Goal: Task Accomplishment & Management: Manage account settings

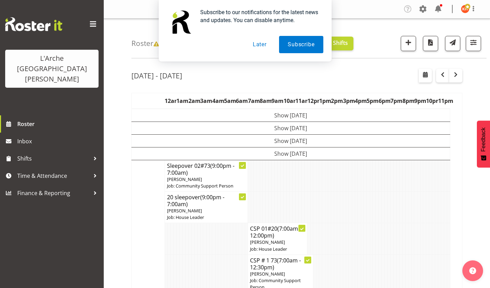
click at [264, 46] on button "Later" at bounding box center [259, 44] width 31 height 17
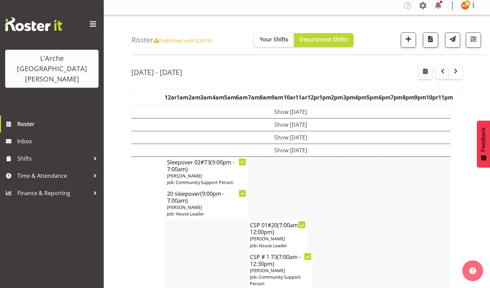
scroll to position [3, 0]
click at [358, 68] on div "[DATE] - [DATE]" at bounding box center [296, 74] width 331 height 16
click at [474, 37] on span "button" at bounding box center [472, 39] width 9 height 9
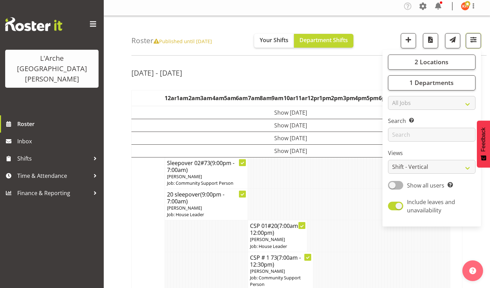
click at [474, 37] on span "button" at bounding box center [472, 39] width 9 height 9
click at [421, 160] on select "Staff Role Shift - Horizontal Shift - Vertical Staff - Location" at bounding box center [431, 167] width 87 height 14
select select "staff"
click at [406, 160] on select "Staff Role Shift - Horizontal Shift - Vertical Staff - Location" at bounding box center [431, 167] width 87 height 14
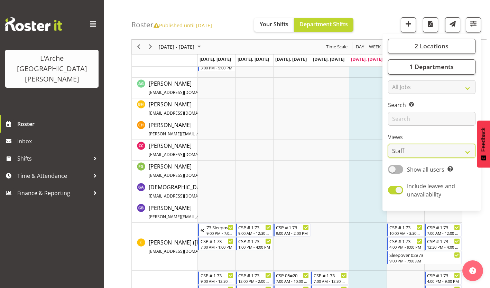
scroll to position [54, 0]
click at [149, 47] on span "Next" at bounding box center [150, 47] width 8 height 9
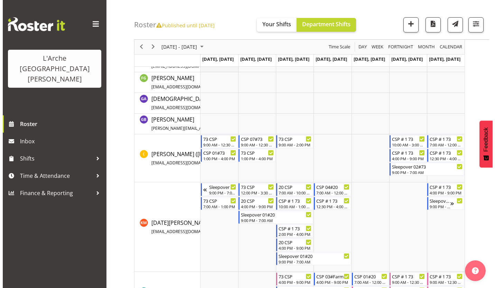
scroll to position [142, 0]
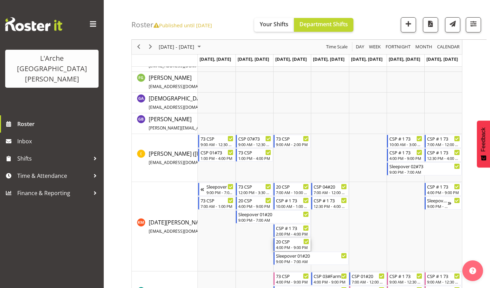
click at [287, 239] on div "20 CSP" at bounding box center [292, 241] width 33 height 7
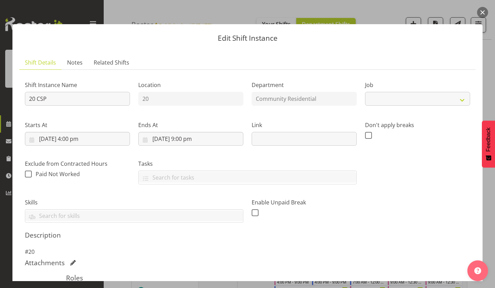
select select "2"
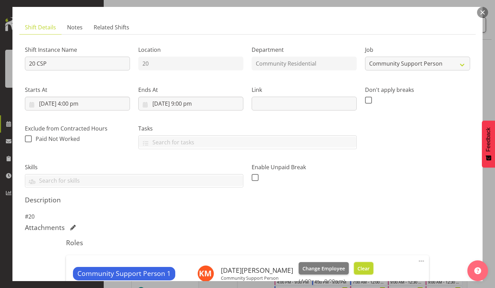
click at [357, 265] on span "Clear" at bounding box center [363, 269] width 12 height 8
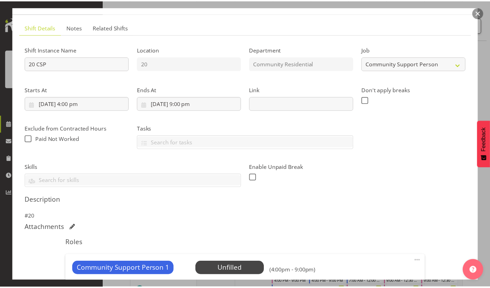
scroll to position [71, 0]
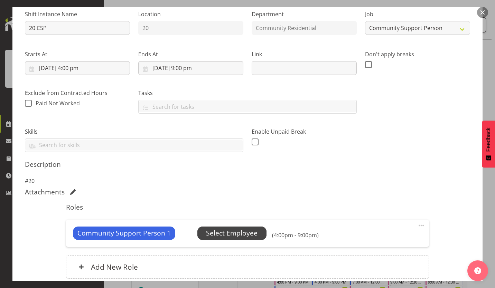
click at [206, 228] on span "Select Employee" at bounding box center [231, 233] width 51 height 10
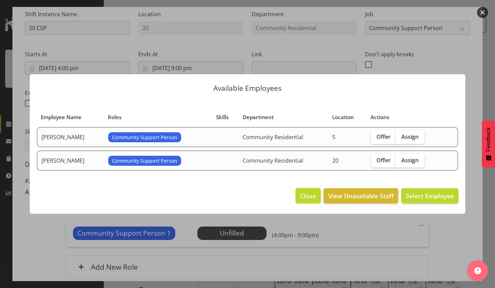
click at [316, 193] on span "Close" at bounding box center [308, 195] width 16 height 9
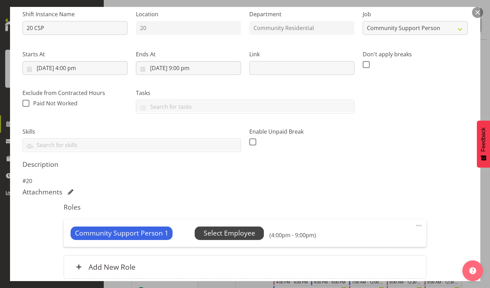
click at [223, 227] on span "Select Employee" at bounding box center [228, 233] width 69 height 13
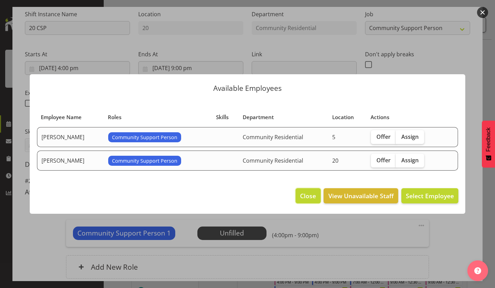
click at [316, 191] on span "Close" at bounding box center [308, 195] width 16 height 9
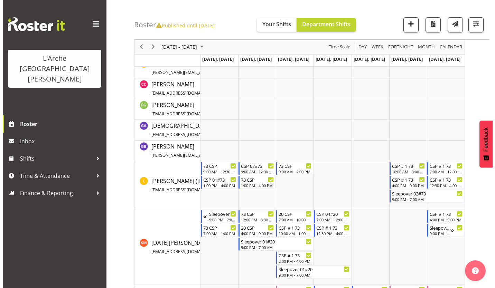
scroll to position [156, 0]
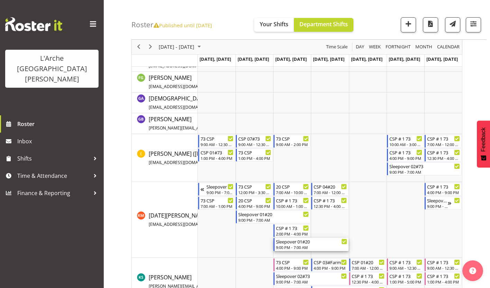
click at [287, 239] on div "Sleepover 01#20" at bounding box center [311, 241] width 71 height 7
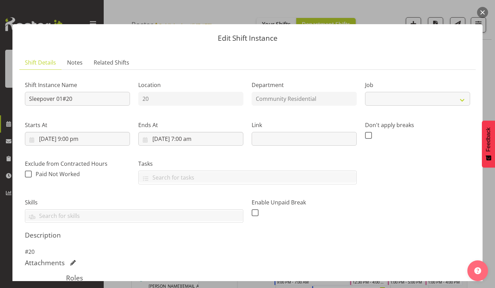
select select "3"
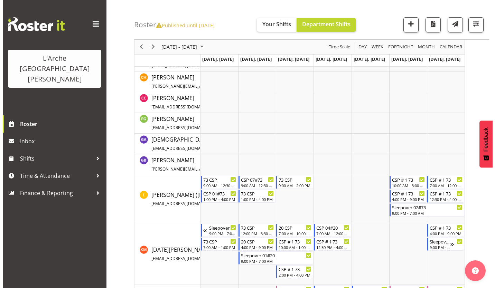
scroll to position [170, 0]
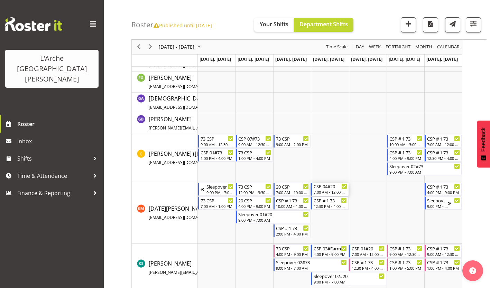
click at [329, 184] on div "CSP 04#20 7:00 AM - 12:00 PM" at bounding box center [329, 189] width 33 height 13
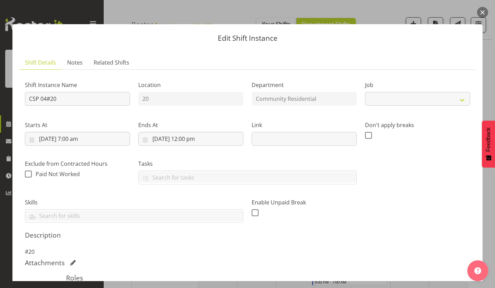
select select "3"
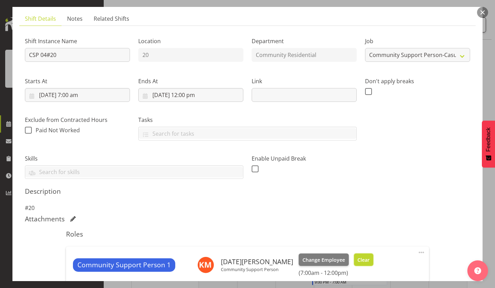
click at [354, 254] on button "Clear" at bounding box center [364, 260] width 20 height 12
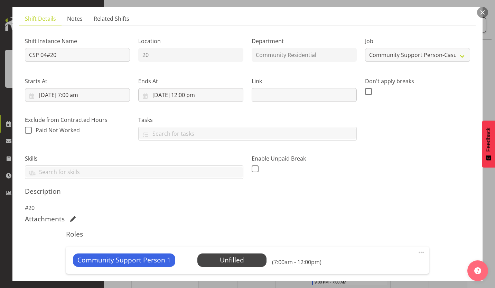
scroll to position [71, 0]
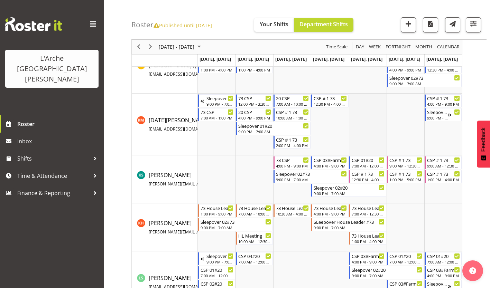
scroll to position [258, 0]
click at [297, 163] on div "4:00 PM - 9:00 PM" at bounding box center [292, 166] width 33 height 6
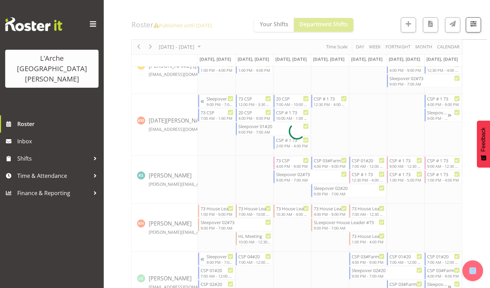
click at [297, 162] on div at bounding box center [296, 131] width 331 height 641
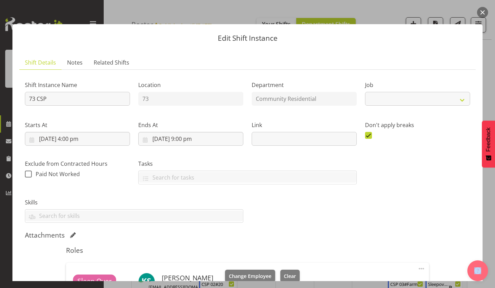
select select "2"
click at [229, 273] on span "Change Employee" at bounding box center [250, 277] width 42 height 8
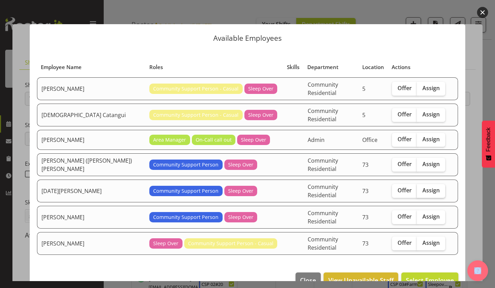
click at [422, 187] on span "Assign" at bounding box center [430, 190] width 17 height 7
click at [417, 188] on input "Assign" at bounding box center [419, 190] width 4 height 4
checkbox input "true"
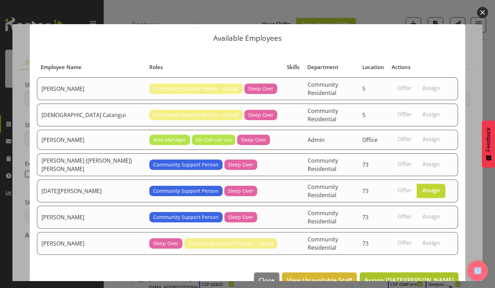
click at [424, 273] on button "Assign [DATE][PERSON_NAME]" at bounding box center [409, 280] width 98 height 15
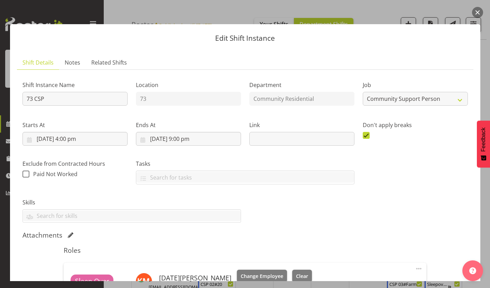
click at [340, 270] on div "Sleep Over [DATE][PERSON_NAME] Community Support Person Change Employee Clear (…" at bounding box center [244, 281] width 349 height 23
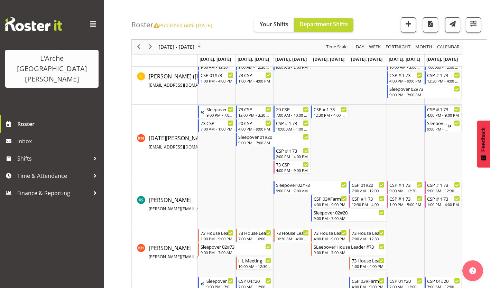
scroll to position [248, 0]
click at [314, 181] on div "Sleepover 02#73" at bounding box center [311, 184] width 71 height 7
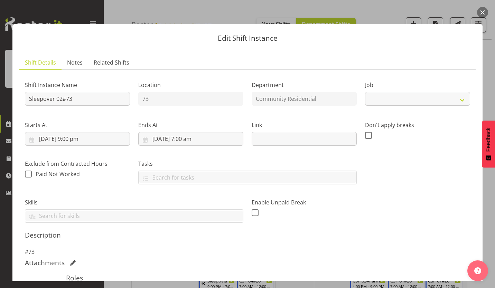
select select "2"
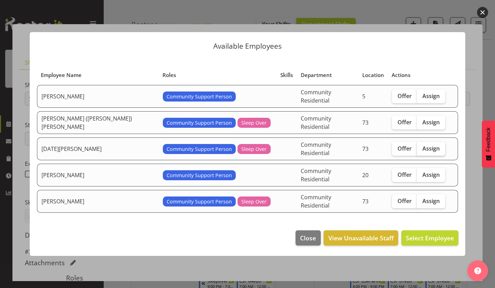
click at [422, 147] on span "Assign" at bounding box center [430, 148] width 17 height 7
click at [417, 147] on input "Assign" at bounding box center [419, 148] width 4 height 4
checkbox input "true"
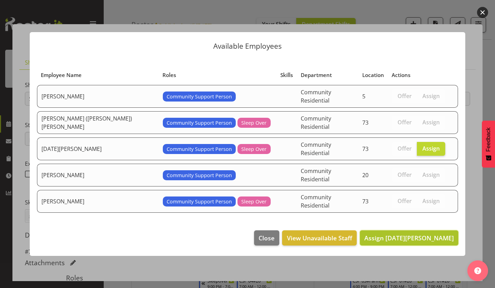
click at [422, 234] on span "Assign [DATE][PERSON_NAME]" at bounding box center [408, 238] width 89 height 8
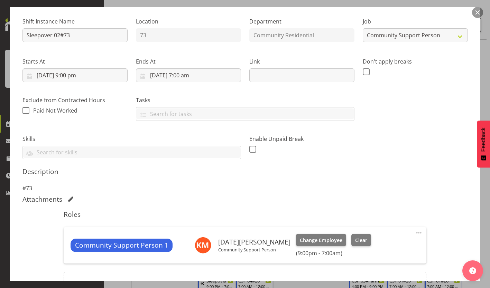
scroll to position [79, 0]
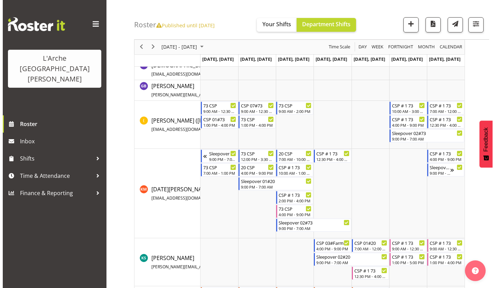
scroll to position [244, 0]
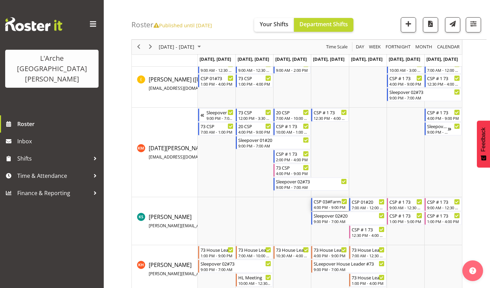
click at [328, 205] on div "4:00 PM - 9:00 PM" at bounding box center [329, 208] width 33 height 6
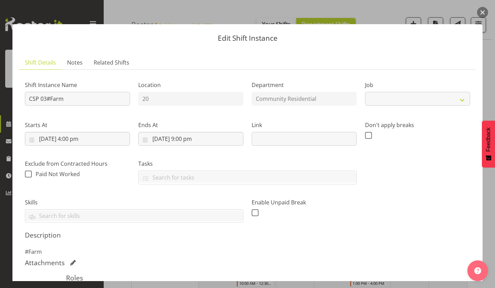
select select "2"
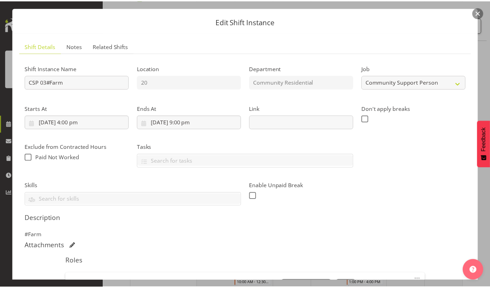
scroll to position [17, 0]
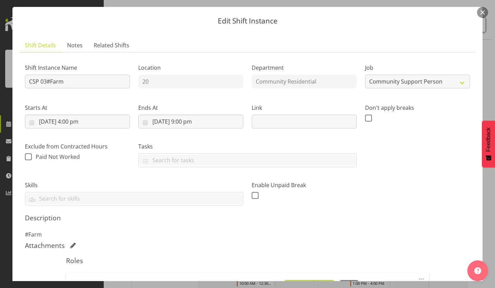
click at [288, 283] on span "Change Employee" at bounding box center [309, 287] width 42 height 8
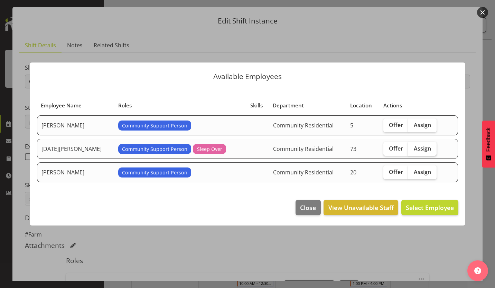
click at [414, 145] on span "Assign" at bounding box center [422, 148] width 17 height 7
click at [408, 146] on input "Assign" at bounding box center [410, 148] width 4 height 4
checkbox input "true"
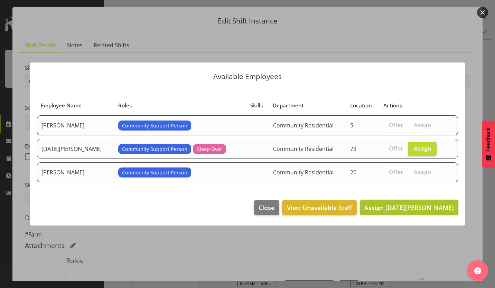
click at [415, 203] on span "Assign [DATE][PERSON_NAME]" at bounding box center [408, 207] width 89 height 8
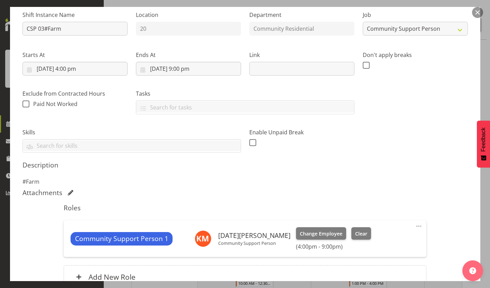
scroll to position [70, 0]
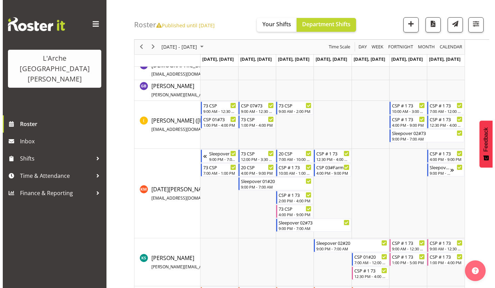
scroll to position [244, 0]
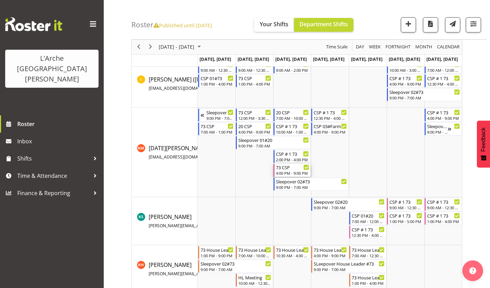
click at [284, 170] on div "4:00 PM - 9:00 PM" at bounding box center [292, 173] width 33 height 6
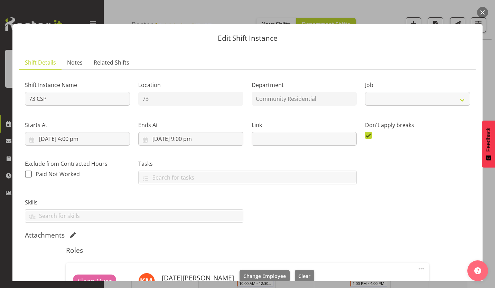
select select "2"
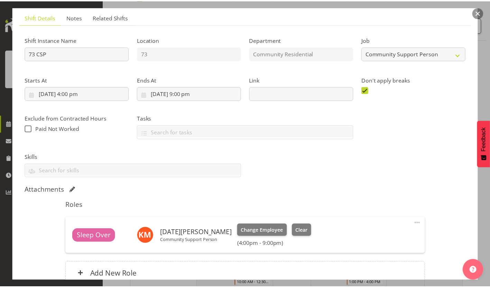
scroll to position [57, 0]
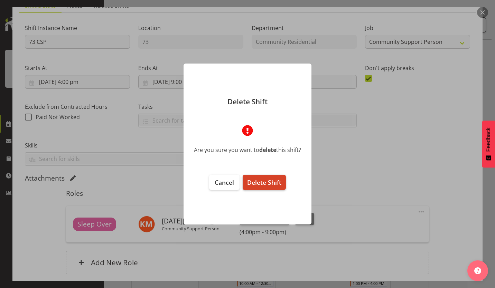
click at [260, 179] on span "Delete Shift" at bounding box center [264, 182] width 34 height 8
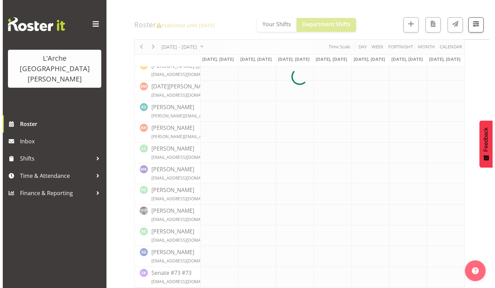
scroll to position [244, 0]
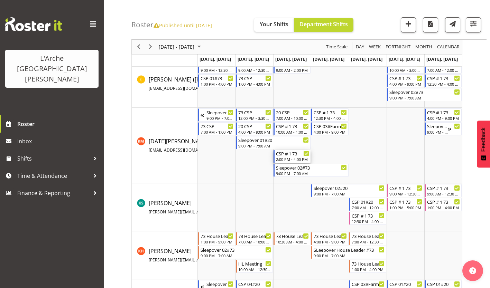
click at [292, 150] on div "CSP # 1 73" at bounding box center [292, 153] width 33 height 7
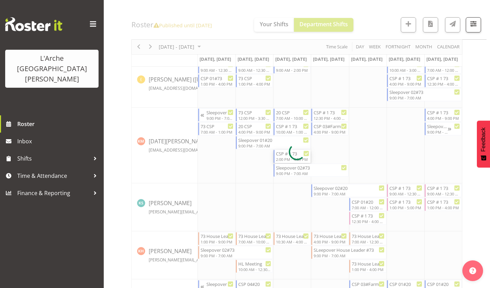
select select
select select "9"
select select "2025"
select select "16"
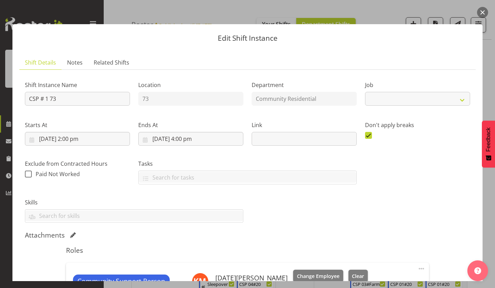
select select "2"
click at [176, 132] on input "[DATE] 4:00 pm" at bounding box center [190, 139] width 105 height 14
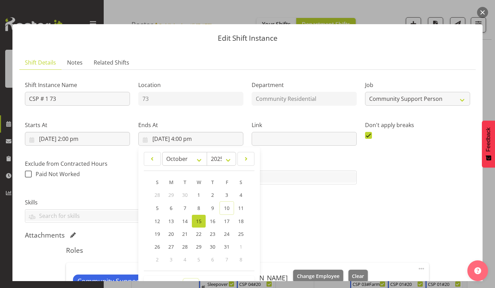
click at [188, 279] on select "00 01 02 03 04 05 06 07 08 09 10 11 12 13 14 15 16 17 18 19 20 21 22 23" at bounding box center [191, 286] width 16 height 14
select select "21"
click at [183, 279] on select "00 01 02 03 04 05 06 07 08 09 10 11 12 13 14 15 16 17 18 19 20 21 22 23" at bounding box center [191, 286] width 16 height 14
type input "[DATE] 9:00 pm"
click at [280, 231] on div "Attachments" at bounding box center [247, 235] width 445 height 8
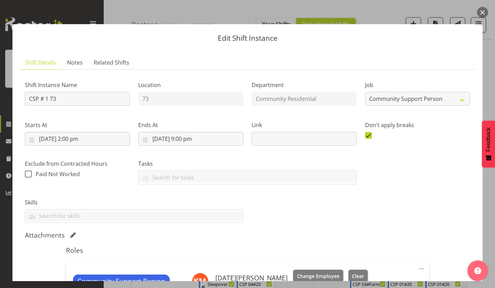
scroll to position [57, 0]
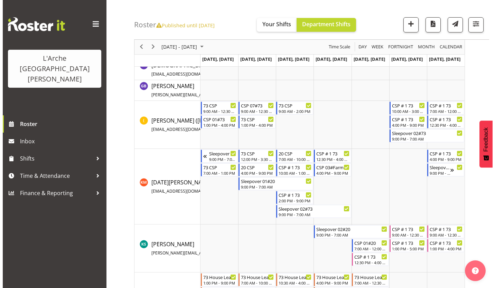
scroll to position [244, 0]
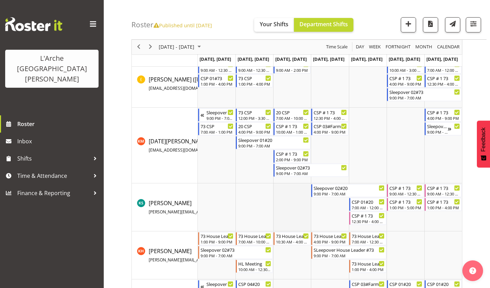
click at [295, 192] on td "Timeline Week of October 17, 2025" at bounding box center [292, 207] width 38 height 48
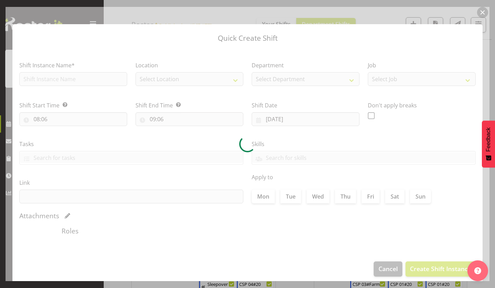
type input "[DATE]"
checkbox input "true"
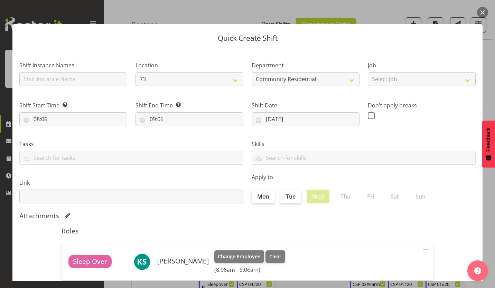
scroll to position [30, 0]
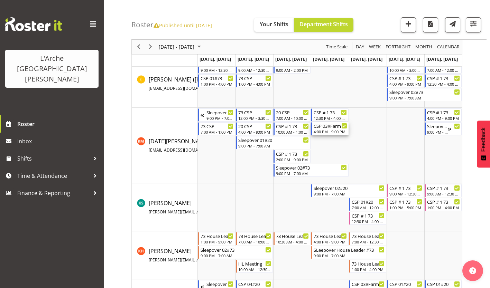
click at [331, 129] on div "4:00 PM - 9:00 PM" at bounding box center [329, 132] width 33 height 6
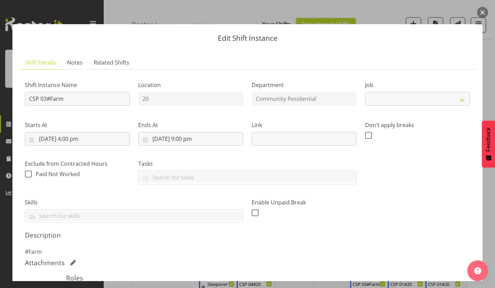
select select "2"
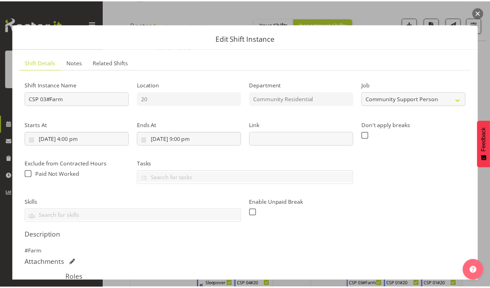
scroll to position [79, 0]
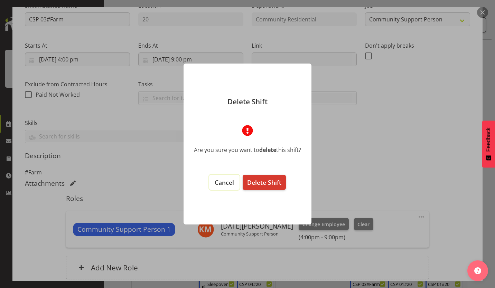
click at [238, 179] on button "Cancel" at bounding box center [224, 182] width 30 height 15
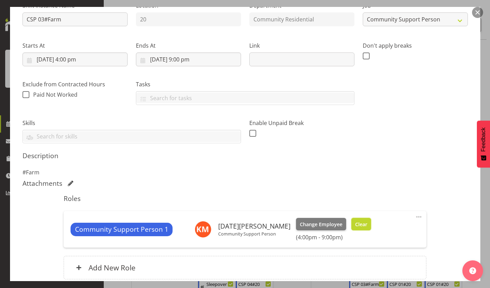
click at [351, 218] on button "Clear" at bounding box center [361, 224] width 20 height 12
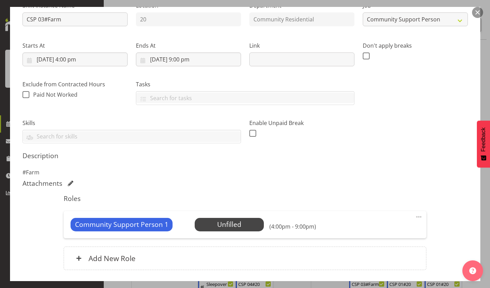
scroll to position [71, 0]
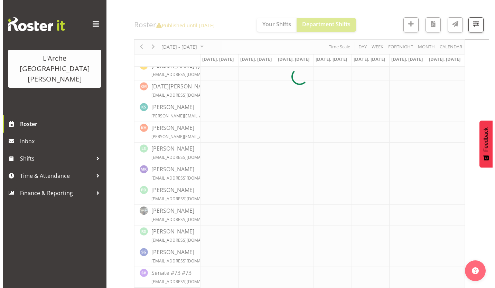
scroll to position [244, 0]
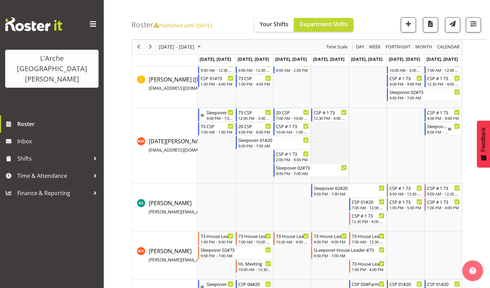
click at [334, 123] on td "Timeline Week of October 17, 2025" at bounding box center [330, 146] width 38 height 76
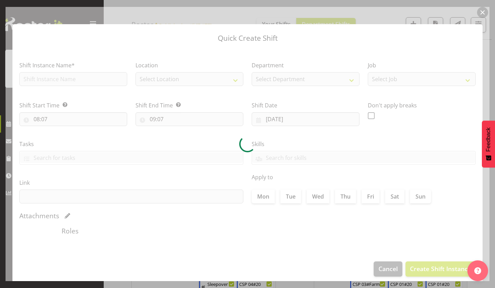
type input "[DATE]"
checkbox input "true"
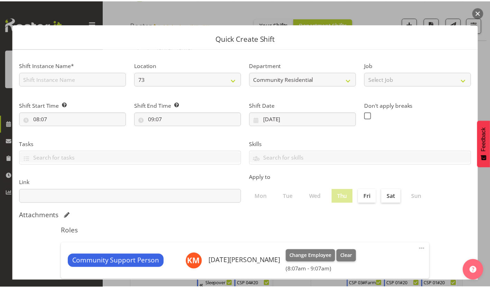
scroll to position [30, 0]
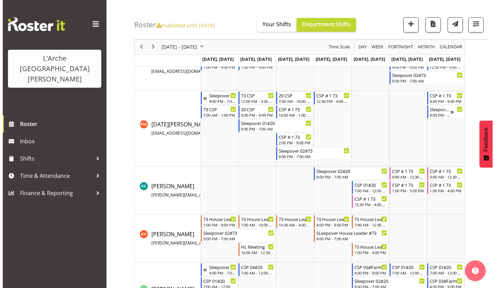
scroll to position [262, 0]
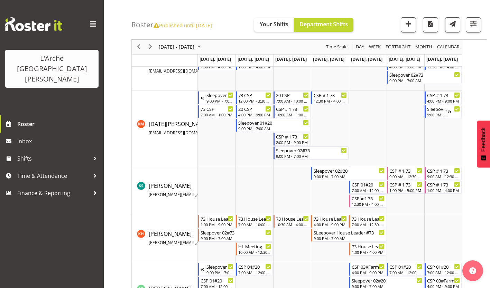
click at [328, 111] on td "Timeline Week of October 17, 2025" at bounding box center [330, 129] width 38 height 76
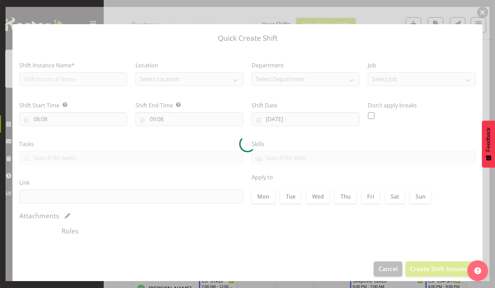
type input "[DATE]"
checkbox input "true"
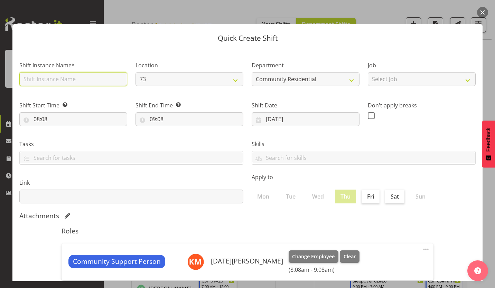
click at [113, 73] on input "text" at bounding box center [73, 79] width 108 height 14
type input "CSP #73"
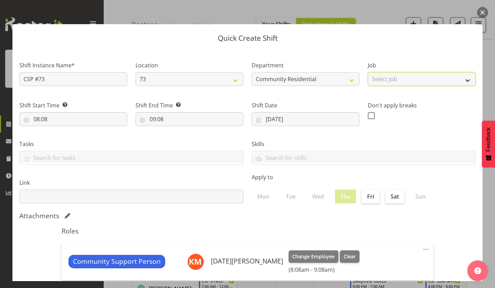
click at [374, 72] on select "Select Job Accounts Admin Art Coordinator Community Leader Community Support Pe…" at bounding box center [422, 79] width 108 height 14
select select "2"
click at [368, 72] on select "Select Job Accounts Admin Art Coordinator Community Leader Community Support Pe…" at bounding box center [422, 79] width 108 height 14
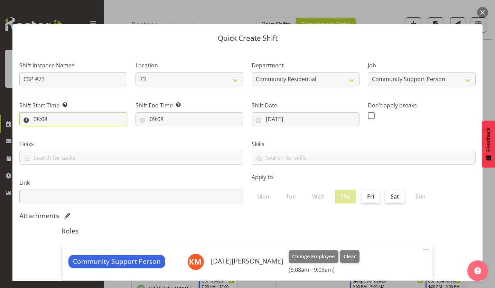
click at [35, 112] on input "08:08" at bounding box center [73, 119] width 108 height 14
click at [67, 130] on select "00 01 02 03 04 05 06 07 08 09 10 11 12 13 14 15 16 17 18 19 20 21 22 23" at bounding box center [67, 137] width 16 height 14
select select "7"
click at [61, 130] on select "00 01 02 03 04 05 06 07 08 09 10 11 12 13 14 15 16 17 18 19 20 21 22 23" at bounding box center [67, 137] width 16 height 14
type input "07:08"
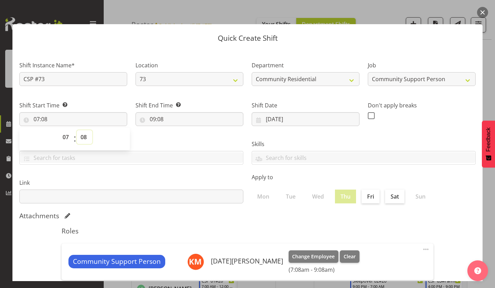
click at [82, 130] on select "00 01 02 03 04 05 06 07 08 09 10 11 12 13 14 15 16 17 18 19 20 21 22 23 24 25 2…" at bounding box center [85, 137] width 16 height 14
select select "0"
click at [77, 130] on select "00 01 02 03 04 05 06 07 08 09 10 11 12 13 14 15 16 17 18 19 20 21 22 23 24 25 2…" at bounding box center [85, 137] width 16 height 14
type input "07:00"
click at [149, 112] on input "09:08" at bounding box center [189, 119] width 108 height 14
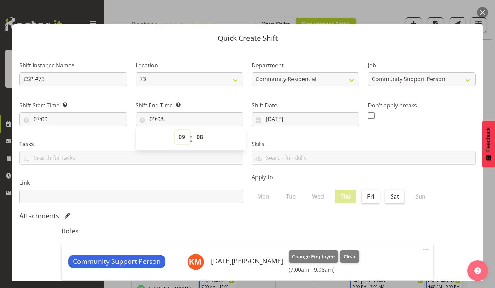
click at [182, 130] on select "00 01 02 03 04 05 06 07 08 09 10 11 12 13 14 15 16 17 18 19 20 21 22 23" at bounding box center [183, 137] width 16 height 14
select select "12"
click at [176, 130] on select "00 01 02 03 04 05 06 07 08 09 10 11 12 13 14 15 16 17 18 19 20 21 22 23" at bounding box center [183, 137] width 16 height 14
type input "12:08"
click at [198, 130] on select "00 01 02 03 04 05 06 07 08 09 10 11 12 13 14 15 16 17 18 19 20 21 22 23 24 25 2…" at bounding box center [201, 137] width 16 height 14
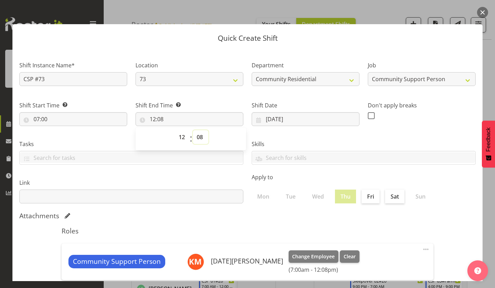
select select "0"
click at [193, 130] on select "00 01 02 03 04 05 06 07 08 09 10 11 12 13 14 15 16 17 18 19 20 21 22 23 24 25 2…" at bounding box center [201, 137] width 16 height 14
type input "12:00"
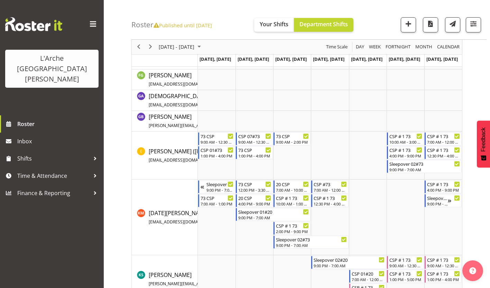
scroll to position [0, 0]
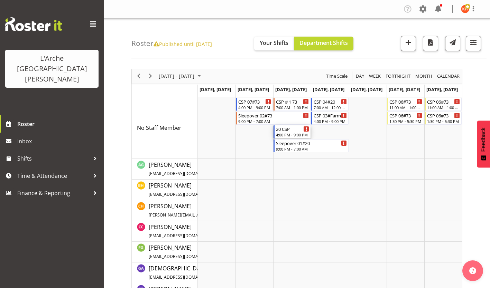
click at [288, 132] on div "4:00 PM - 9:00 PM" at bounding box center [292, 135] width 33 height 6
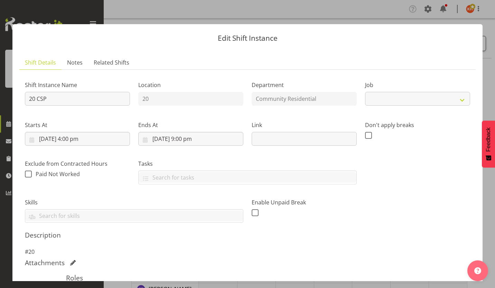
select select "2"
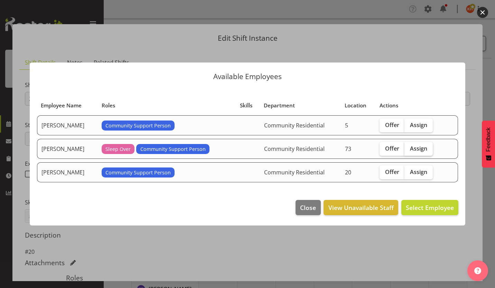
click at [410, 145] on span "Assign" at bounding box center [418, 148] width 17 height 7
click at [409, 146] on input "Assign" at bounding box center [406, 148] width 4 height 4
checkbox input "true"
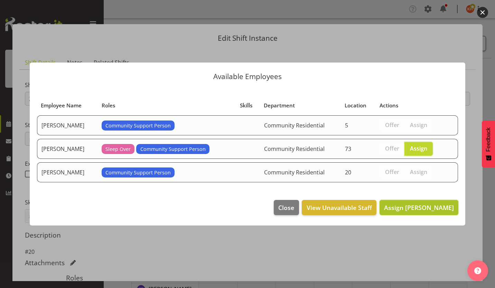
click at [425, 203] on span "Assign [PERSON_NAME]" at bounding box center [419, 207] width 70 height 8
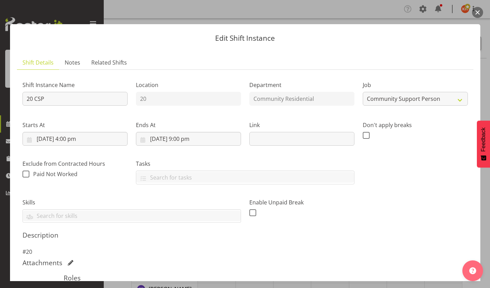
scroll to position [79, 0]
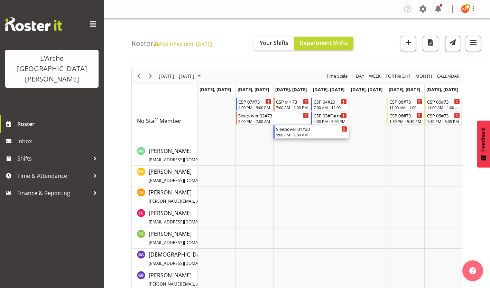
click at [304, 132] on div "9:00 PM - 7:00 AM" at bounding box center [311, 135] width 71 height 6
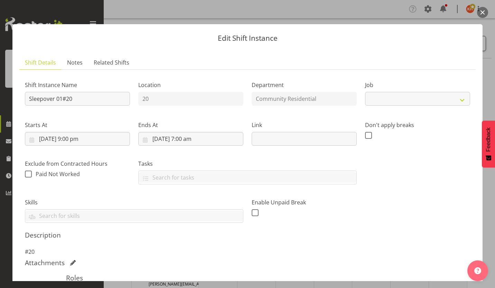
select select "3"
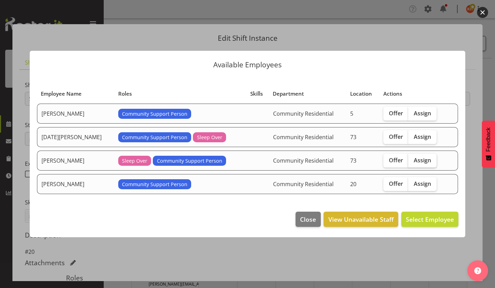
click at [414, 157] on span "Assign" at bounding box center [422, 160] width 17 height 7
click at [408, 158] on input "Assign" at bounding box center [410, 160] width 4 height 4
checkbox input "true"
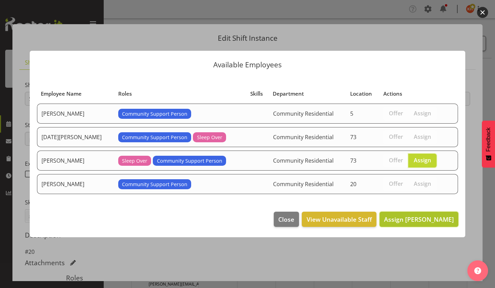
click at [427, 215] on span "Assign [PERSON_NAME]" at bounding box center [419, 219] width 70 height 8
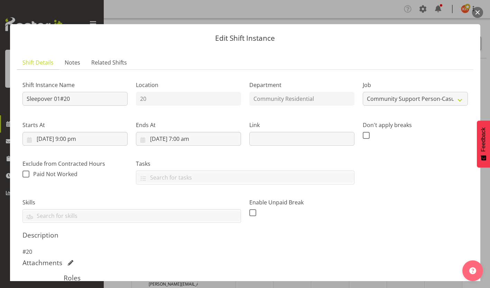
scroll to position [79, 0]
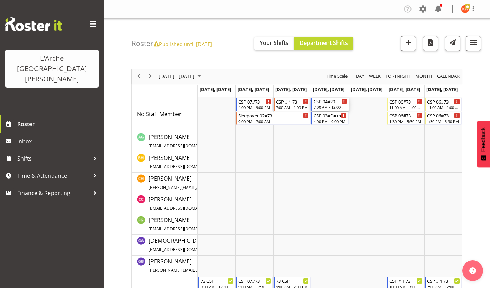
click at [325, 104] on div "7:00 AM - 12:00 PM" at bounding box center [329, 107] width 33 height 6
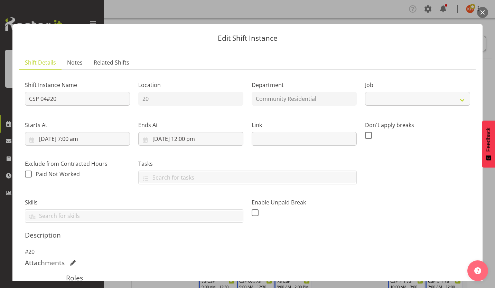
select select "3"
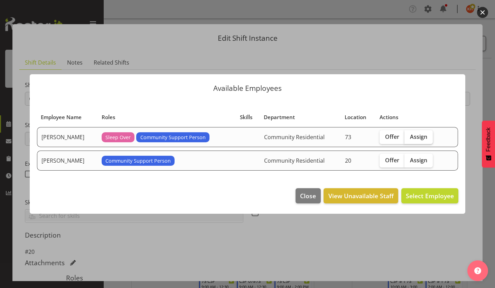
click at [410, 137] on span "Assign" at bounding box center [418, 136] width 17 height 7
click at [404, 137] on input "Assign" at bounding box center [406, 136] width 4 height 4
checkbox input "true"
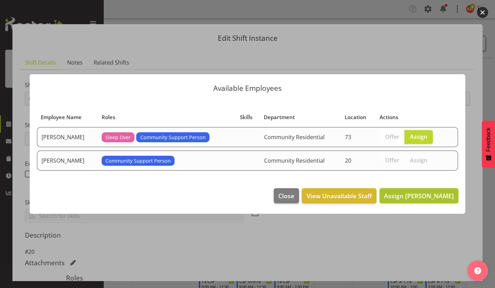
click at [426, 188] on button "Assign [PERSON_NAME]" at bounding box center [418, 195] width 79 height 15
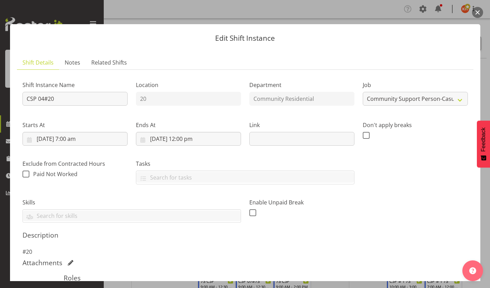
scroll to position [79, 0]
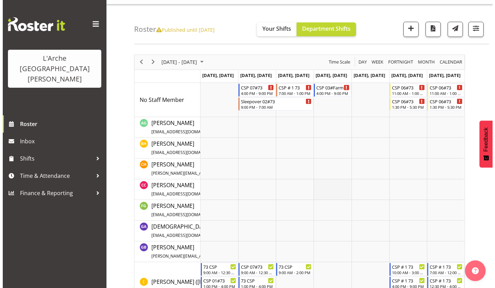
scroll to position [0, 0]
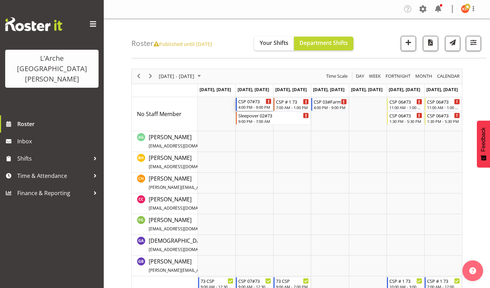
click at [249, 99] on div "CSP 07#73 4:00 PM - 9:00 PM" at bounding box center [254, 104] width 33 height 13
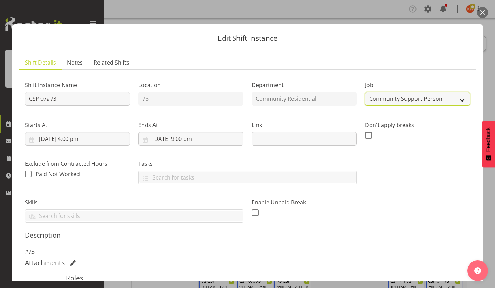
click at [384, 92] on select "Create new job Accounts Admin Art Coordinator Community Leader Community Suppor…" at bounding box center [417, 99] width 105 height 14
select select "1"
click at [365, 92] on select "Create new job Accounts Admin Art Coordinator Community Leader Community Suppor…" at bounding box center [417, 99] width 105 height 14
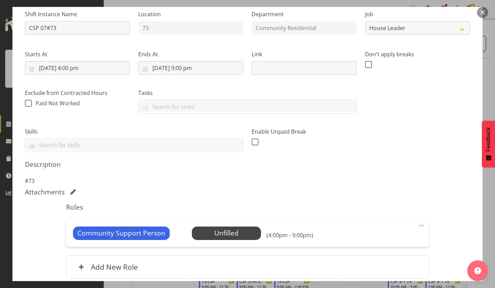
click at [417, 221] on span at bounding box center [421, 225] width 8 height 8
click at [379, 259] on link "Delete" at bounding box center [392, 265] width 66 height 12
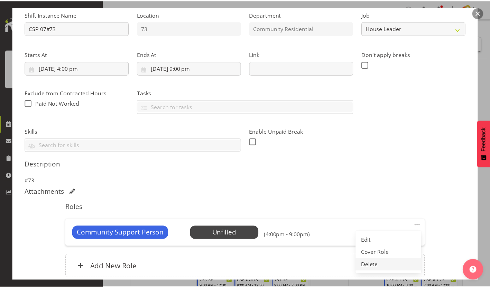
scroll to position [42, 0]
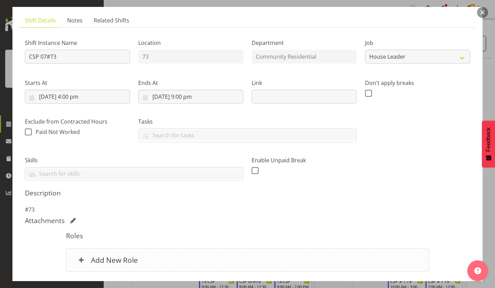
click at [120, 256] on h6 "Add New Role" at bounding box center [114, 260] width 47 height 9
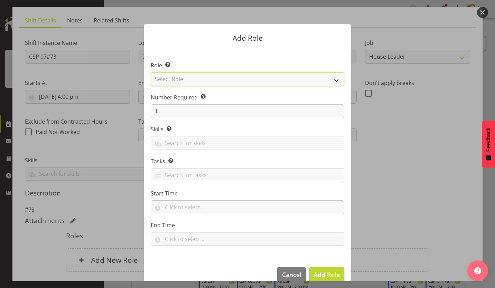
click at [196, 76] on select "Select Role Area Manager Art Coordination Community - SIL Community Leader Comm…" at bounding box center [247, 79] width 193 height 14
select select "12"
click at [151, 73] on select "Select Role Area Manager Art Coordination Community - SIL Community Leader Comm…" at bounding box center [247, 79] width 193 height 14
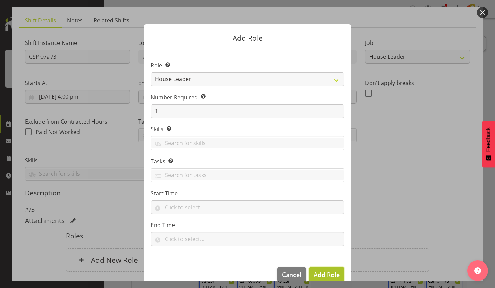
click at [324, 267] on button "Add Role" at bounding box center [326, 274] width 35 height 15
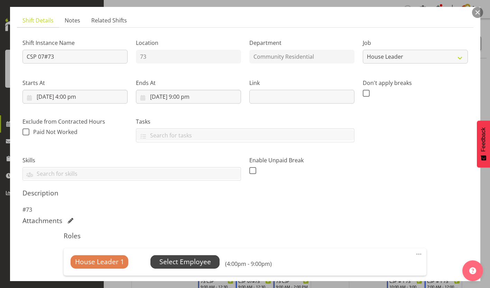
click at [181, 257] on span "Select Employee" at bounding box center [184, 262] width 51 height 10
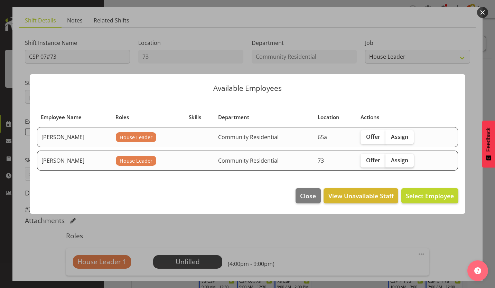
click at [395, 157] on span "Assign" at bounding box center [399, 160] width 17 height 7
click at [390, 158] on input "Assign" at bounding box center [387, 160] width 4 height 4
checkbox input "true"
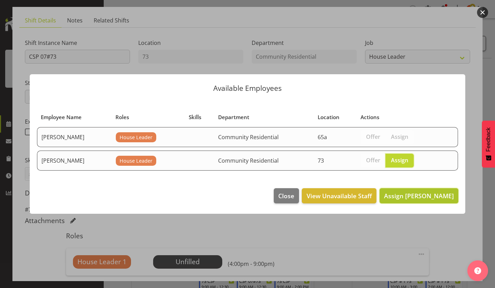
click at [420, 188] on button "Assign [PERSON_NAME]" at bounding box center [418, 195] width 79 height 15
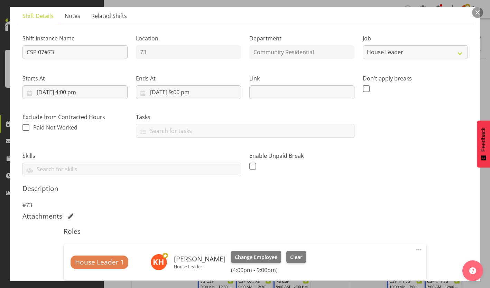
scroll to position [79, 0]
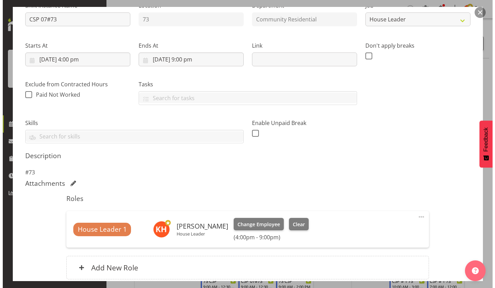
scroll to position [54, 0]
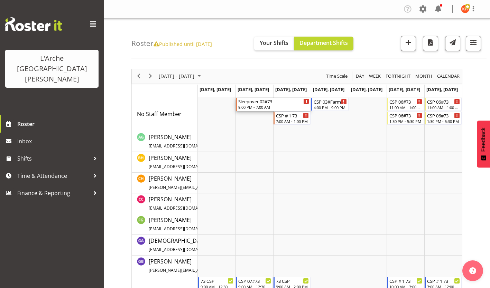
click at [263, 98] on div "Sleepover 02#73" at bounding box center [273, 101] width 71 height 7
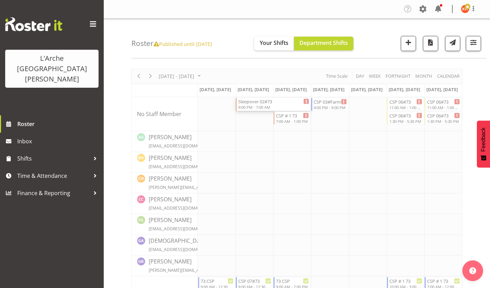
click at [263, 98] on body "L'Arche Mount [PERSON_NAME] Roster Inbox Shifts Time & Attendance Finance & Rep…" at bounding box center [245, 144] width 490 height 288
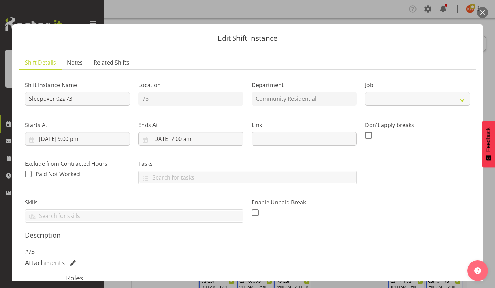
select select "2"
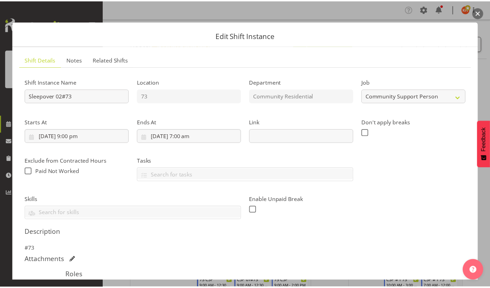
scroll to position [71, 0]
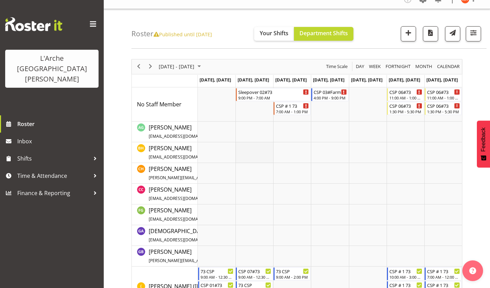
scroll to position [0, 0]
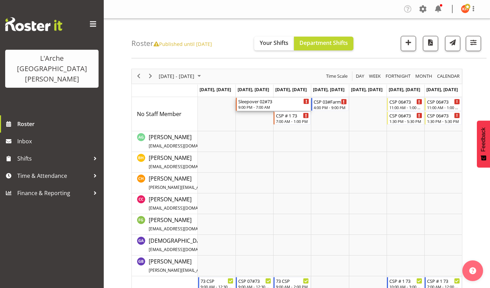
click at [261, 99] on div "Sleepover 02#73" at bounding box center [273, 101] width 71 height 7
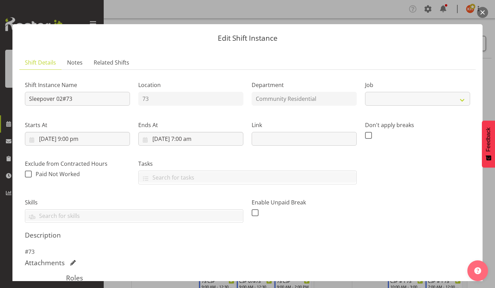
select select "2"
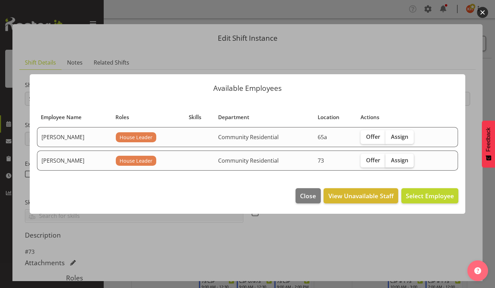
click at [391, 157] on span "Assign" at bounding box center [399, 160] width 17 height 7
click at [388, 158] on input "Assign" at bounding box center [387, 160] width 4 height 4
checkbox input "true"
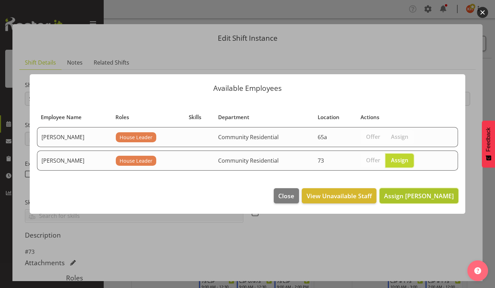
click at [422, 192] on span "Assign [PERSON_NAME]" at bounding box center [419, 196] width 70 height 8
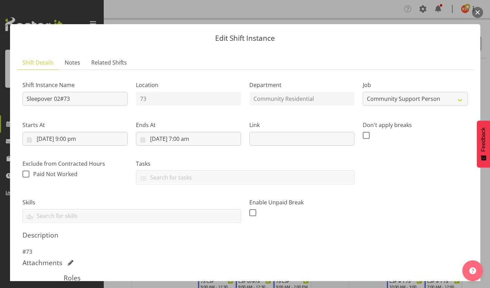
scroll to position [79, 0]
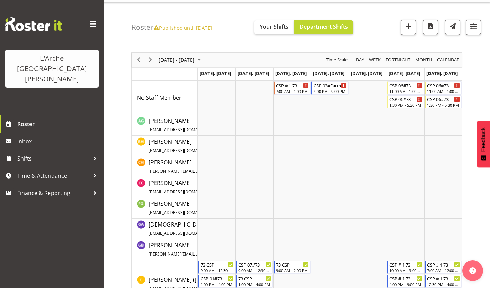
scroll to position [0, 0]
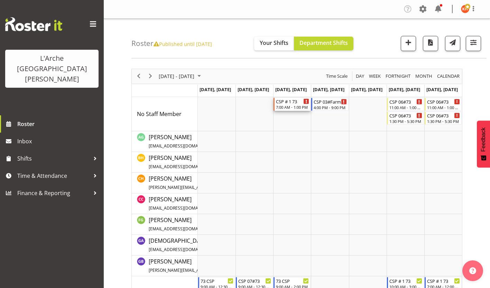
click at [291, 99] on div "CSP # 1 73" at bounding box center [292, 101] width 33 height 7
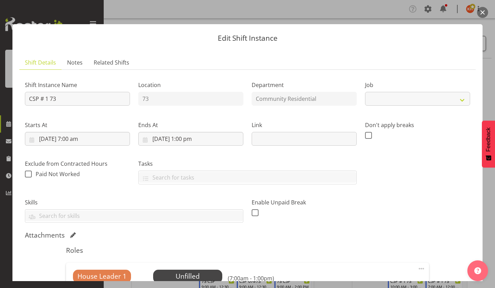
select select "2"
click at [167, 270] on span "Select Employee" at bounding box center [187, 276] width 69 height 13
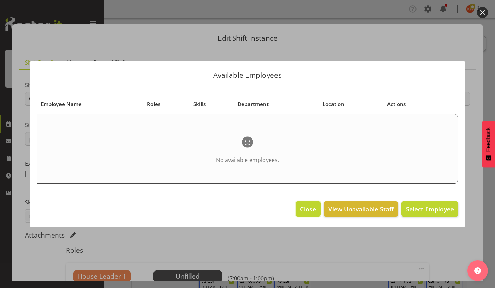
click at [316, 205] on span "Close" at bounding box center [308, 209] width 16 height 9
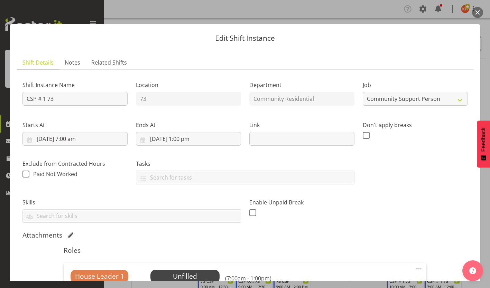
scroll to position [48, 0]
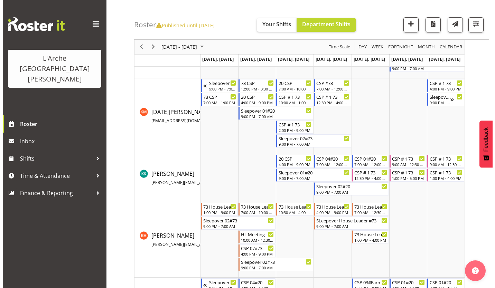
scroll to position [246, 0]
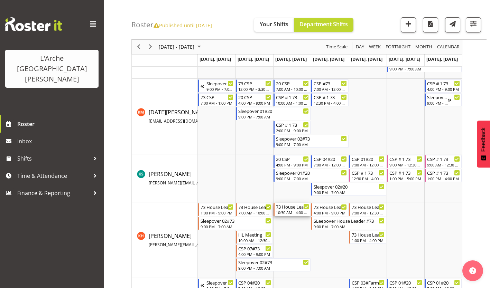
click at [286, 205] on div "73 House Leader" at bounding box center [292, 206] width 33 height 7
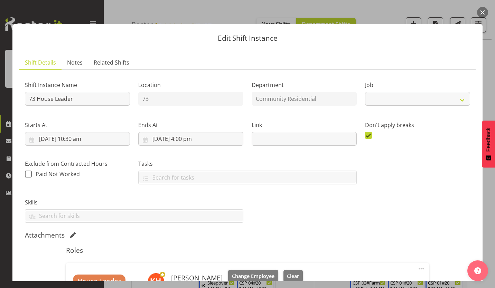
select select "1"
click at [64, 132] on input "[DATE] 10:30 am" at bounding box center [77, 139] width 105 height 14
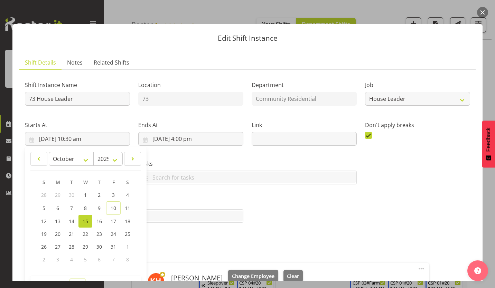
click at [74, 279] on select "00 01 02 03 04 05 06 07 08 09 10 11 12 13 14 15 16 17 18 19 20 21 22 23" at bounding box center [78, 286] width 16 height 14
select select "11"
click at [70, 279] on select "00 01 02 03 04 05 06 07 08 09 10 11 12 13 14 15 16 17 18 19 20 21 22 23" at bounding box center [78, 286] width 16 height 14
type input "[DATE] 11:30 am"
click at [254, 179] on div "Shift Instance Name 73 House Leader Location 73 Department Community Residentia…" at bounding box center [247, 149] width 453 height 156
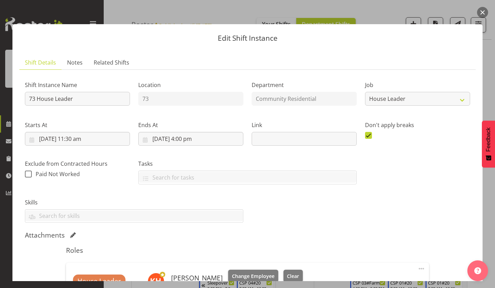
scroll to position [57, 0]
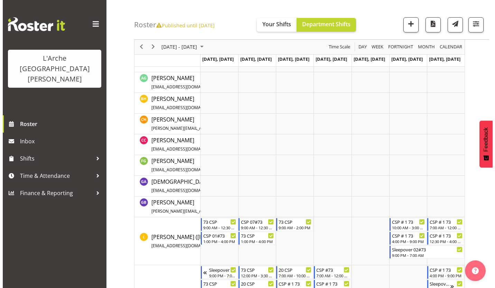
scroll to position [0, 0]
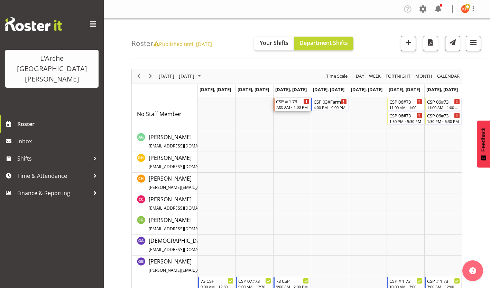
click at [294, 104] on div "7:00 AM - 1:00 PM" at bounding box center [292, 107] width 33 height 6
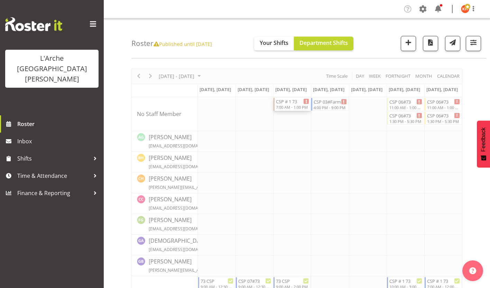
select select
select select "9"
select select "2025"
select select "13"
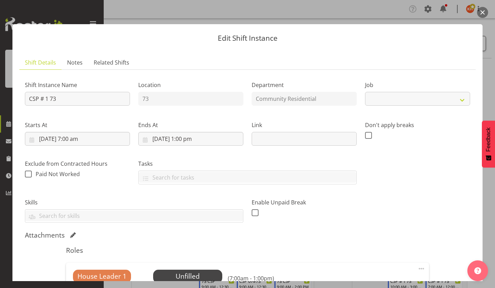
select select "2"
click at [175, 132] on input "[DATE] 1:00 pm" at bounding box center [190, 139] width 105 height 14
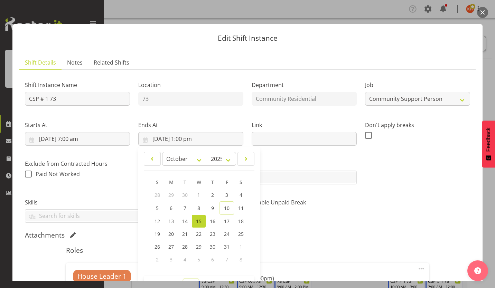
click at [190, 279] on select "00 01 02 03 04 05 06 07 08 09 10 11 12 13 14 15 16 17 18 19 20 21 22 23" at bounding box center [191, 286] width 16 height 14
select select "11"
click at [183, 279] on select "00 01 02 03 04 05 06 07 08 09 10 11 12 13 14 15 16 17 18 19 20 21 22 23" at bounding box center [191, 286] width 16 height 14
type input "[DATE] 11:00 am"
click at [268, 207] on div "Shift Instance Name CSP # 1 73 Location 73 Department Community Residential Job…" at bounding box center [247, 202] width 445 height 255
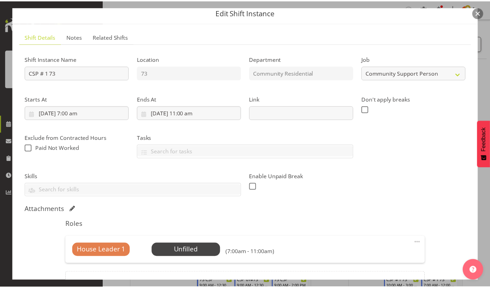
scroll to position [27, 0]
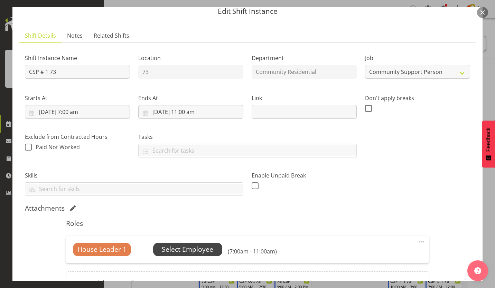
click at [191, 243] on span "Select Employee" at bounding box center [187, 249] width 69 height 13
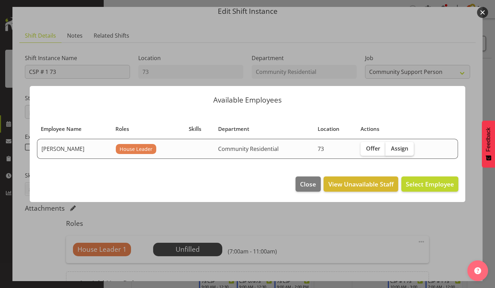
click at [391, 146] on span "Assign" at bounding box center [399, 148] width 17 height 7
click at [389, 146] on input "Assign" at bounding box center [387, 148] width 4 height 4
checkbox input "true"
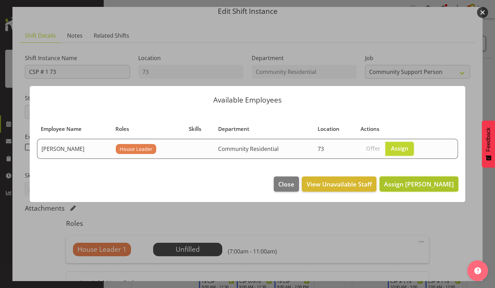
click at [421, 180] on span "Assign [PERSON_NAME]" at bounding box center [419, 184] width 70 height 8
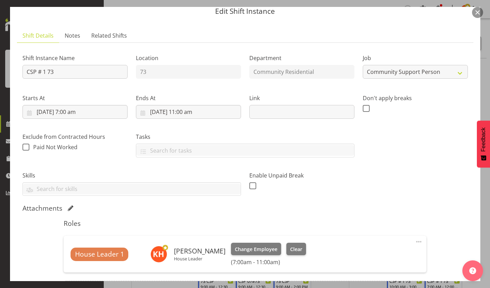
scroll to position [57, 0]
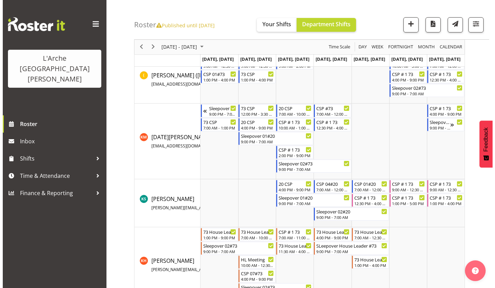
scroll to position [239, 0]
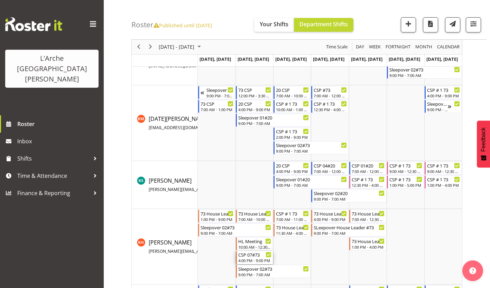
click at [246, 251] on div "CSP 07#73" at bounding box center [254, 254] width 33 height 7
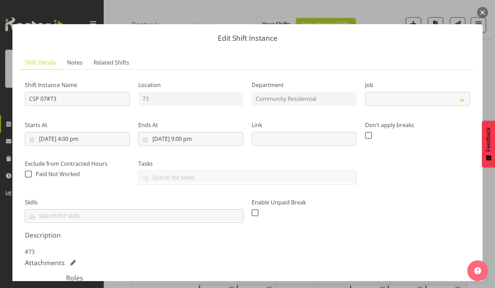
select select "1"
drag, startPoint x: 69, startPoint y: 88, endPoint x: 9, endPoint y: 94, distance: 61.0
click at [9, 94] on div "Edit Shift Instance Shift Details Notes Related Shifts Shift Instance Name CSP …" at bounding box center [248, 144] width 484 height 274
type input "73 House L"
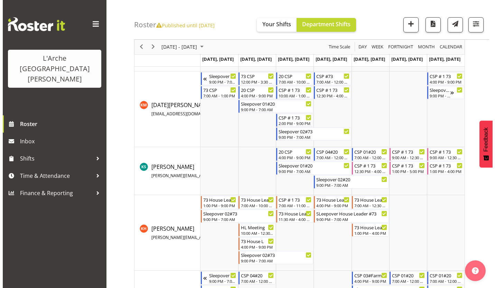
scroll to position [253, 0]
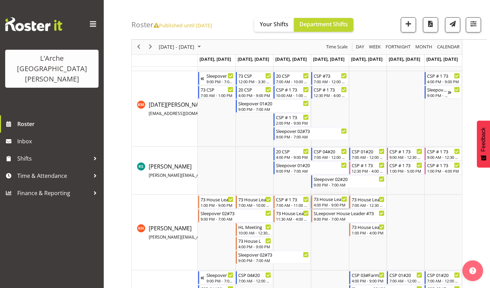
click at [326, 196] on div "73 House Leader" at bounding box center [329, 199] width 33 height 7
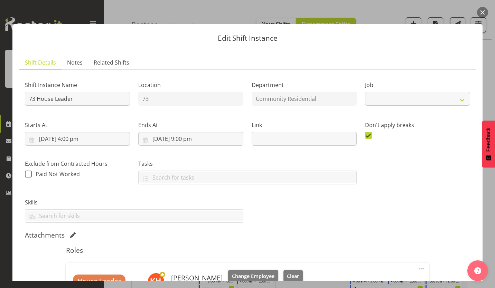
select select "1"
drag, startPoint x: 81, startPoint y: 88, endPoint x: -1, endPoint y: 88, distance: 82.6
type input "CSP #73"
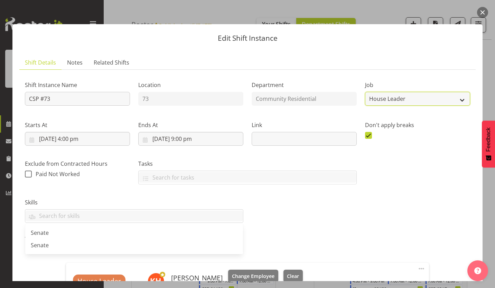
click at [405, 92] on select "Create new job Accounts Admin Art Coordinator Community Leader Community Suppor…" at bounding box center [417, 99] width 105 height 14
select select "2"
click at [365, 92] on select "Create new job Accounts Admin Art Coordinator Community Leader Community Suppor…" at bounding box center [417, 99] width 105 height 14
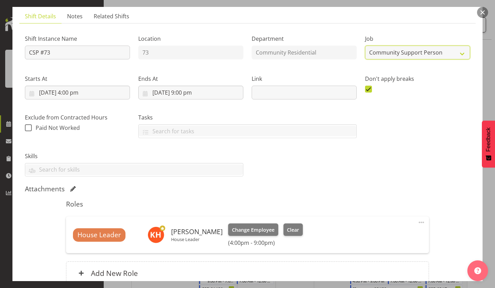
scroll to position [57, 0]
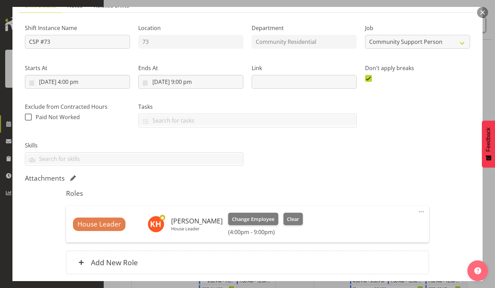
click at [419, 208] on span at bounding box center [421, 212] width 8 height 8
click at [391, 246] on link "Delete" at bounding box center [392, 252] width 66 height 12
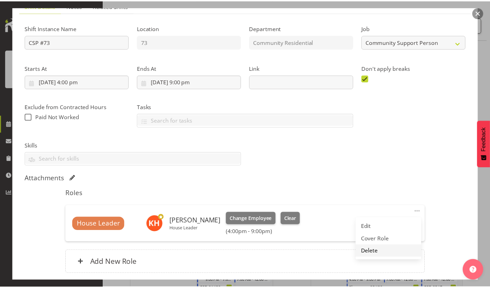
scroll to position [20, 0]
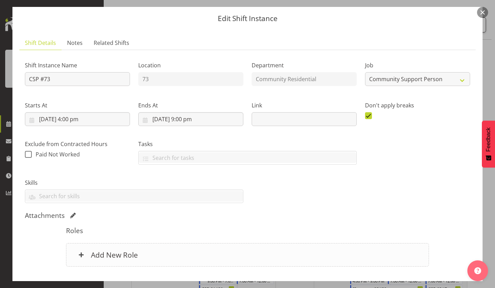
click at [118, 243] on div "Add New Role" at bounding box center [247, 254] width 362 height 23
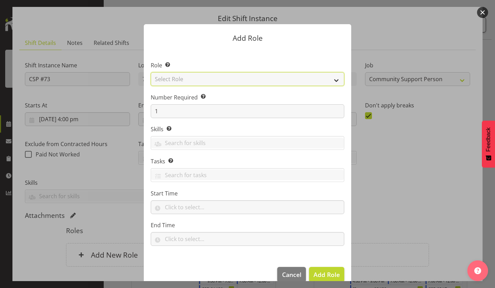
click at [219, 77] on select "Select Role Area Manager Art Coordination Community - SIL Community Leader Comm…" at bounding box center [247, 79] width 193 height 14
select select "13"
click at [151, 73] on select "Select Role Area Manager Art Coordination Community - SIL Community Leader Comm…" at bounding box center [247, 79] width 193 height 14
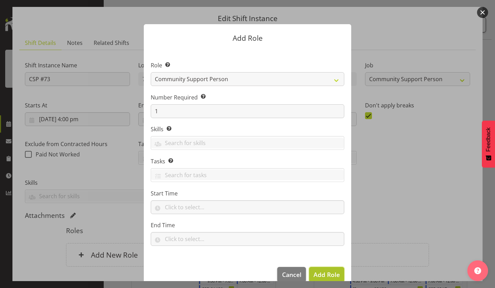
click at [333, 270] on span "Add Role" at bounding box center [326, 274] width 26 height 8
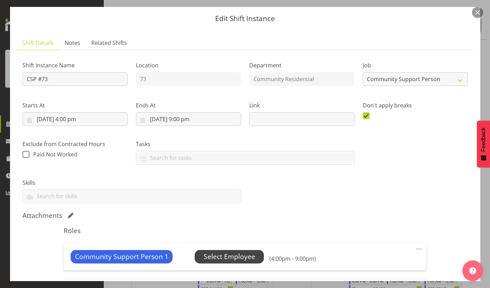
click at [216, 252] on span "Select Employee" at bounding box center [228, 257] width 51 height 10
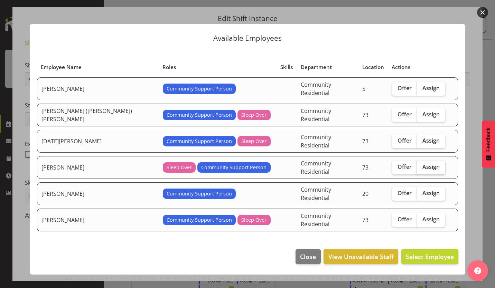
click at [422, 163] on span "Assign" at bounding box center [430, 166] width 17 height 7
click at [417, 165] on input "Assign" at bounding box center [419, 167] width 4 height 4
checkbox input "true"
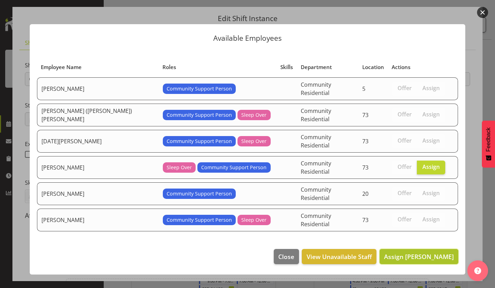
click at [417, 253] on span "Assign [PERSON_NAME]" at bounding box center [419, 257] width 70 height 8
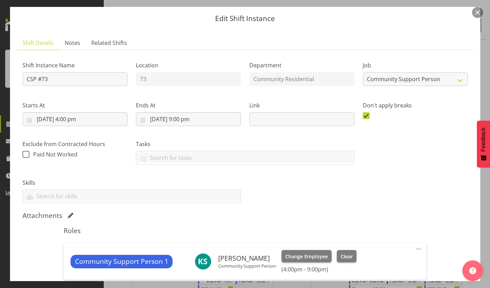
scroll to position [57, 0]
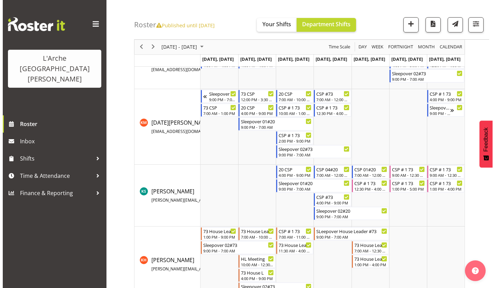
scroll to position [237, 0]
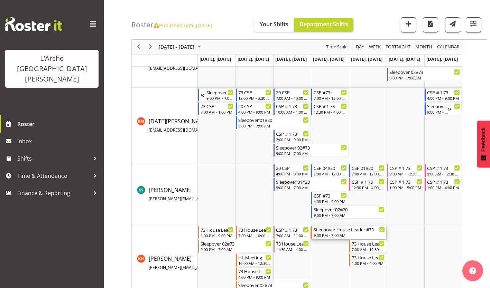
click at [341, 227] on div "SLeepover House Leader #73" at bounding box center [348, 229] width 71 height 7
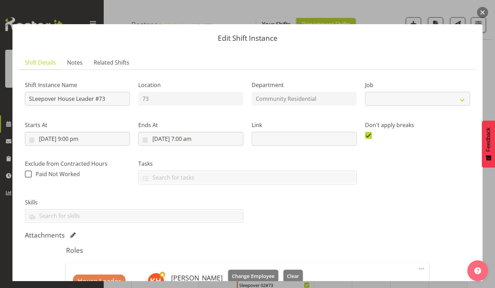
select select "1"
drag, startPoint x: 79, startPoint y: 89, endPoint x: 50, endPoint y: 89, distance: 29.0
click at [50, 92] on input "SLeepover House Leader #73" at bounding box center [77, 99] width 105 height 14
type input "SLeepover #73"
click at [371, 92] on select "Create new job Accounts Admin Art Coordinator Community Leader Community Suppor…" at bounding box center [417, 99] width 105 height 14
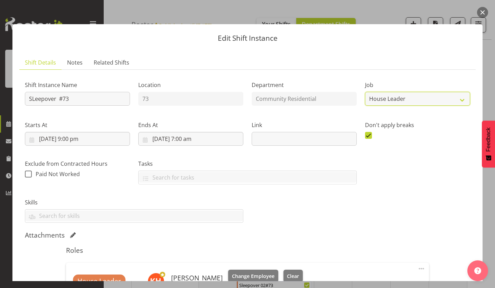
select select "2"
click at [365, 92] on select "Create new job Accounts Admin Art Coordinator Community Leader Community Suppor…" at bounding box center [417, 99] width 105 height 14
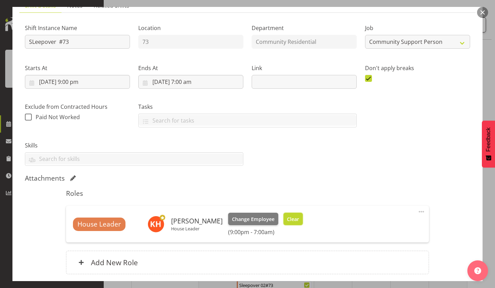
click at [287, 216] on span "Clear" at bounding box center [293, 220] width 12 height 8
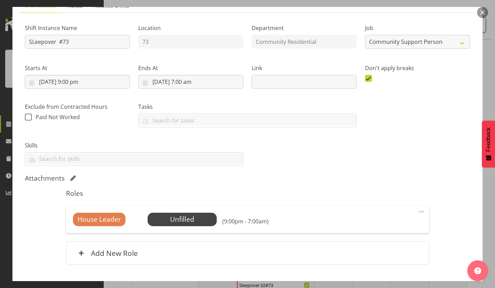
scroll to position [48, 0]
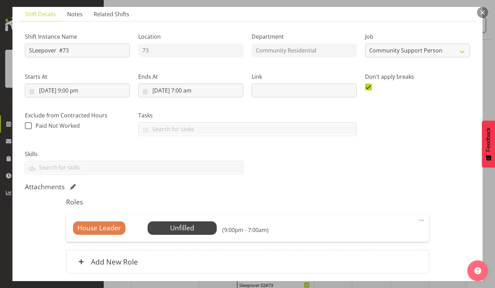
click at [420, 216] on span at bounding box center [421, 220] width 8 height 8
click at [396, 254] on link "Delete" at bounding box center [392, 260] width 66 height 12
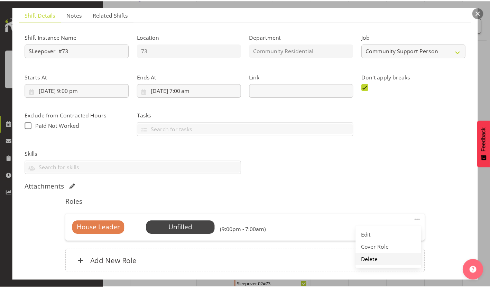
scroll to position [20, 0]
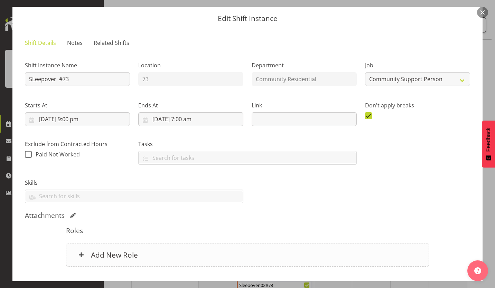
click at [123, 250] on h6 "Add New Role" at bounding box center [114, 254] width 47 height 9
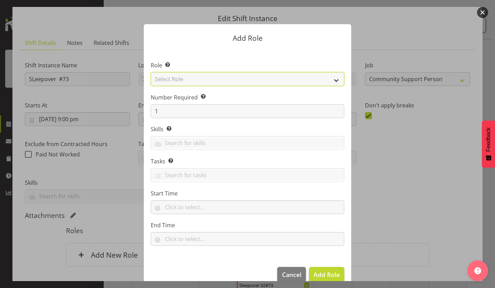
click at [226, 77] on select "Select Role Area Manager Art Coordination Community - SIL Community Leader Comm…" at bounding box center [247, 79] width 193 height 14
select select "13"
click at [151, 73] on select "Select Role Area Manager Art Coordination Community - SIL Community Leader Comm…" at bounding box center [247, 79] width 193 height 14
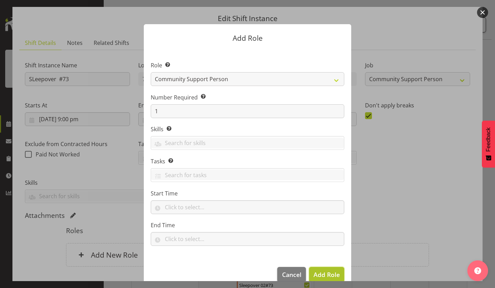
click at [333, 270] on span "Add Role" at bounding box center [326, 274] width 26 height 8
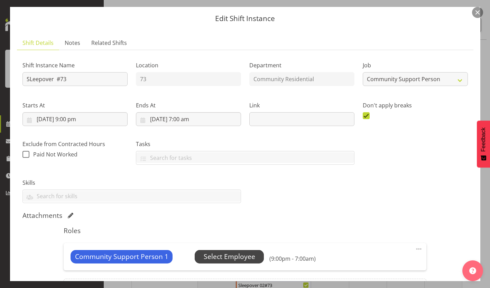
click at [220, 252] on span "Select Employee" at bounding box center [228, 257] width 51 height 10
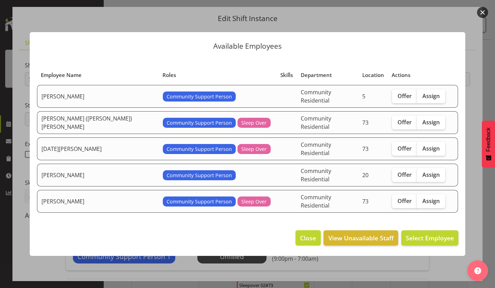
click at [320, 230] on button "Close" at bounding box center [307, 237] width 25 height 15
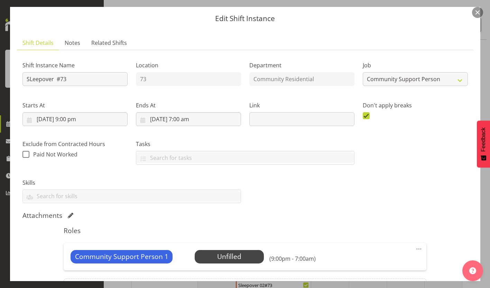
scroll to position [48, 0]
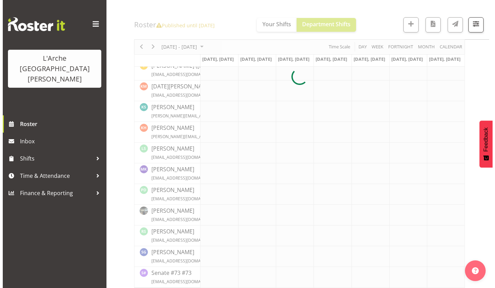
scroll to position [217, 0]
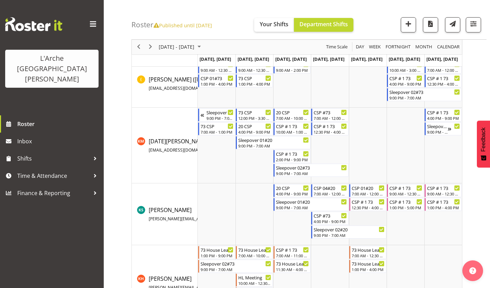
click at [369, 207] on td "Timeline Week of October 17, 2025" at bounding box center [368, 214] width 38 height 62
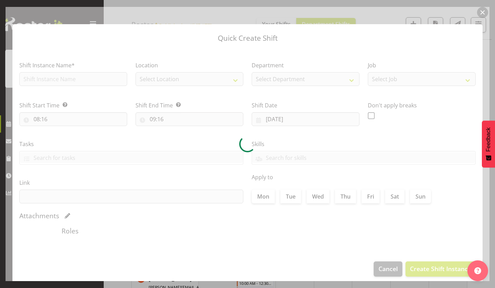
type input "[DATE]"
checkbox input "true"
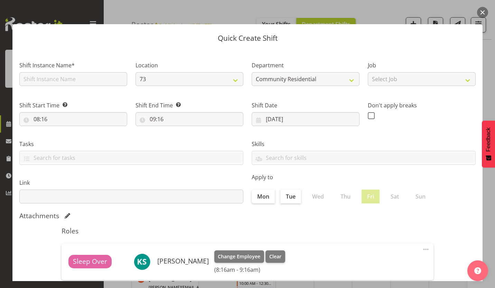
click at [369, 207] on section "Shift Instance Name* Location 73 20 5 Department Community Residential Communit…" at bounding box center [247, 188] width 470 height 278
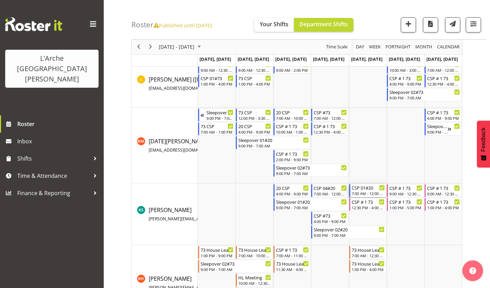
click at [357, 191] on div "7:00 AM - 12:00 PM" at bounding box center [367, 194] width 33 height 6
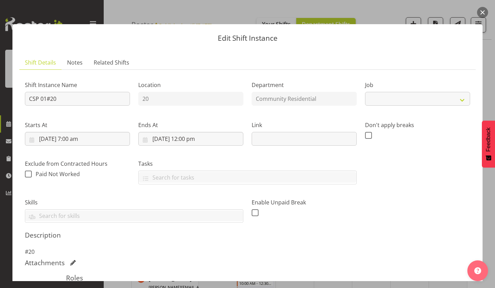
select select "2"
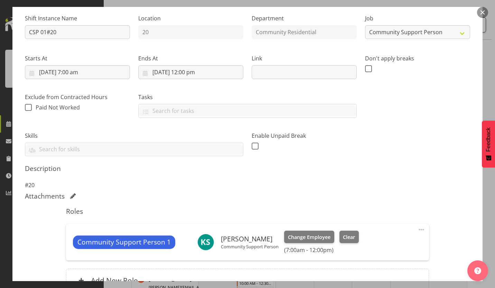
scroll to position [79, 0]
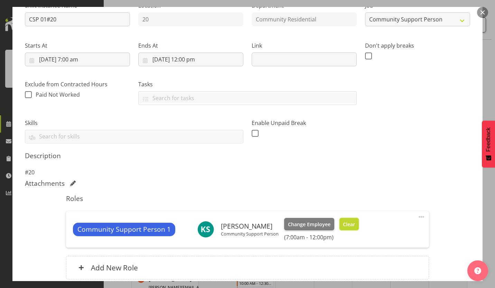
click at [343, 221] on span "Clear" at bounding box center [349, 225] width 12 height 8
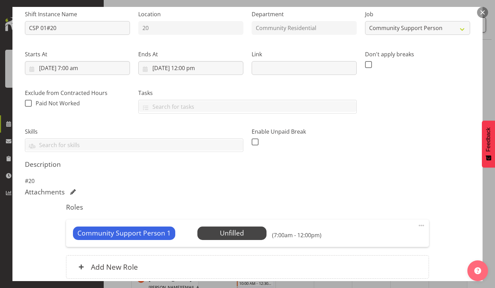
click at [418, 221] on span at bounding box center [421, 225] width 8 height 8
click at [385, 259] on link "Delete" at bounding box center [392, 265] width 66 height 12
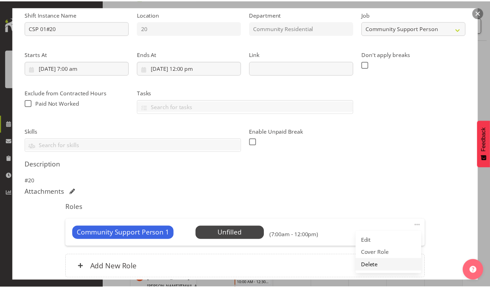
scroll to position [42, 0]
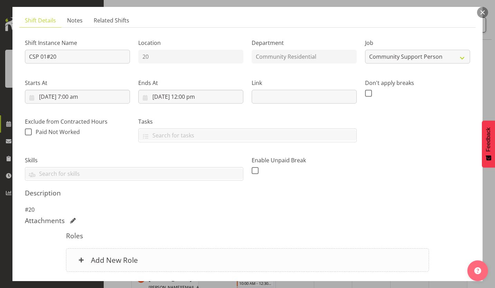
click at [122, 256] on h6 "Add New Role" at bounding box center [114, 260] width 47 height 9
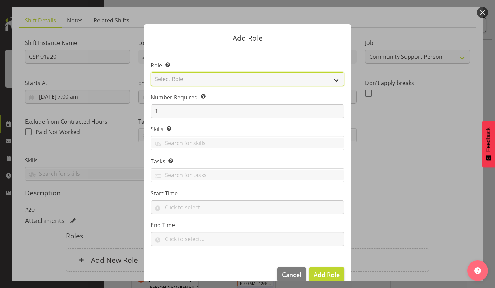
click at [206, 77] on select "Select Role Area Manager Art Coordination Community - SIL Community Leader Comm…" at bounding box center [247, 79] width 193 height 14
select select "12"
click at [151, 73] on select "Select Role Area Manager Art Coordination Community - SIL Community Leader Comm…" at bounding box center [247, 79] width 193 height 14
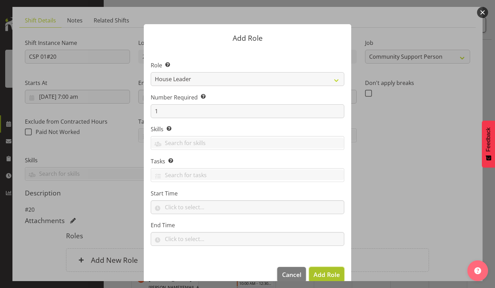
click at [328, 270] on span "Add Role" at bounding box center [326, 274] width 26 height 8
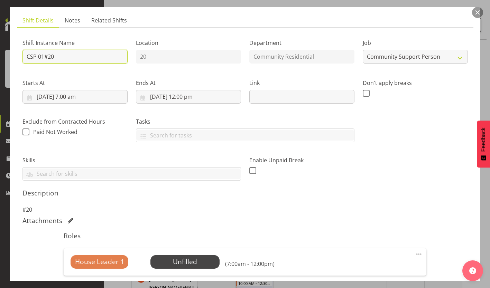
drag, startPoint x: 58, startPoint y: 46, endPoint x: 0, endPoint y: 58, distance: 58.9
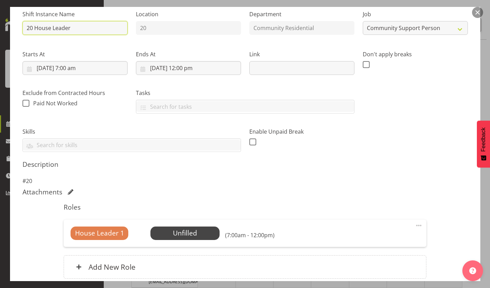
type input "20 House Leader"
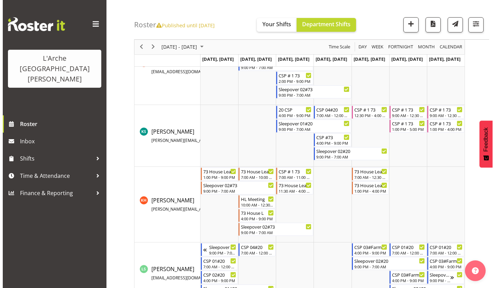
scroll to position [292, 0]
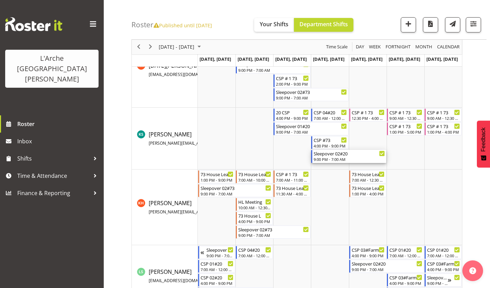
click at [341, 150] on div "Sleepover 02#20" at bounding box center [348, 153] width 71 height 7
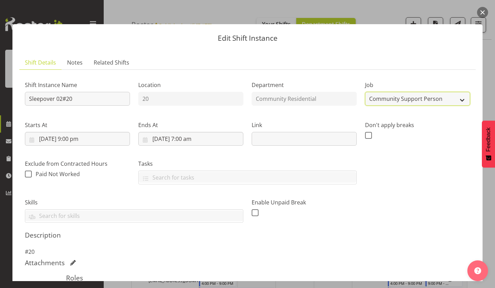
click at [382, 92] on select "Create new job Accounts Admin Art Coordinator Community Leader Community Suppor…" at bounding box center [417, 99] width 105 height 14
select select "1"
click at [365, 92] on select "Create new job Accounts Admin Art Coordinator Community Leader Community Suppor…" at bounding box center [417, 99] width 105 height 14
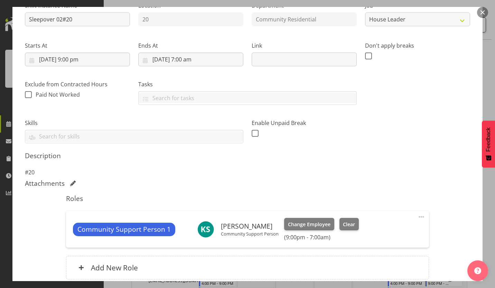
click at [420, 213] on span at bounding box center [421, 217] width 8 height 8
click at [382, 251] on link "Delete" at bounding box center [392, 257] width 66 height 12
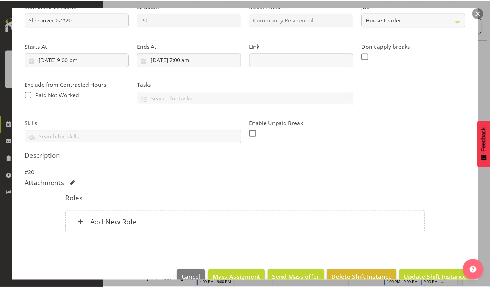
scroll to position [42, 0]
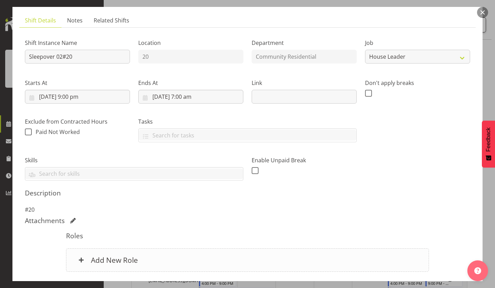
click at [109, 256] on h6 "Add New Role" at bounding box center [114, 260] width 47 height 9
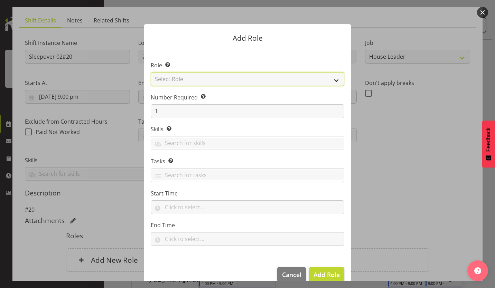
click at [195, 80] on select "Select Role Area Manager Art Coordination Community - SIL Community Leader Comm…" at bounding box center [247, 79] width 193 height 14
select select "12"
click at [151, 73] on select "Select Role Area Manager Art Coordination Community - SIL Community Leader Comm…" at bounding box center [247, 79] width 193 height 14
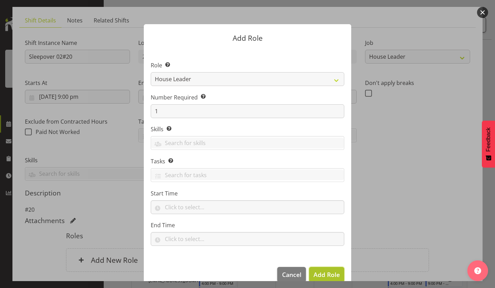
click at [334, 267] on button "Add Role" at bounding box center [326, 274] width 35 height 15
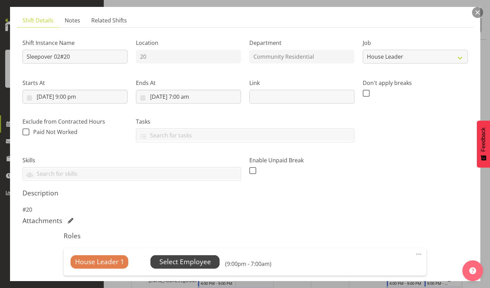
click at [182, 257] on span "Select Employee" at bounding box center [184, 262] width 51 height 10
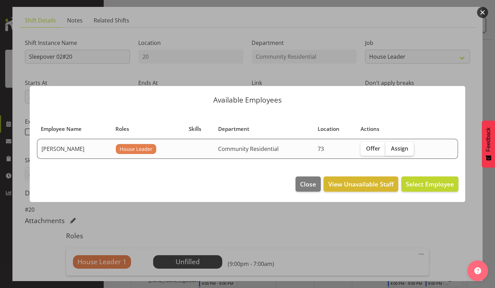
click at [392, 147] on span "Assign" at bounding box center [399, 148] width 17 height 7
click at [390, 147] on input "Assign" at bounding box center [387, 148] width 4 height 4
checkbox input "true"
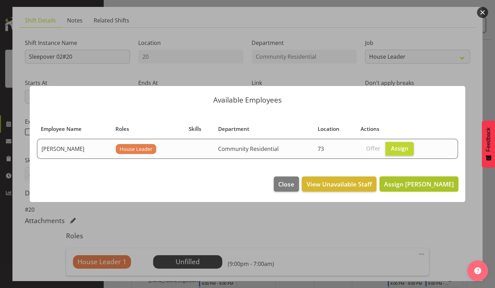
click at [417, 180] on span "Assign [PERSON_NAME]" at bounding box center [419, 184] width 70 height 8
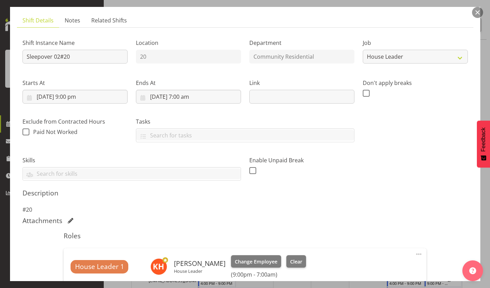
scroll to position [79, 0]
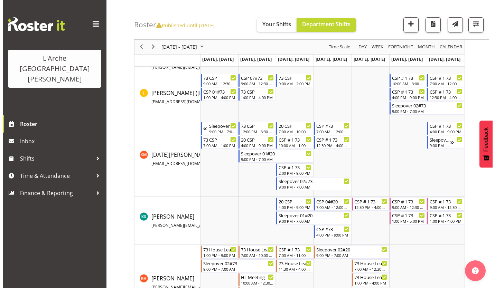
scroll to position [217, 0]
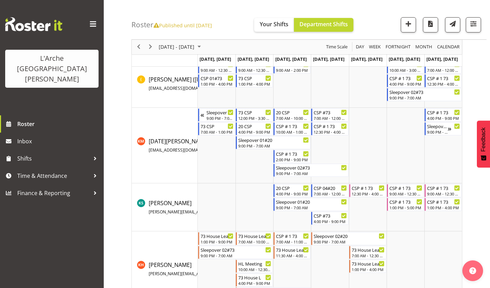
click at [241, 202] on td "Timeline Week of October 17, 2025" at bounding box center [254, 207] width 38 height 48
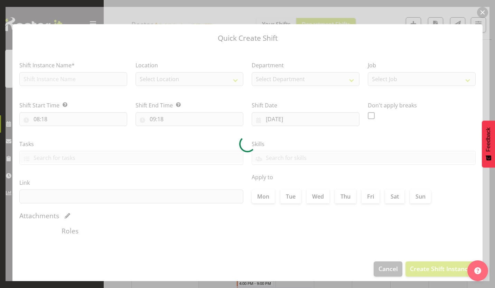
type input "[DATE]"
checkbox input "true"
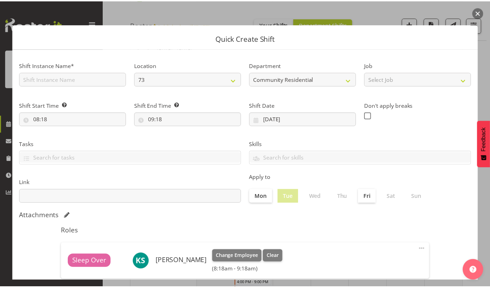
scroll to position [30, 0]
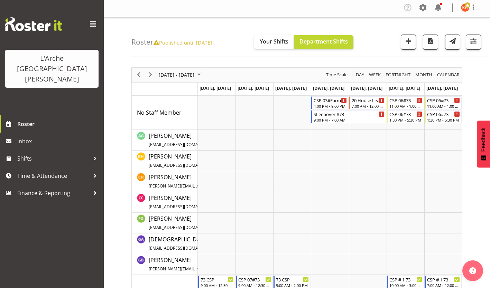
scroll to position [0, 0]
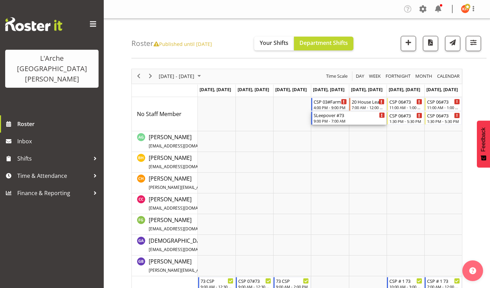
click at [352, 118] on div "9:00 PM - 7:00 AM" at bounding box center [348, 121] width 71 height 6
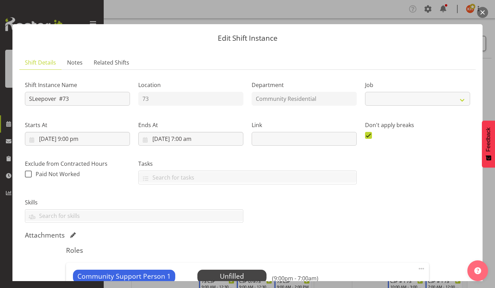
select select "2"
click at [222, 272] on span "Select Employee" at bounding box center [231, 277] width 51 height 10
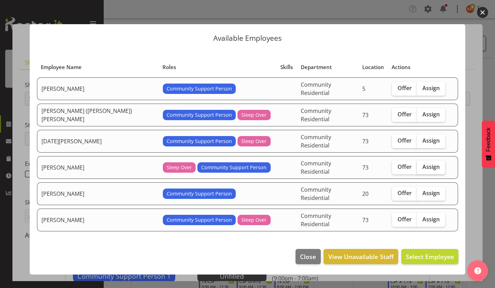
click at [422, 163] on span "Assign" at bounding box center [430, 166] width 17 height 7
click at [417, 165] on input "Assign" at bounding box center [419, 167] width 4 height 4
checkbox input "true"
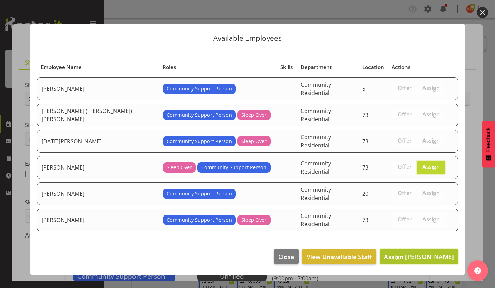
click at [416, 253] on span "Assign [PERSON_NAME]" at bounding box center [419, 257] width 70 height 8
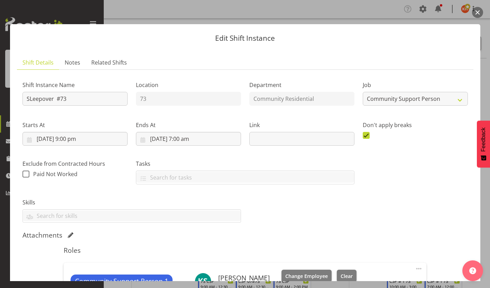
scroll to position [57, 0]
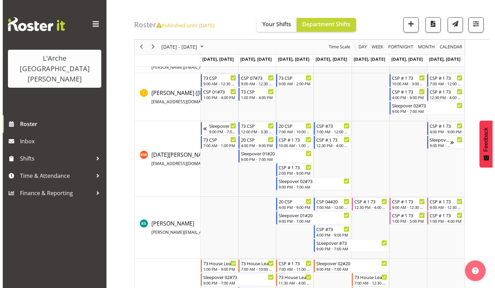
scroll to position [206, 0]
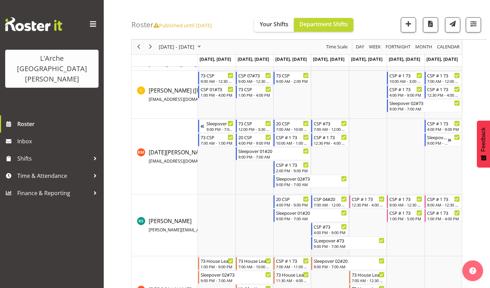
click at [336, 248] on td "Timeline Week of October 17, 2025" at bounding box center [330, 225] width 38 height 62
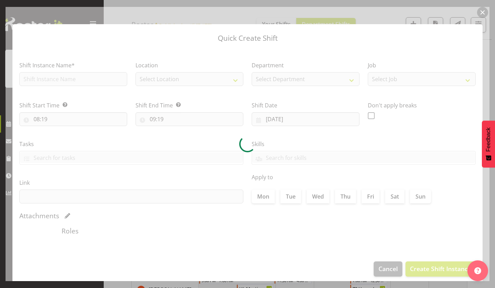
type input "[DATE]"
checkbox input "true"
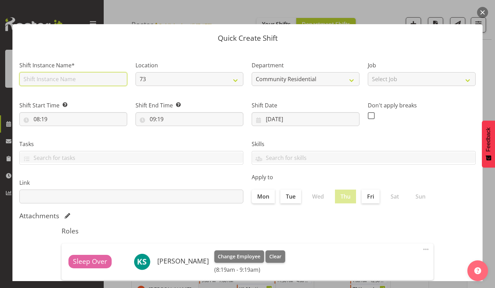
click at [105, 74] on input "text" at bounding box center [73, 79] width 108 height 14
type input "CSP #73"
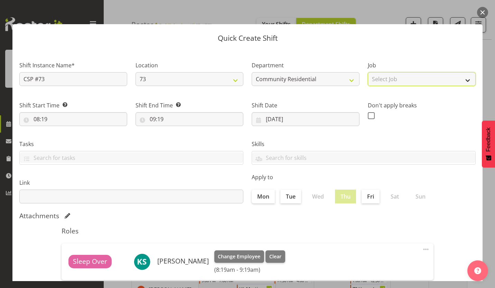
click at [381, 72] on select "Select Job Accounts Admin Art Coordinator Community Leader Community Support Pe…" at bounding box center [422, 79] width 108 height 14
select select "2"
click at [368, 72] on select "Select Job Accounts Admin Art Coordinator Community Leader Community Support Pe…" at bounding box center [422, 79] width 108 height 14
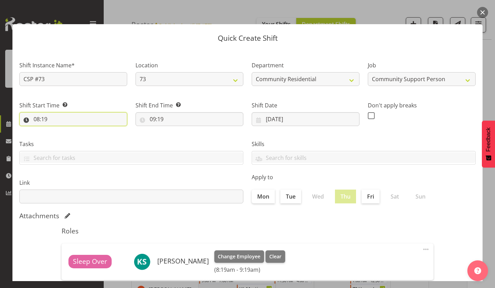
click at [35, 112] on input "08:19" at bounding box center [73, 119] width 108 height 14
click at [66, 130] on select "00 01 02 03 04 05 06 07 08 09 10 11 12 13 14 15 16 17 18 19 20 21 22 23" at bounding box center [67, 137] width 16 height 14
select select "12"
click at [61, 130] on select "00 01 02 03 04 05 06 07 08 09 10 11 12 13 14 15 16 17 18 19 20 21 22 23" at bounding box center [67, 137] width 16 height 14
type input "12:19"
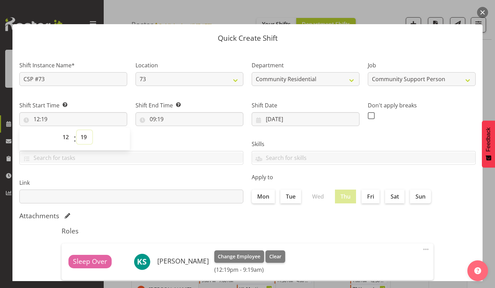
click at [84, 130] on select "00 01 02 03 04 05 06 07 08 09 10 11 12 13 14 15 16 17 18 19 20 21 22 23 24 25 2…" at bounding box center [85, 137] width 16 height 14
select select "0"
click at [77, 130] on select "00 01 02 03 04 05 06 07 08 09 10 11 12 13 14 15 16 17 18 19 20 21 22 23 24 25 2…" at bounding box center [85, 137] width 16 height 14
type input "12:00"
click at [149, 112] on input "09:19" at bounding box center [189, 119] width 108 height 14
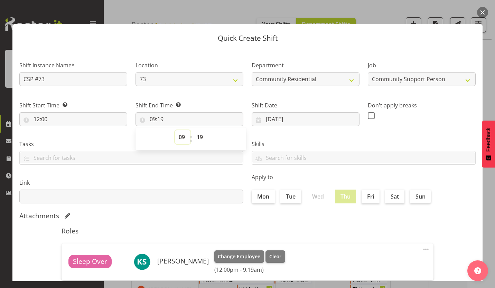
click at [182, 130] on select "00 01 02 03 04 05 06 07 08 09 10 11 12 13 14 15 16 17 18 19 20 21 22 23" at bounding box center [183, 137] width 16 height 14
select select "14"
click at [176, 130] on select "00 01 02 03 04 05 06 07 08 09 10 11 12 13 14 15 16 17 18 19 20 21 22 23" at bounding box center [183, 137] width 16 height 14
type input "14:19"
click at [198, 130] on select "00 01 02 03 04 05 06 07 08 09 10 11 12 13 14 15 16 17 18 19 20 21 22 23 24 25 2…" at bounding box center [201, 137] width 16 height 14
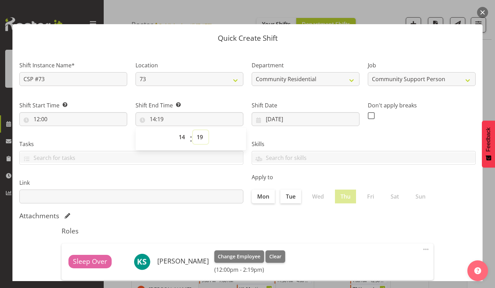
select select "0"
click at [193, 130] on select "00 01 02 03 04 05 06 07 08 09 10 11 12 13 14 15 16 17 18 19 20 21 22 23 24 25 2…" at bounding box center [201, 137] width 16 height 14
type input "14:00"
click at [368, 112] on span at bounding box center [371, 115] width 7 height 7
click at [368, 113] on input "checkbox" at bounding box center [370, 115] width 4 height 4
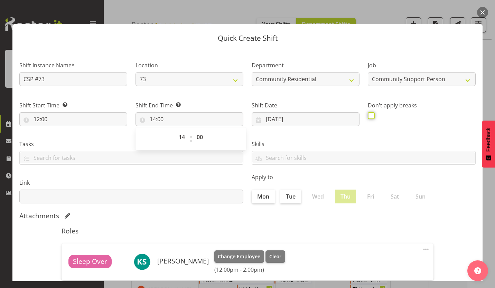
checkbox input "true"
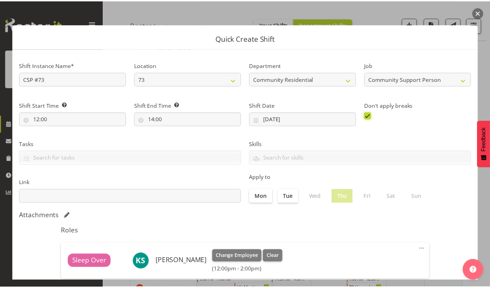
scroll to position [30, 0]
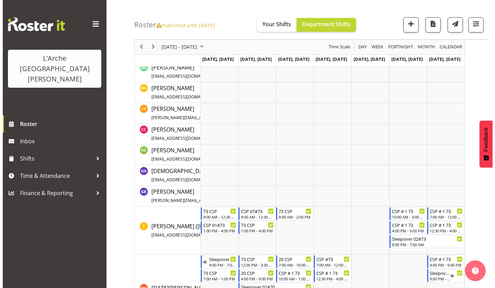
scroll to position [0, 0]
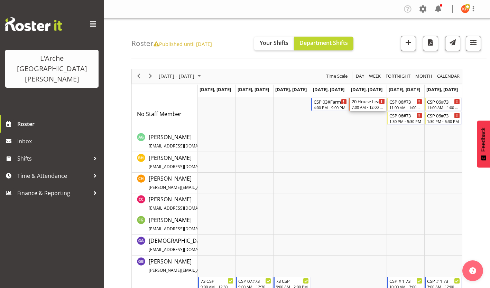
click at [357, 98] on div "20 House Leader" at bounding box center [367, 101] width 33 height 7
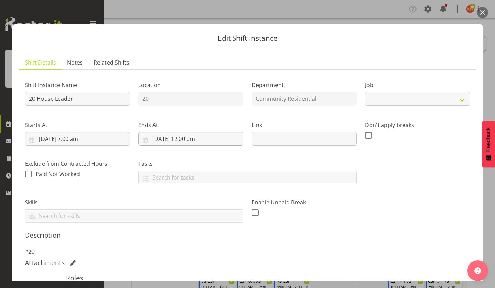
select select "2"
drag, startPoint x: 67, startPoint y: 92, endPoint x: -1, endPoint y: 108, distance: 70.3
click at [0, 108] on html "L'Arche Mount [PERSON_NAME] Roster Inbox Shifts Time & Attendance Finance & Rep…" at bounding box center [247, 144] width 495 height 288
type input "CSP #73"
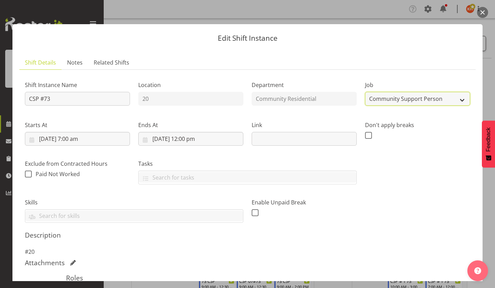
click at [393, 92] on select "Create new job Accounts Admin Art Coordinator Community Leader Community Suppor…" at bounding box center [417, 99] width 105 height 14
click at [365, 92] on select "Create new job Accounts Admin Art Coordinator Community Leader Community Suppor…" at bounding box center [417, 99] width 105 height 14
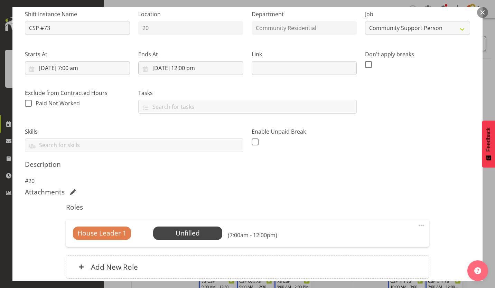
click at [419, 221] on span at bounding box center [421, 225] width 8 height 8
click at [382, 259] on link "Delete" at bounding box center [392, 265] width 66 height 12
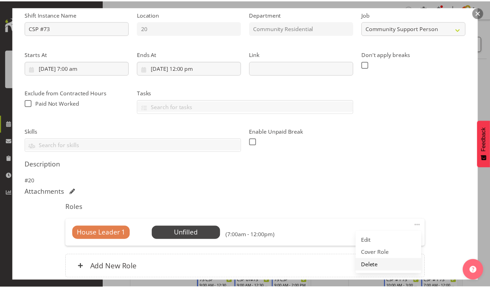
scroll to position [42, 0]
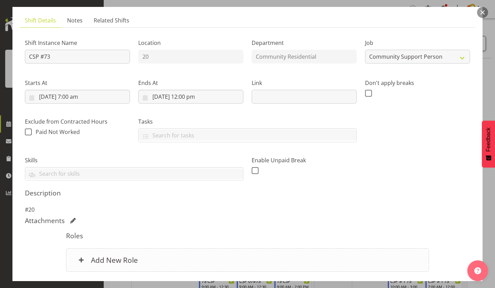
click at [101, 248] on div "Add New Role" at bounding box center [247, 259] width 362 height 23
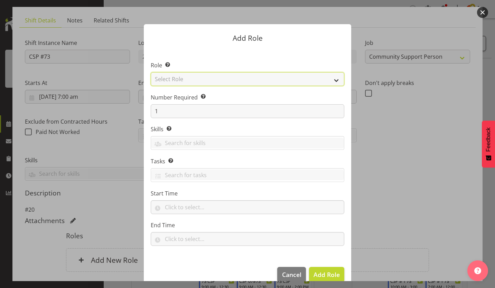
click at [229, 79] on select "Select Role Area Manager Art Coordination Community - SIL Community Leader Comm…" at bounding box center [247, 79] width 193 height 14
select select "13"
click at [151, 73] on select "Select Role Area Manager Art Coordination Community - SIL Community Leader Comm…" at bounding box center [247, 79] width 193 height 14
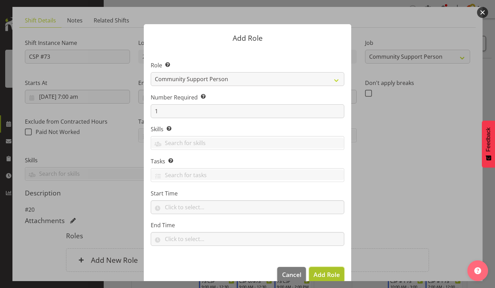
click at [325, 270] on span "Add Role" at bounding box center [326, 274] width 26 height 8
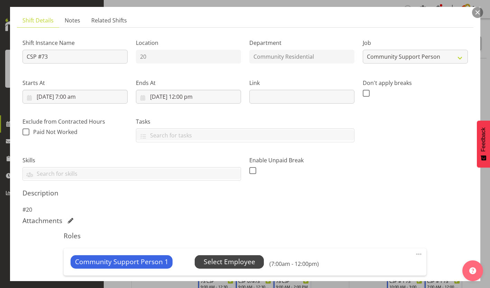
click at [203, 257] on span "Select Employee" at bounding box center [228, 262] width 51 height 10
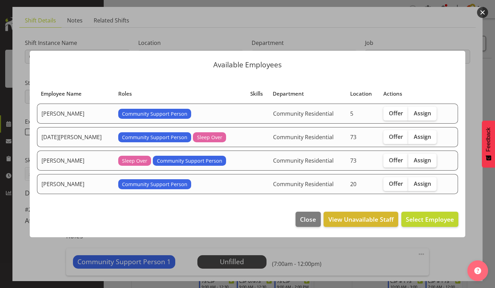
click at [414, 158] on span "Assign" at bounding box center [422, 160] width 17 height 7
click at [410, 158] on input "Assign" at bounding box center [410, 160] width 4 height 4
checkbox input "true"
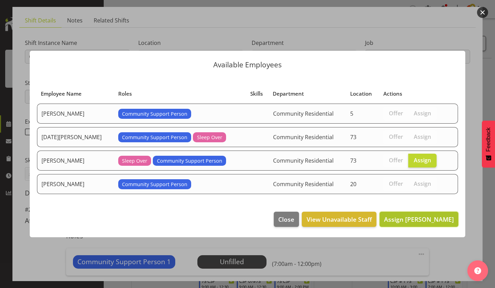
click at [408, 215] on span "Assign [PERSON_NAME]" at bounding box center [419, 219] width 70 height 8
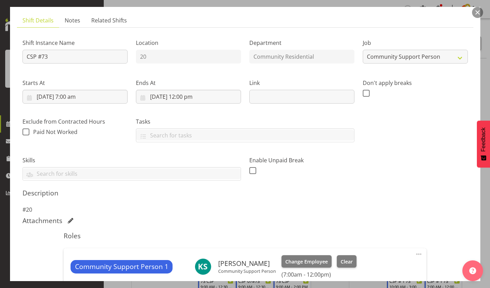
scroll to position [79, 0]
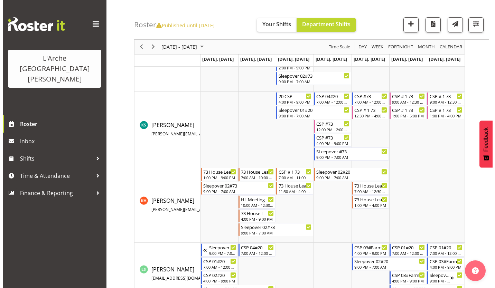
scroll to position [314, 0]
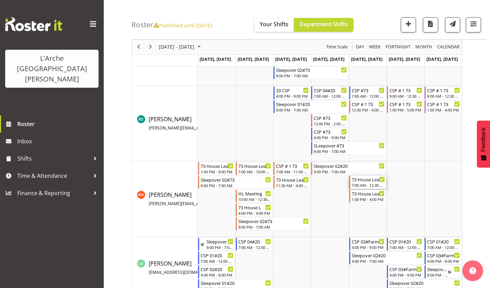
click at [357, 182] on div "7:00 AM - 12:30 PM" at bounding box center [367, 185] width 33 height 6
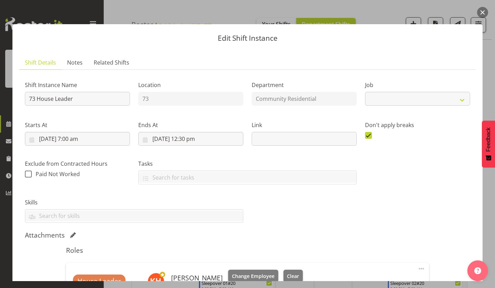
select select "1"
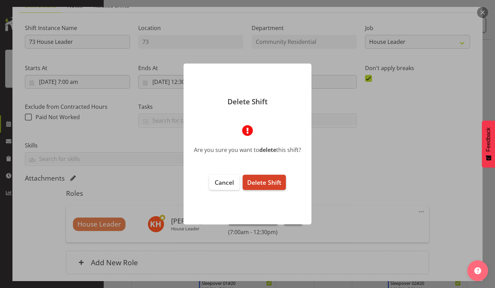
click at [256, 178] on span "Delete Shift" at bounding box center [264, 182] width 34 height 8
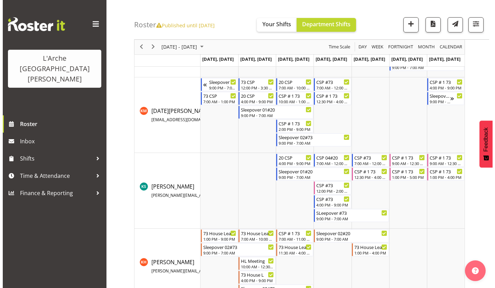
scroll to position [268, 0]
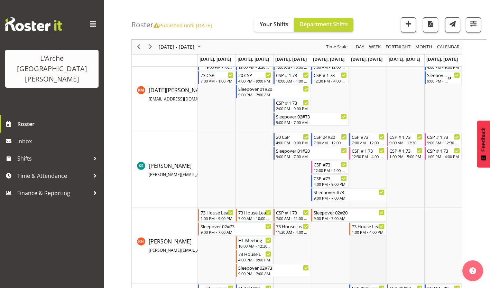
click at [368, 253] on td "Timeline Week of October 17, 2025" at bounding box center [368, 246] width 38 height 76
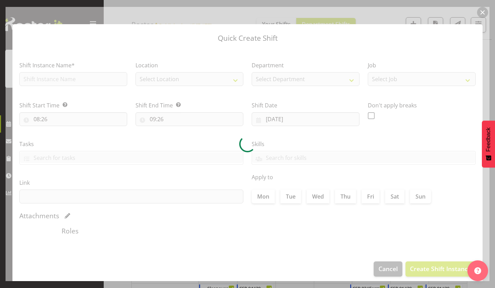
type input "[DATE]"
checkbox input "true"
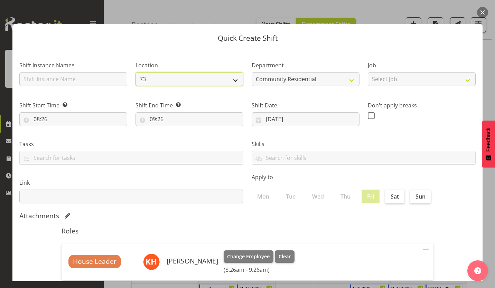
click at [236, 74] on select "73 20" at bounding box center [189, 79] width 108 height 14
select select "19"
click at [135, 72] on select "73 20" at bounding box center [189, 79] width 108 height 14
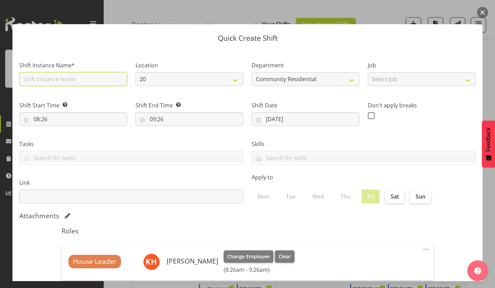
click at [75, 73] on input "text" at bounding box center [73, 79] width 108 height 14
type input "20 House Leader"
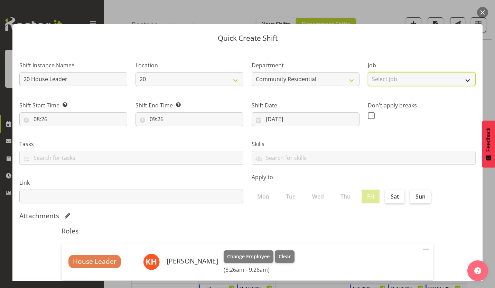
click at [376, 75] on select "Select Job Accounts Admin Art Coordinator Community Leader Community Support Pe…" at bounding box center [422, 79] width 108 height 14
select select "1"
click at [368, 72] on select "Select Job Accounts Admin Art Coordinator Community Leader Community Support Pe…" at bounding box center [422, 79] width 108 height 14
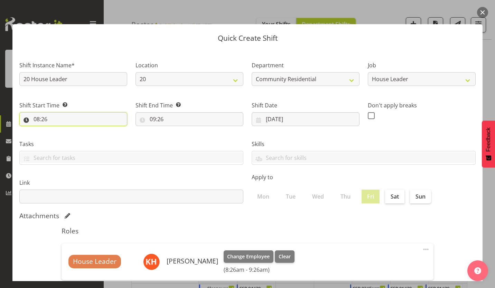
click at [34, 112] on input "08:26" at bounding box center [73, 119] width 108 height 14
click at [67, 130] on select "00 01 02 03 04 05 06 07 08 09 10 11 12 13 14 15 16 17 18 19 20 21 22 23" at bounding box center [67, 137] width 16 height 14
select select "7"
click at [61, 130] on select "00 01 02 03 04 05 06 07 08 09 10 11 12 13 14 15 16 17 18 19 20 21 22 23" at bounding box center [67, 137] width 16 height 14
type input "07:26"
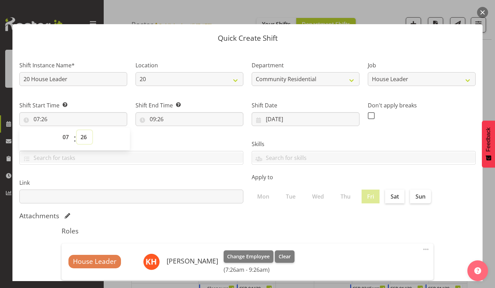
click at [85, 130] on select "00 01 02 03 04 05 06 07 08 09 10 11 12 13 14 15 16 17 18 19 20 21 22 23 24 25 2…" at bounding box center [85, 137] width 16 height 14
select select "0"
click at [77, 130] on select "00 01 02 03 04 05 06 07 08 09 10 11 12 13 14 15 16 17 18 19 20 21 22 23 24 25 2…" at bounding box center [85, 137] width 16 height 14
type input "07:00"
click at [149, 112] on input "09:26" at bounding box center [189, 119] width 108 height 14
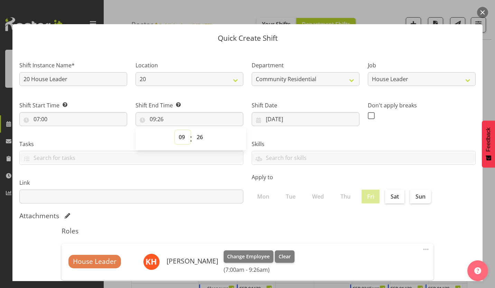
click at [184, 130] on select "00 01 02 03 04 05 06 07 08 09 10 11 12 13 14 15 16 17 18 19 20 21 22 23" at bounding box center [183, 137] width 16 height 14
select select "12"
click at [176, 130] on select "00 01 02 03 04 05 06 07 08 09 10 11 12 13 14 15 16 17 18 19 20 21 22 23" at bounding box center [183, 137] width 16 height 14
type input "12:26"
click at [196, 130] on select "00 01 02 03 04 05 06 07 08 09 10 11 12 13 14 15 16 17 18 19 20 21 22 23 24 25 2…" at bounding box center [201, 137] width 16 height 14
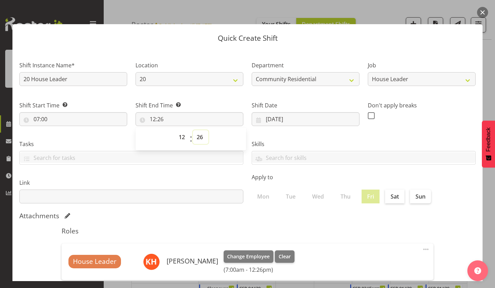
select select "0"
click at [193, 130] on select "00 01 02 03 04 05 06 07 08 09 10 11 12 13 14 15 16 17 18 19 20 21 22 23 24 25 2…" at bounding box center [201, 137] width 16 height 14
type input "12:00"
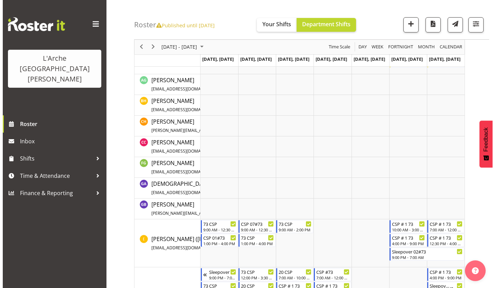
scroll to position [29, 0]
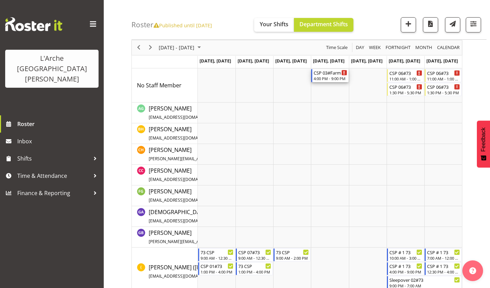
click at [325, 69] on div "CSP 03#Farm" at bounding box center [329, 72] width 33 height 7
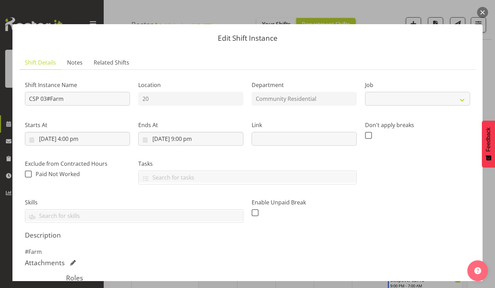
select select "2"
drag, startPoint x: 59, startPoint y: 90, endPoint x: 0, endPoint y: 97, distance: 59.8
click at [0, 97] on html "L'Arche Mount [PERSON_NAME] Roster Inbox Shifts Time & Attendance Finance & Rep…" at bounding box center [247, 115] width 495 height 288
type input "20 House Leader"
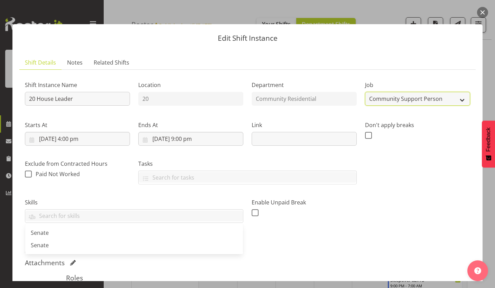
click at [371, 93] on select "Create new job Accounts Admin Art Coordinator Community Leader Community Suppor…" at bounding box center [417, 99] width 105 height 14
select select "1"
click at [365, 92] on select "Create new job Accounts Admin Art Coordinator Community Leader Community Suppor…" at bounding box center [417, 99] width 105 height 14
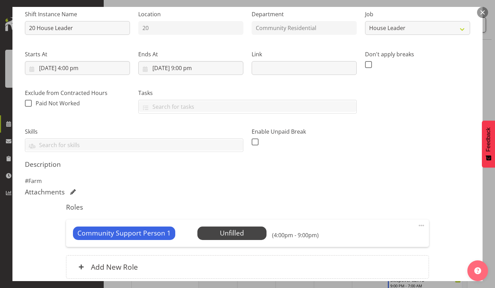
click at [419, 221] on span at bounding box center [421, 225] width 8 height 8
click at [382, 259] on link "Delete" at bounding box center [392, 265] width 66 height 12
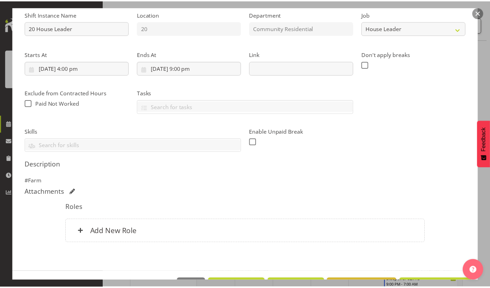
scroll to position [42, 0]
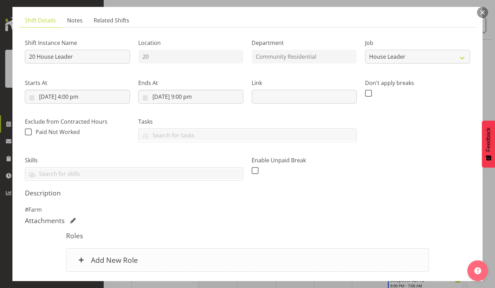
click at [105, 256] on h6 "Add New Role" at bounding box center [114, 260] width 47 height 9
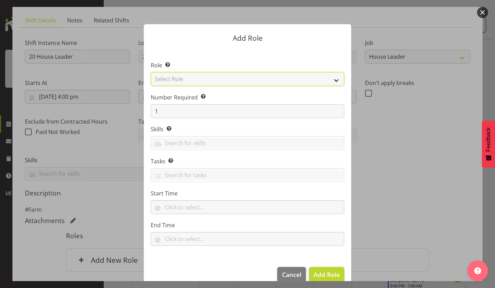
click at [183, 77] on select "Select Role Area Manager Art Coordination Community - SIL Community Leader Comm…" at bounding box center [247, 79] width 193 height 14
select select "12"
click at [151, 73] on select "Select Role Area Manager Art Coordination Community - SIL Community Leader Comm…" at bounding box center [247, 79] width 193 height 14
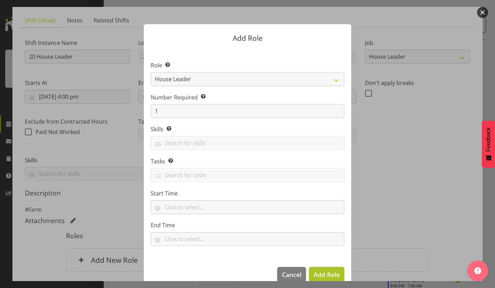
click at [326, 267] on button "Add Role" at bounding box center [326, 274] width 35 height 15
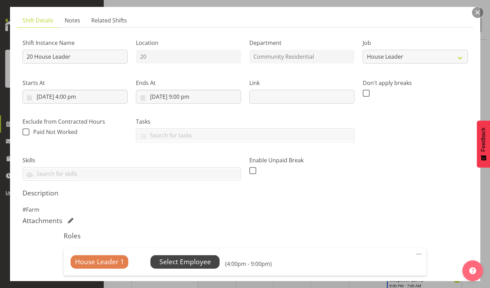
click at [187, 255] on span "Select Employee" at bounding box center [184, 261] width 69 height 13
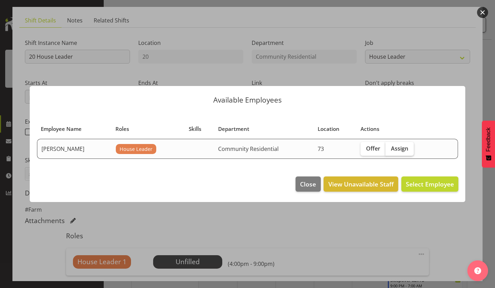
click at [391, 148] on span "Assign" at bounding box center [399, 148] width 17 height 7
click at [387, 148] on input "Assign" at bounding box center [387, 148] width 4 height 4
checkbox input "true"
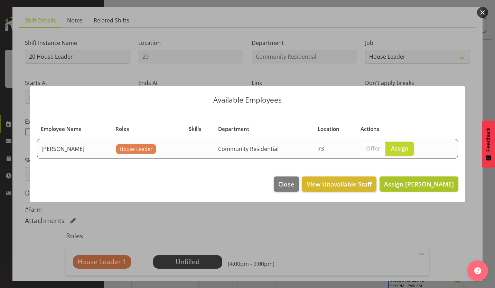
click at [416, 180] on span "Assign [PERSON_NAME]" at bounding box center [419, 184] width 70 height 8
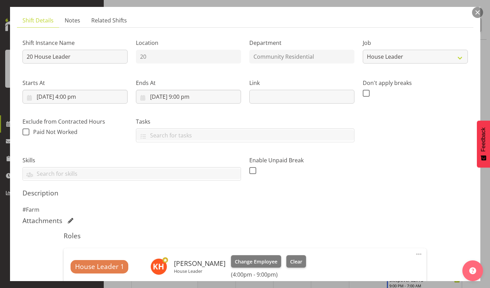
scroll to position [79, 0]
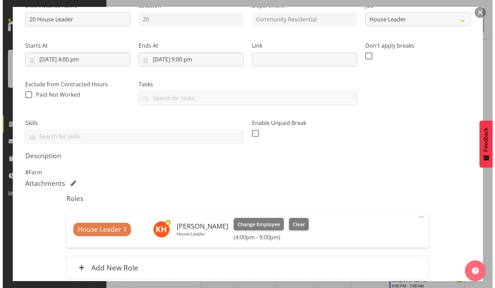
scroll to position [54, 0]
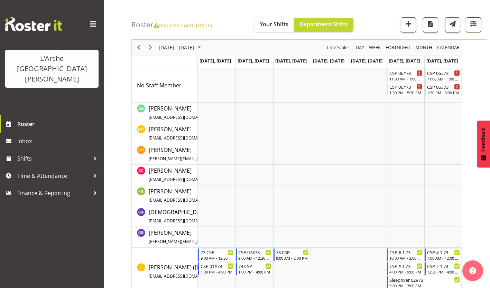
click at [475, 25] on span "button" at bounding box center [472, 23] width 9 height 9
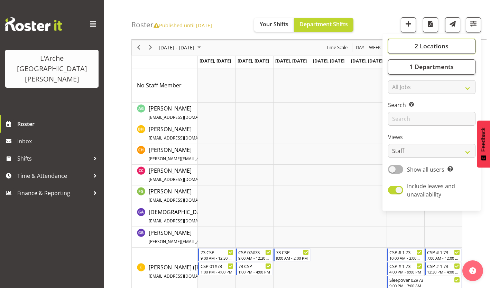
click at [439, 42] on span "2 Locations" at bounding box center [431, 46] width 34 height 8
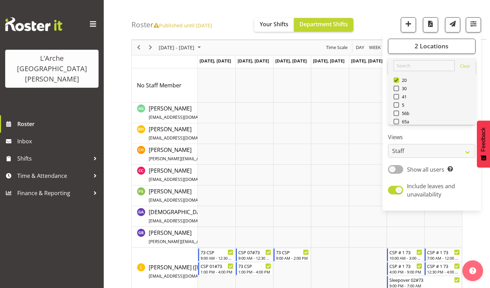
click at [412, 118] on div "65a" at bounding box center [431, 122] width 77 height 8
click at [399, 127] on span at bounding box center [396, 130] width 6 height 6
click at [398, 128] on input "73" at bounding box center [395, 130] width 4 height 4
checkbox input "false"
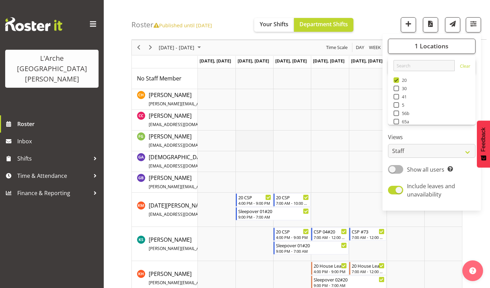
click at [244, 146] on td "Timeline Week of October 17, 2025" at bounding box center [254, 141] width 38 height 21
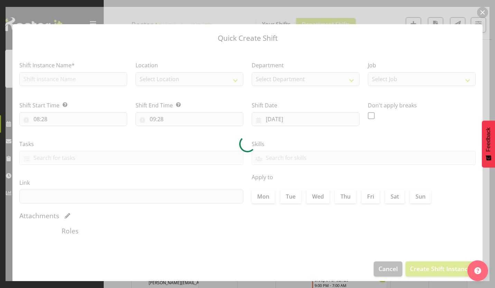
type input "[DATE]"
checkbox input "true"
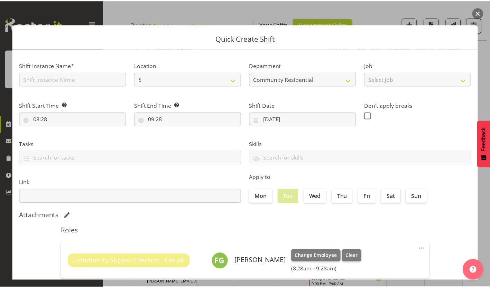
scroll to position [30, 0]
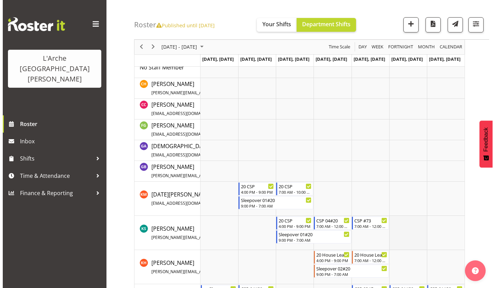
scroll to position [40, 0]
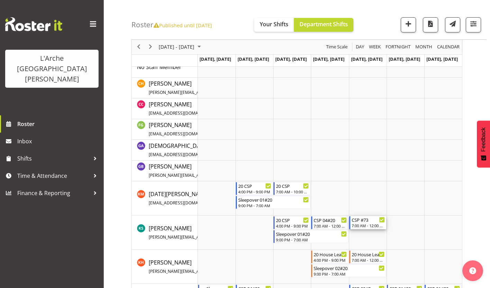
click at [364, 223] on div "7:00 AM - 12:00 PM" at bounding box center [367, 226] width 33 height 6
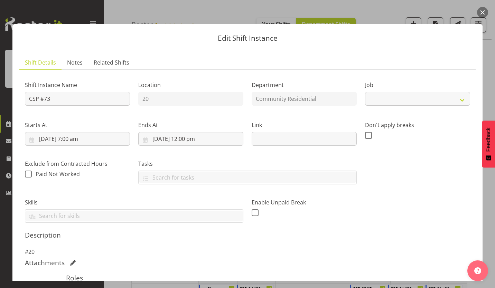
select select "2"
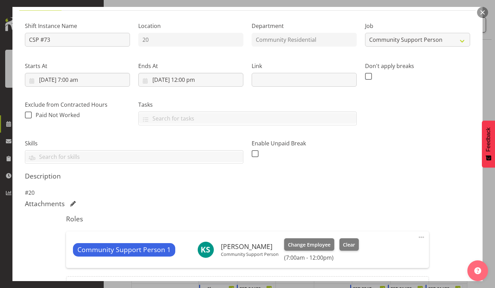
scroll to position [79, 0]
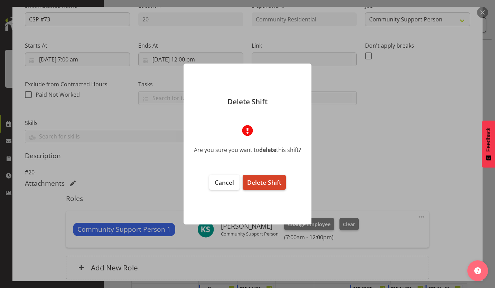
click at [262, 178] on span "Delete Shift" at bounding box center [264, 182] width 34 height 8
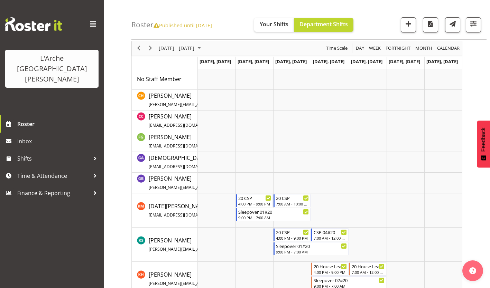
scroll to position [0, 0]
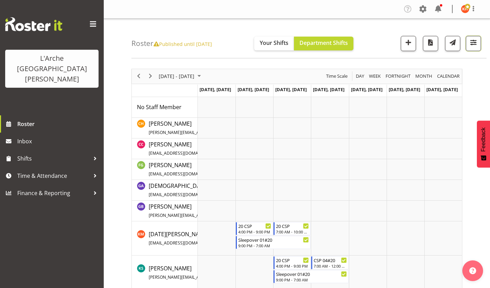
click at [477, 39] on span "button" at bounding box center [472, 42] width 9 height 9
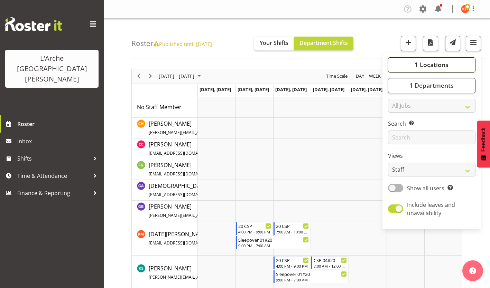
click at [438, 60] on span "1 Locations" at bounding box center [431, 64] width 34 height 8
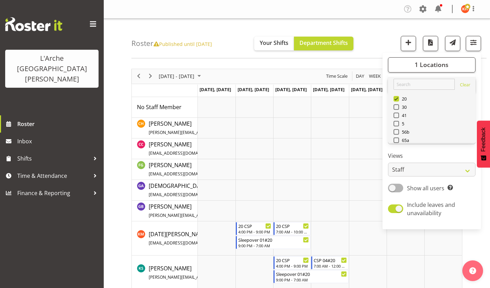
click at [399, 146] on span at bounding box center [396, 149] width 6 height 6
click at [398, 146] on input "73" at bounding box center [395, 148] width 4 height 4
checkbox input "true"
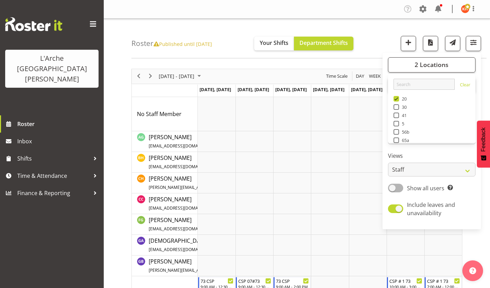
click at [399, 96] on span at bounding box center [396, 99] width 6 height 6
click at [398, 96] on input "20" at bounding box center [395, 98] width 4 height 4
checkbox input "false"
click at [238, 47] on div "Roster Published until [DATE] Your Shifts Department Shifts 1 Locations Clear 2…" at bounding box center [308, 39] width 355 height 40
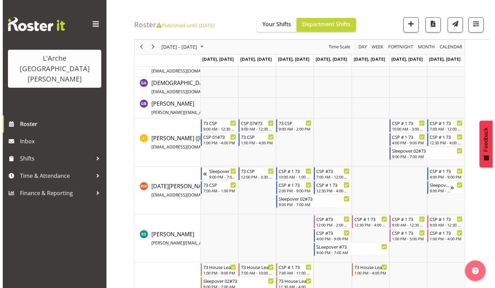
scroll to position [161, 0]
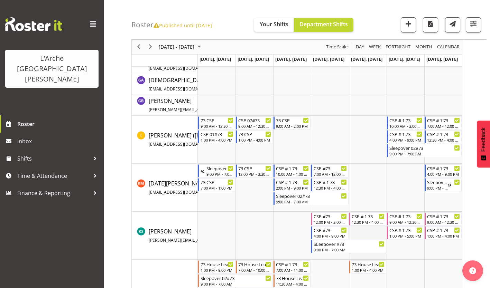
click at [358, 226] on td "Timeline Week of October 17, 2025" at bounding box center [368, 236] width 38 height 48
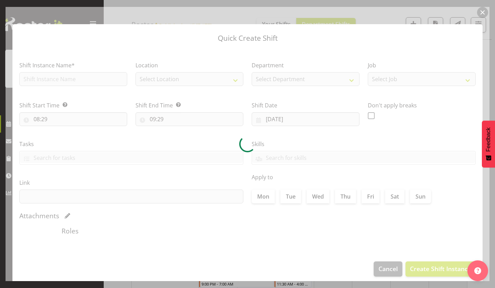
type input "[DATE]"
checkbox input "true"
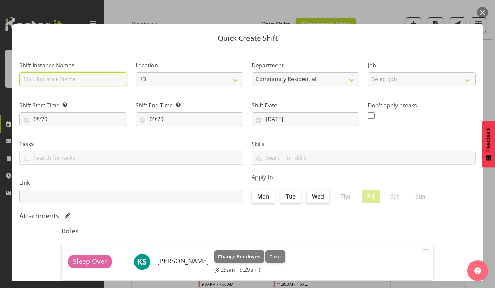
click at [89, 78] on input "text" at bounding box center [73, 79] width 108 height 14
type input "CSP #73"
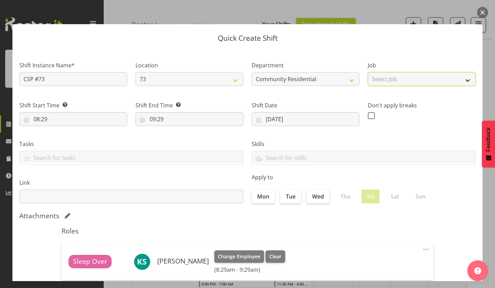
click at [378, 72] on select "Select Job Accounts Admin Art Coordinator Community Leader Community Support Pe…" at bounding box center [422, 79] width 108 height 14
select select "2"
click at [368, 72] on select "Select Job Accounts Admin Art Coordinator Community Leader Community Support Pe…" at bounding box center [422, 79] width 108 height 14
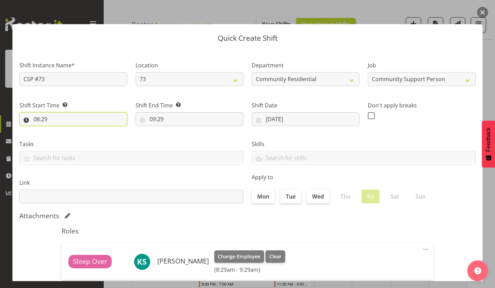
click at [32, 112] on input "08:29" at bounding box center [73, 119] width 108 height 14
click at [66, 130] on select "00 01 02 03 04 05 06 07 08 09 10 11 12 13 14 15 16 17 18 19 20 21 22 23" at bounding box center [67, 137] width 16 height 14
select select "7"
click at [61, 130] on select "00 01 02 03 04 05 06 07 08 09 10 11 12 13 14 15 16 17 18 19 20 21 22 23" at bounding box center [67, 137] width 16 height 14
type input "07:29"
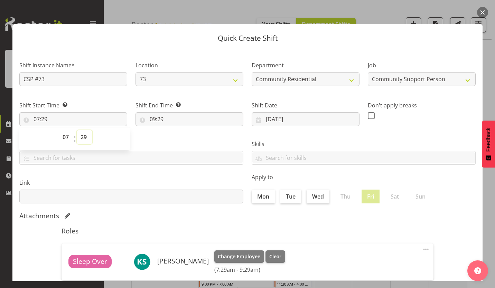
click at [82, 130] on select "00 01 02 03 04 05 06 07 08 09 10 11 12 13 14 15 16 17 18 19 20 21 22 23 24 25 2…" at bounding box center [85, 137] width 16 height 14
select select "0"
click at [77, 130] on select "00 01 02 03 04 05 06 07 08 09 10 11 12 13 14 15 16 17 18 19 20 21 22 23 24 25 2…" at bounding box center [85, 137] width 16 height 14
type input "07:00"
click at [149, 112] on input "09:29" at bounding box center [189, 119] width 108 height 14
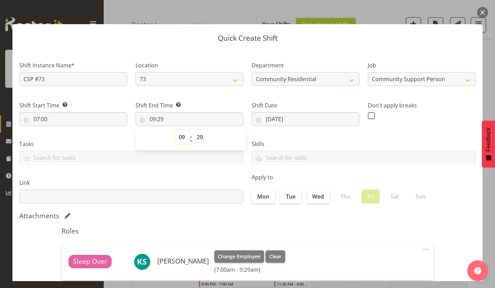
click at [184, 130] on select "00 01 02 03 04 05 06 07 08 09 10 11 12 13 14 15 16 17 18 19 20 21 22 23" at bounding box center [183, 137] width 16 height 14
select select "12"
click at [176, 130] on select "00 01 02 03 04 05 06 07 08 09 10 11 12 13 14 15 16 17 18 19 20 21 22 23" at bounding box center [183, 137] width 16 height 14
type input "12:29"
click at [196, 130] on select "00 01 02 03 04 05 06 07 08 09 10 11 12 13 14 15 16 17 18 19 20 21 22 23 24 25 2…" at bounding box center [201, 137] width 16 height 14
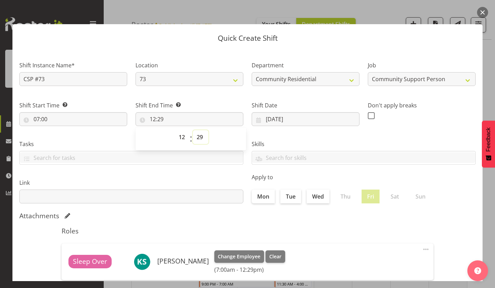
select select "0"
click at [193, 130] on select "00 01 02 03 04 05 06 07 08 09 10 11 12 13 14 15 16 17 18 19 20 21 22 23 24 25 2…" at bounding box center [201, 137] width 16 height 14
type input "12:00"
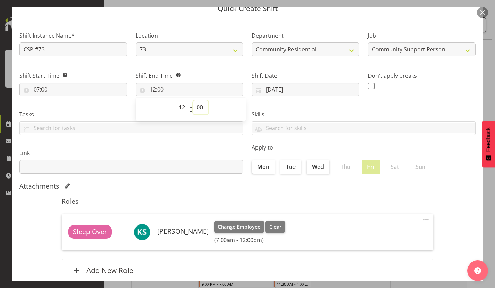
click at [197, 101] on select "00 01 02 03 04 05 06 07 08 09 10 11 12 13 14 15 16 17 18 19 20 21 22 23 24 25 2…" at bounding box center [201, 108] width 16 height 14
select select "30"
click at [193, 101] on select "00 01 02 03 04 05 06 07 08 09 10 11 12 13 14 15 16 17 18 19 20 21 22 23 24 25 2…" at bounding box center [201, 108] width 16 height 14
type input "12:30"
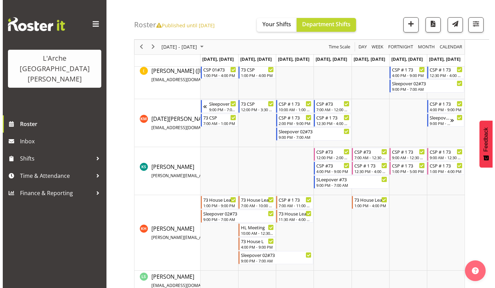
scroll to position [226, 0]
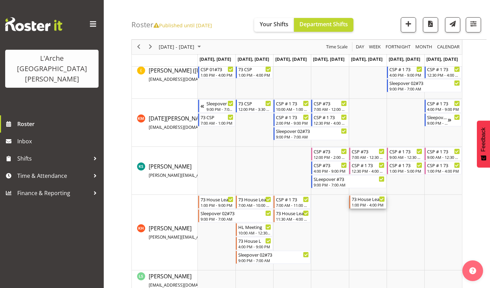
click at [362, 202] on div "1:00 PM - 4:00 PM" at bounding box center [367, 205] width 33 height 6
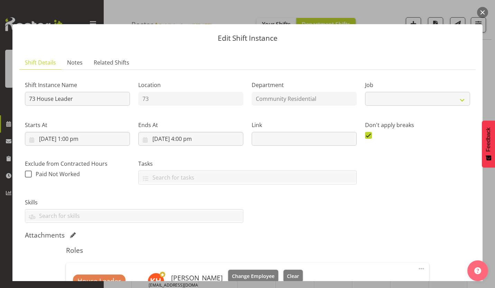
select select "2"
click at [65, 132] on input "[DATE] 1:00 pm" at bounding box center [77, 139] width 105 height 14
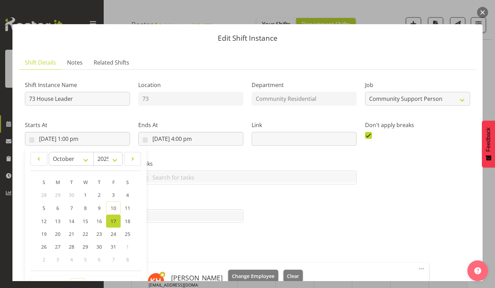
click at [78, 279] on select "00 01 02 03 04 05 06 07 08 09 10 11 12 13 14 15 16 17 18 19 20 21 22 23" at bounding box center [78, 286] width 16 height 14
select select "12"
click at [70, 279] on select "00 01 02 03 04 05 06 07 08 09 10 11 12 13 14 15 16 17 18 19 20 21 22 23" at bounding box center [78, 286] width 16 height 14
type input "[DATE] 12:00 pm"
click at [89, 279] on select "00 01 02 03 04 05 06 07 08 09 10 11 12 13 14 15 16 17 18 19 20 21 22 23 24 25 2…" at bounding box center [96, 286] width 16 height 14
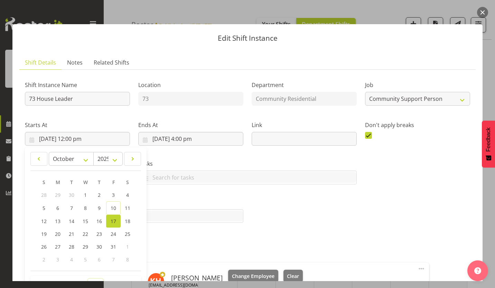
select select "30"
click at [88, 279] on select "00 01 02 03 04 05 06 07 08 09 10 11 12 13 14 15 16 17 18 19 20 21 22 23 24 25 2…" at bounding box center [96, 286] width 16 height 14
type input "[DATE] 12:30 pm"
click at [272, 207] on div "Shift Instance Name 73 House Leader Location 73 Department Community Residentia…" at bounding box center [247, 207] width 445 height 265
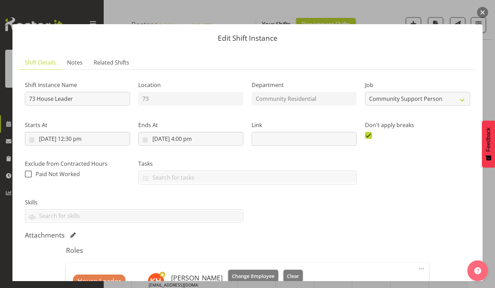
scroll to position [57, 0]
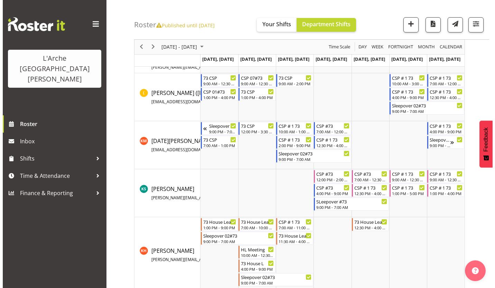
scroll to position [217, 0]
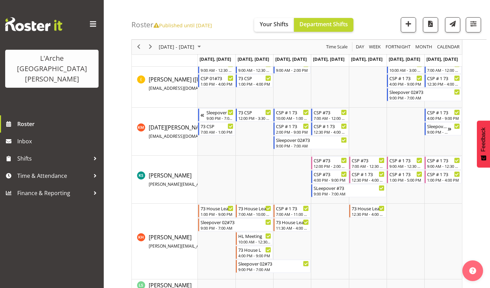
click at [427, 265] on td "Timeline Week of October 17, 2025" at bounding box center [443, 242] width 38 height 76
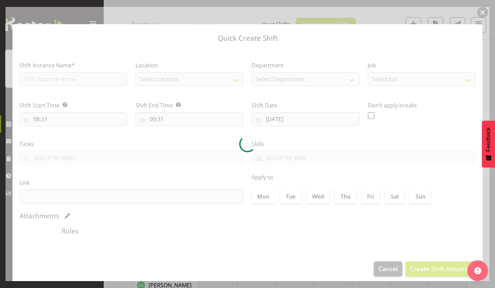
type input "[DATE]"
checkbox input "true"
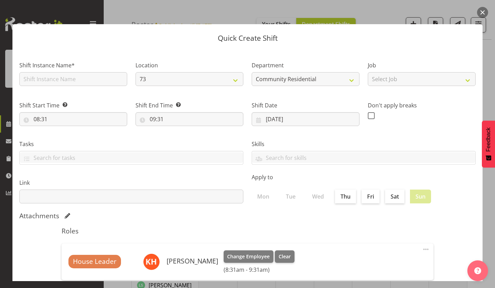
click at [484, 10] on button "button" at bounding box center [482, 12] width 11 height 11
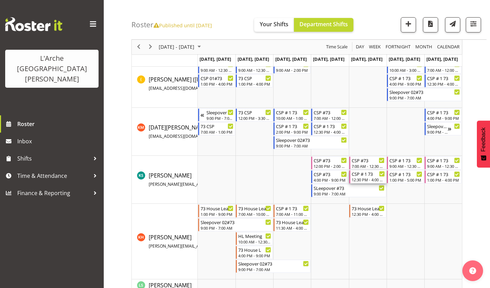
click at [358, 177] on div "12:30 PM - 4:00 PM" at bounding box center [367, 180] width 33 height 6
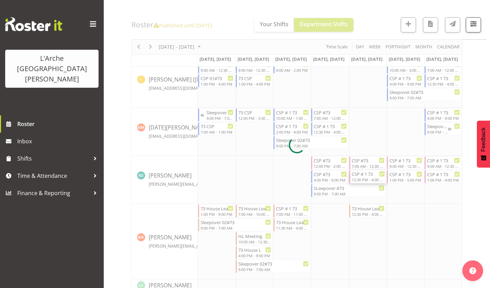
select select
select select "9"
select select "2025"
select select "12"
select select "30"
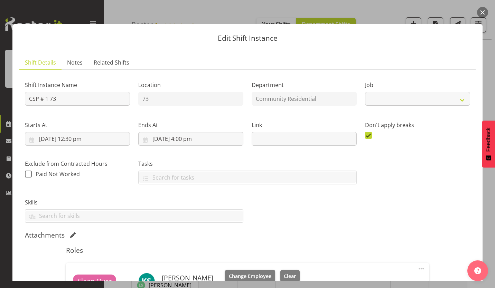
select select "2"
click at [64, 132] on input "[DATE] 12:30 pm" at bounding box center [77, 139] width 105 height 14
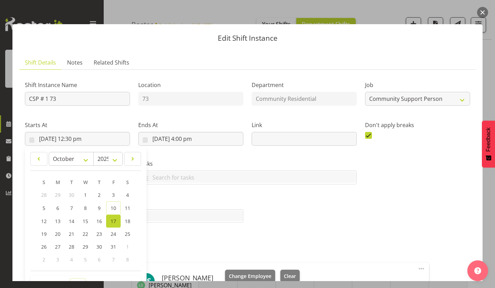
click at [75, 279] on select "00 01 02 03 04 05 06 07 08 09 10 11 12 13 14 15 16 17 18 19 20 21 22 23" at bounding box center [78, 286] width 16 height 14
select select "13"
click at [70, 279] on select "00 01 02 03 04 05 06 07 08 09 10 11 12 13 14 15 16 17 18 19 20 21 22 23" at bounding box center [78, 286] width 16 height 14
type input "[DATE] 1:30 pm"
click at [93, 279] on select "00 01 02 03 04 05 06 07 08 09 10 11 12 13 14 15 16 17 18 19 20 21 22 23 24 25 2…" at bounding box center [96, 286] width 16 height 14
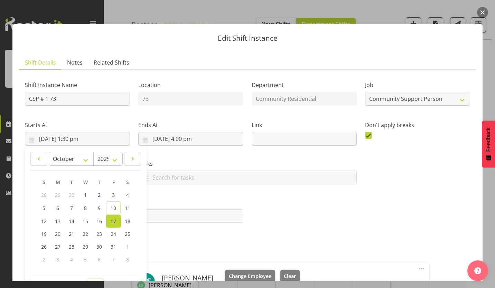
select select "0"
click at [88, 279] on select "00 01 02 03 04 05 06 07 08 09 10 11 12 13 14 15 16 17 18 19 20 21 22 23 24 25 2…" at bounding box center [96, 286] width 16 height 14
type input "[DATE] 1:00 pm"
click at [163, 189] on div "Skills Senate Senate" at bounding box center [134, 208] width 227 height 39
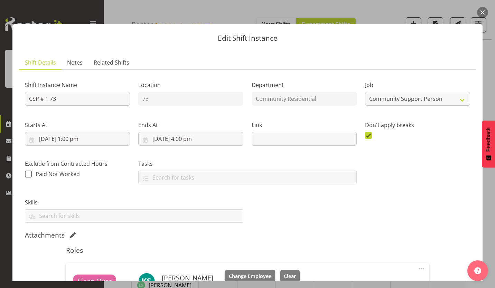
scroll to position [57, 0]
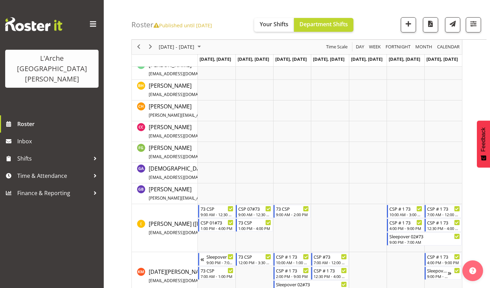
scroll to position [0, 0]
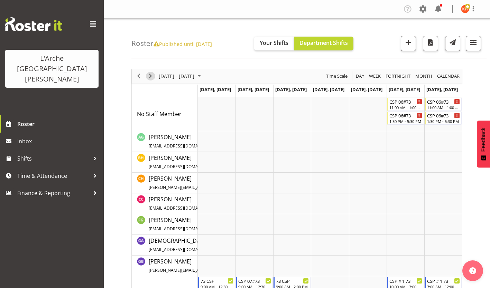
click at [151, 72] on span "Next" at bounding box center [150, 76] width 8 height 9
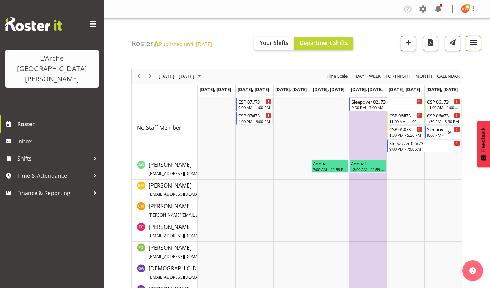
click at [476, 39] on span "button" at bounding box center [472, 42] width 9 height 9
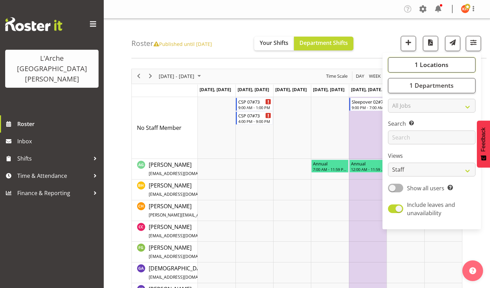
click at [435, 60] on span "1 Locations" at bounding box center [431, 64] width 34 height 8
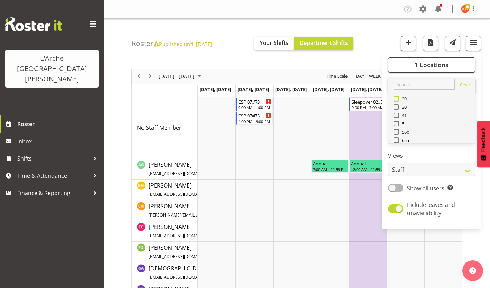
click at [399, 96] on span at bounding box center [396, 99] width 6 height 6
click at [398, 96] on input "20" at bounding box center [395, 98] width 4 height 4
checkbox input "true"
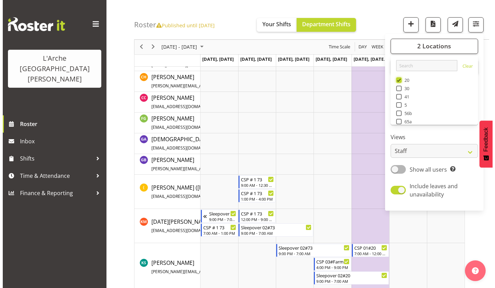
scroll to position [135, 0]
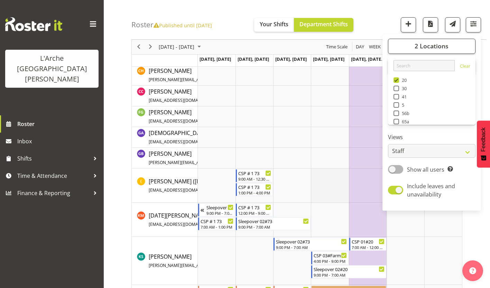
click at [311, 181] on td "Timeline Week of October 24, 2025" at bounding box center [330, 186] width 38 height 34
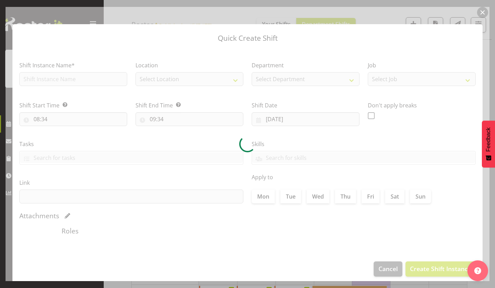
type input "[DATE]"
checkbox input "true"
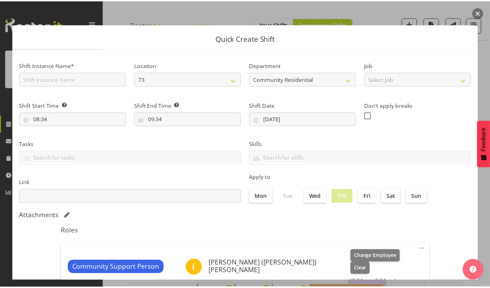
scroll to position [30, 0]
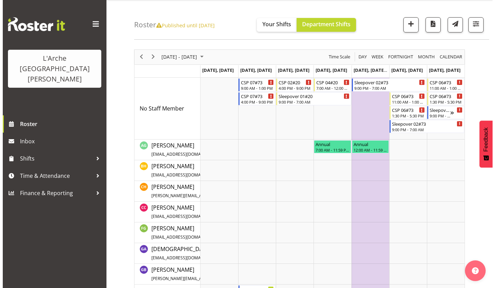
scroll to position [0, 0]
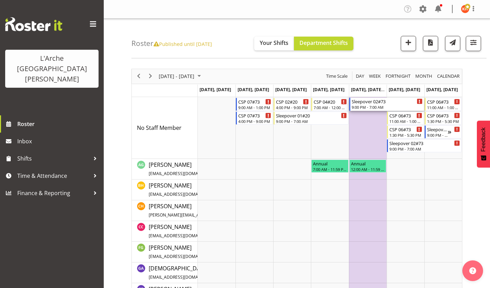
click at [379, 98] on div "Sleepover 02#73" at bounding box center [386, 101] width 71 height 7
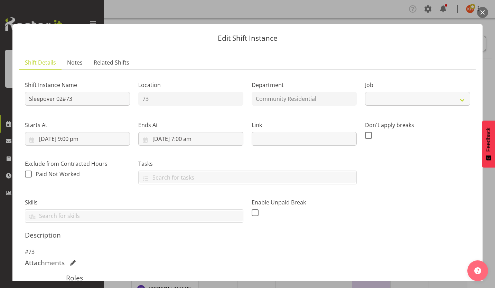
select select "2"
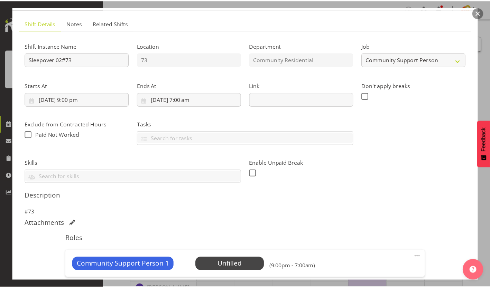
scroll to position [40, 0]
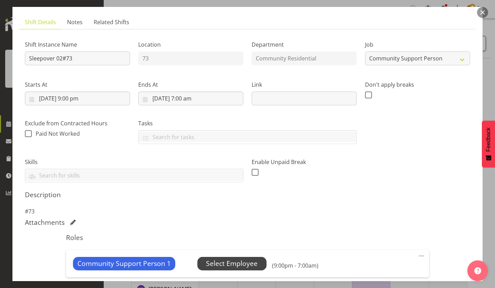
click at [222, 259] on span "Select Employee" at bounding box center [231, 264] width 51 height 10
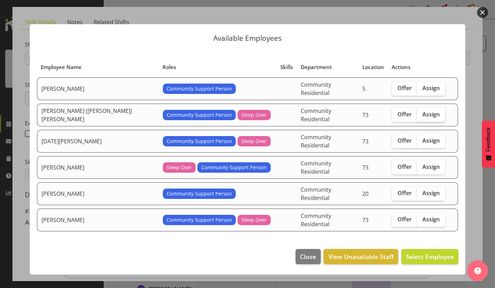
click at [422, 118] on span "Assign" at bounding box center [430, 114] width 17 height 7
click at [417, 117] on input "Assign" at bounding box center [419, 114] width 4 height 4
checkbox input "true"
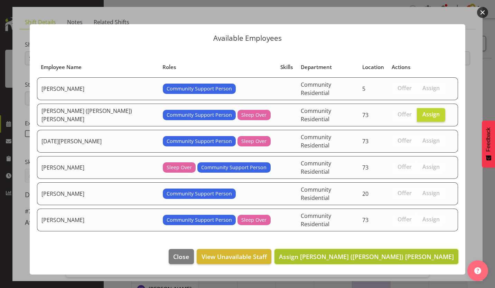
click at [410, 253] on span "Assign [PERSON_NAME] ([PERSON_NAME]) [PERSON_NAME]" at bounding box center [366, 257] width 175 height 8
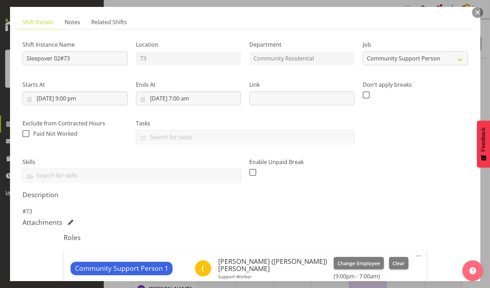
scroll to position [79, 0]
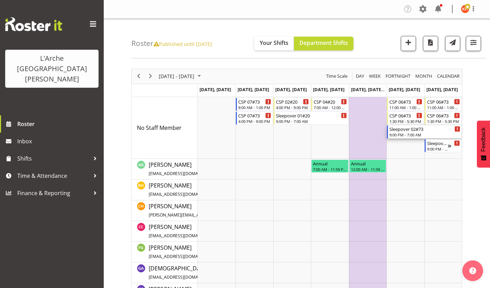
click at [415, 127] on div "Sleepover 02#73 9:00 PM - 7:00 AM" at bounding box center [424, 131] width 71 height 13
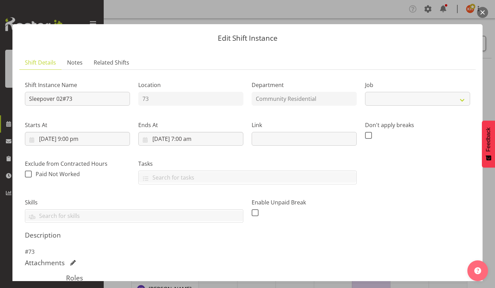
select select "2"
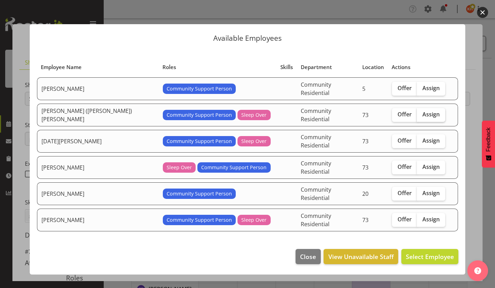
click at [422, 115] on span "Assign" at bounding box center [430, 114] width 17 height 7
click at [417, 115] on input "Assign" at bounding box center [419, 114] width 4 height 4
checkbox input "true"
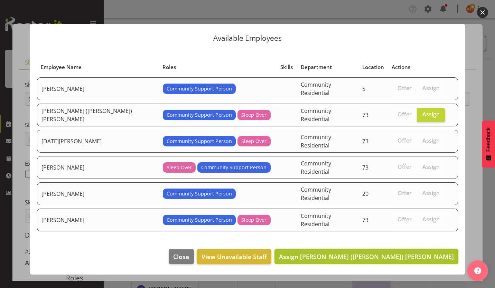
click at [400, 253] on span "Assign [PERSON_NAME] ([PERSON_NAME]) [PERSON_NAME]" at bounding box center [366, 257] width 175 height 8
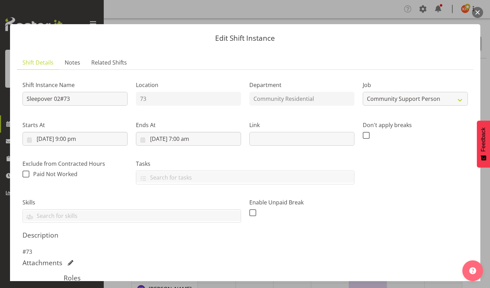
scroll to position [79, 0]
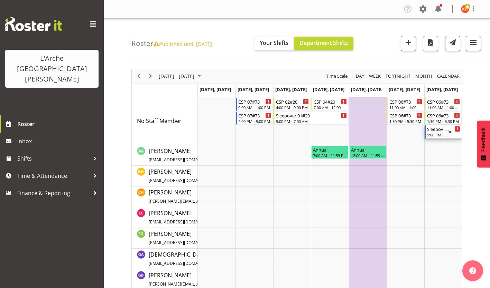
click at [445, 132] on div "9:00 PM - 7:00 AM" at bounding box center [437, 135] width 21 height 6
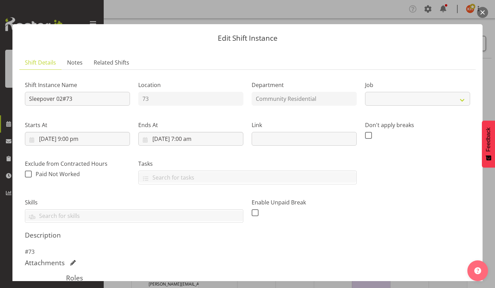
select select "2"
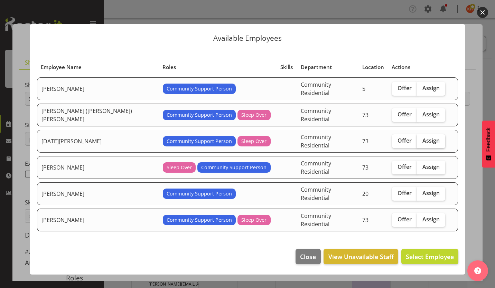
click at [422, 137] on span "Assign" at bounding box center [430, 140] width 17 height 7
click at [417, 139] on input "Assign" at bounding box center [419, 141] width 4 height 4
checkbox input "true"
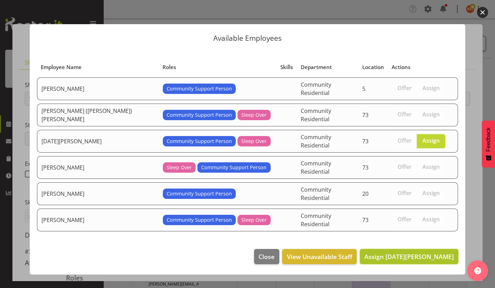
click at [417, 253] on span "Assign [DATE][PERSON_NAME]" at bounding box center [408, 257] width 89 height 8
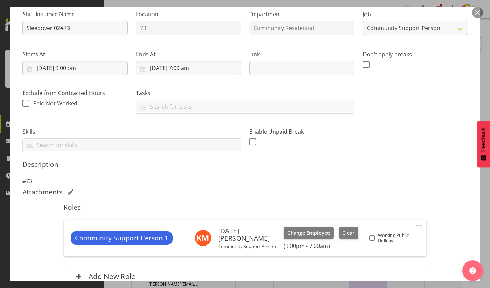
scroll to position [79, 0]
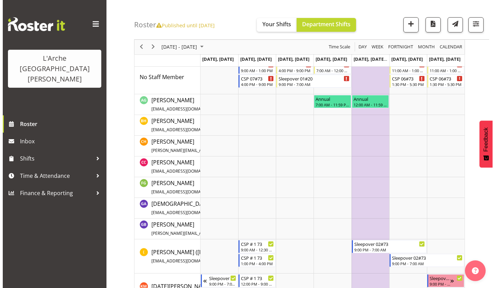
scroll to position [0, 0]
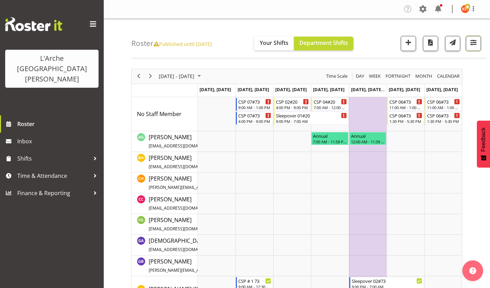
click at [477, 41] on span "button" at bounding box center [472, 42] width 9 height 9
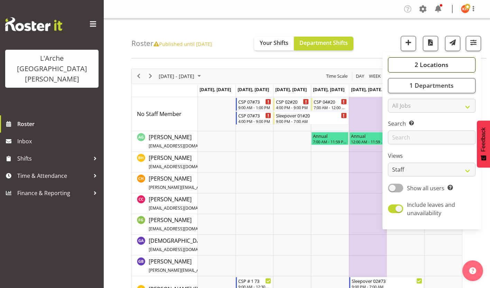
click at [448, 60] on span "2 Locations" at bounding box center [431, 64] width 34 height 8
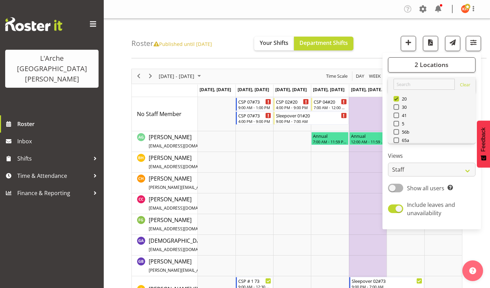
click at [399, 146] on span at bounding box center [396, 149] width 6 height 6
click at [398, 146] on input "73" at bounding box center [395, 148] width 4 height 4
checkbox input "false"
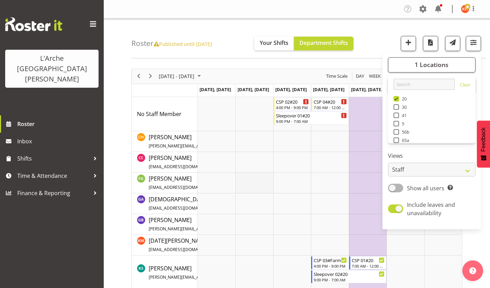
click at [244, 183] on td "Timeline Week of October 24, 2025" at bounding box center [254, 183] width 38 height 21
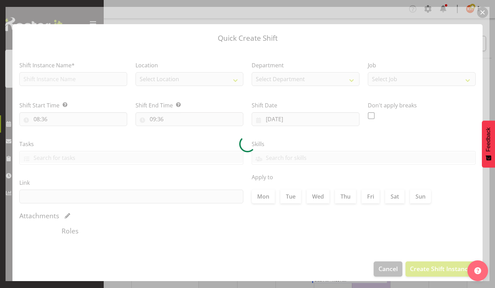
type input "[DATE]"
checkbox input "true"
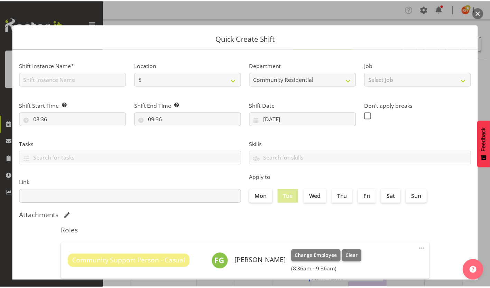
scroll to position [30, 0]
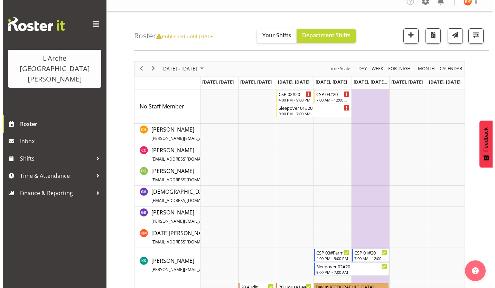
scroll to position [0, 0]
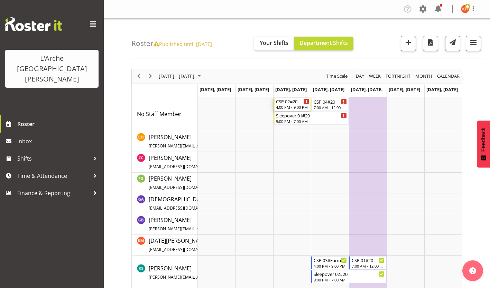
click at [292, 104] on div "4:00 PM - 9:00 PM" at bounding box center [292, 107] width 33 height 6
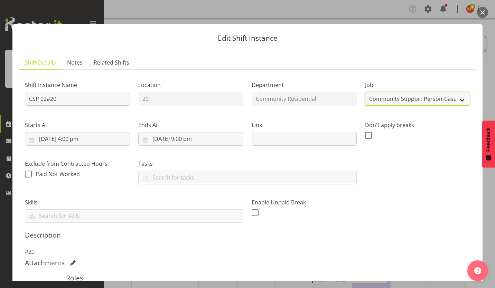
click at [378, 92] on select "Create new job Accounts Admin Art Coordinator Community Leader Community Suppor…" at bounding box center [417, 99] width 105 height 14
select select "2"
click at [365, 92] on select "Create new job Accounts Admin Art Coordinator Community Leader Community Suppor…" at bounding box center [417, 99] width 105 height 14
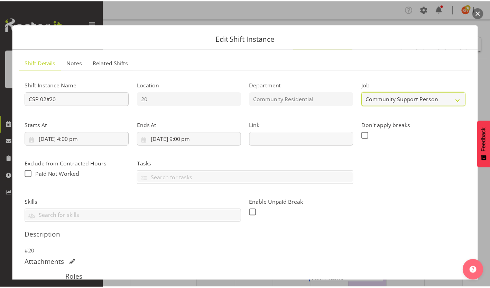
scroll to position [71, 0]
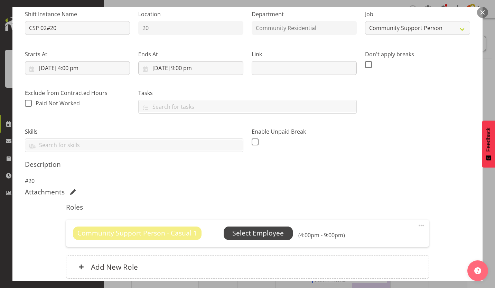
click at [232, 228] on span "Select Employee" at bounding box center [257, 233] width 51 height 10
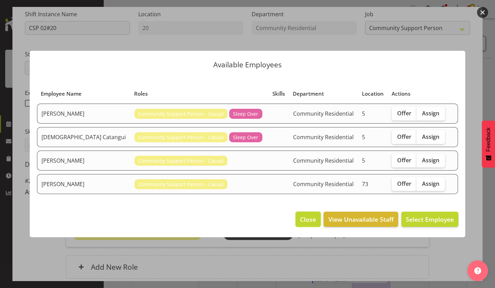
click at [320, 212] on button "Close" at bounding box center [307, 219] width 25 height 15
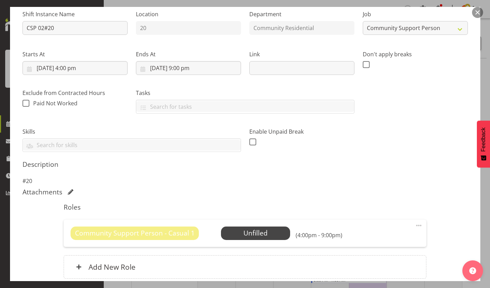
click at [419, 221] on span at bounding box center [418, 225] width 8 height 8
click at [383, 259] on link "Delete" at bounding box center [389, 265] width 66 height 12
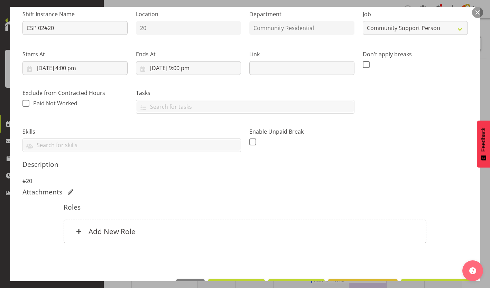
scroll to position [42, 0]
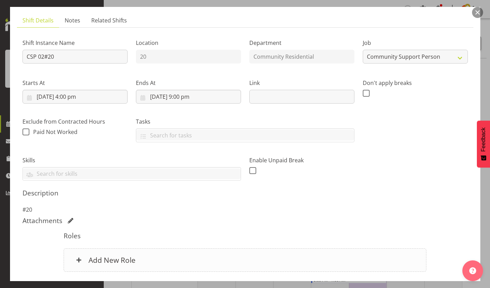
click at [120, 256] on h6 "Add New Role" at bounding box center [111, 260] width 47 height 9
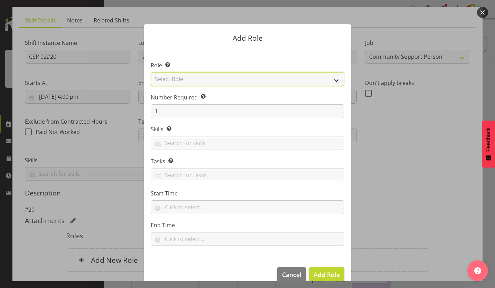
click at [218, 74] on select "Select Role Area Manager Art Coordination Community - SIL Community Leader Comm…" at bounding box center [247, 79] width 193 height 14
select select "13"
click at [151, 73] on select "Select Role Area Manager Art Coordination Community - SIL Community Leader Comm…" at bounding box center [247, 79] width 193 height 14
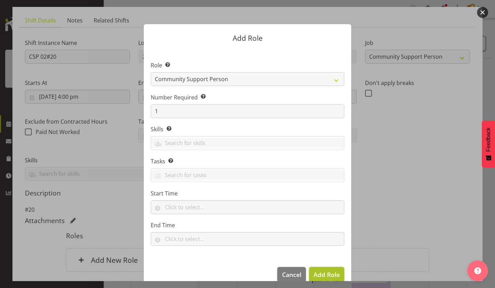
click at [332, 270] on span "Add Role" at bounding box center [326, 274] width 26 height 8
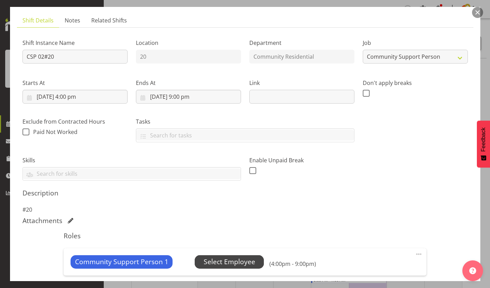
click at [209, 257] on span "Select Employee" at bounding box center [228, 262] width 51 height 10
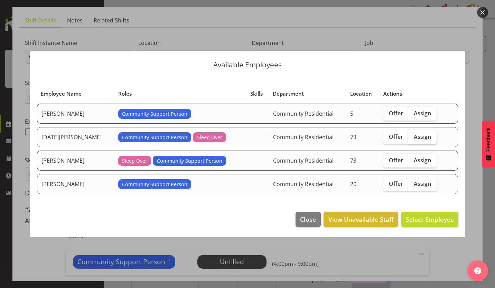
click at [414, 137] on span "Assign" at bounding box center [422, 136] width 17 height 7
click at [408, 137] on input "Assign" at bounding box center [410, 136] width 4 height 4
checkbox input "true"
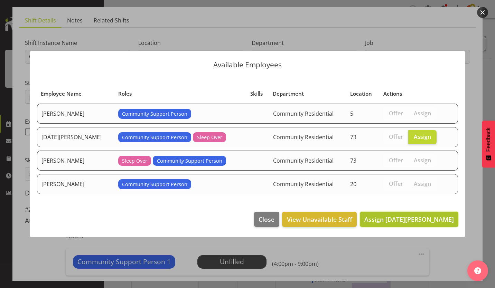
click at [414, 215] on span "Assign [DATE][PERSON_NAME]" at bounding box center [408, 219] width 89 height 8
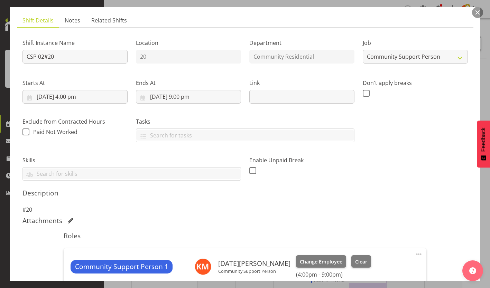
scroll to position [79, 0]
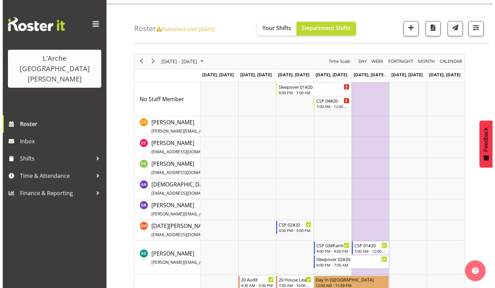
scroll to position [15, 0]
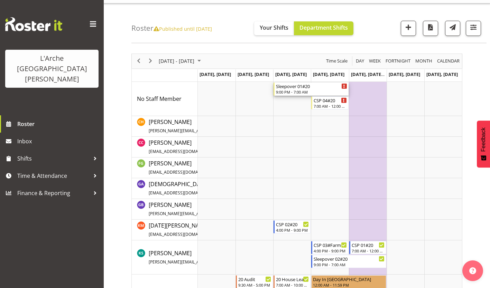
click at [302, 84] on div "Sleepover 01#20" at bounding box center [311, 86] width 71 height 7
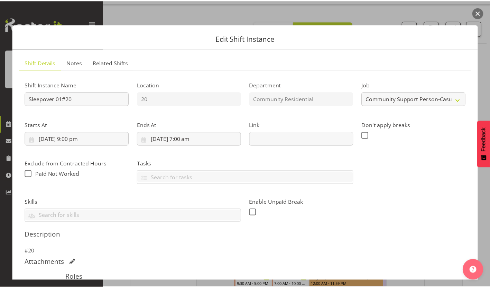
scroll to position [30, 0]
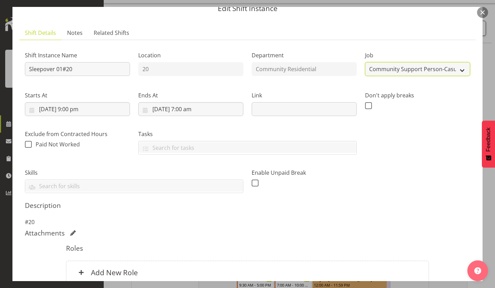
click at [393, 62] on select "Create new job Accounts Admin Art Coordinator Community Leader Community Suppor…" at bounding box center [417, 69] width 105 height 14
select select "2"
click at [365, 62] on select "Create new job Accounts Admin Art Coordinator Community Leader Community Suppor…" at bounding box center [417, 69] width 105 height 14
click at [116, 268] on h6 "Add New Role" at bounding box center [114, 272] width 47 height 9
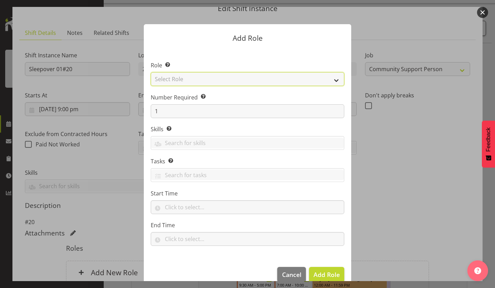
click at [215, 77] on select "Select Role Area Manager Art Coordination Community - SIL Community Leader Comm…" at bounding box center [247, 79] width 193 height 14
select select "13"
click at [151, 73] on select "Select Role Area Manager Art Coordination Community - SIL Community Leader Comm…" at bounding box center [247, 79] width 193 height 14
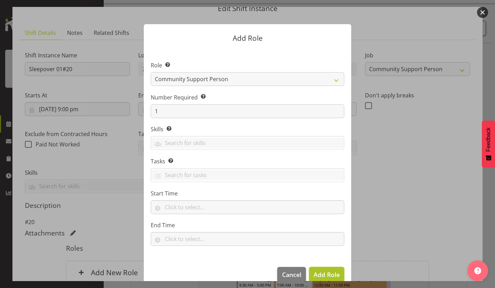
click at [325, 270] on span "Add Role" at bounding box center [326, 274] width 26 height 8
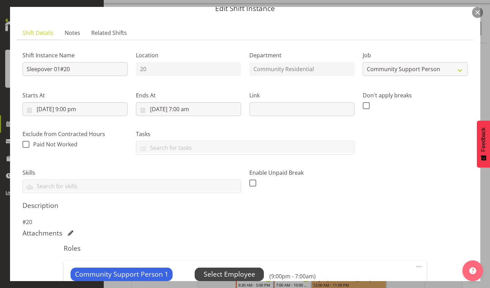
click at [203, 269] on span "Select Employee" at bounding box center [228, 274] width 51 height 10
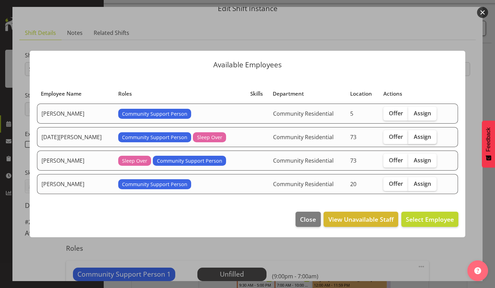
click at [415, 138] on span "Assign" at bounding box center [422, 136] width 17 height 7
click at [412, 138] on input "Assign" at bounding box center [410, 136] width 4 height 4
checkbox input "true"
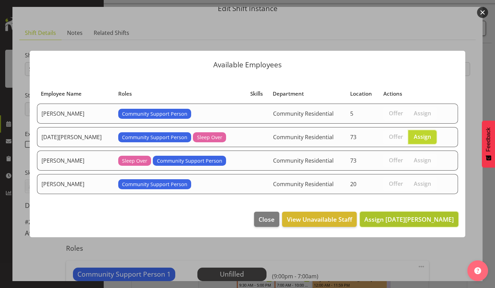
click at [423, 215] on span "Assign [DATE][PERSON_NAME]" at bounding box center [408, 219] width 89 height 8
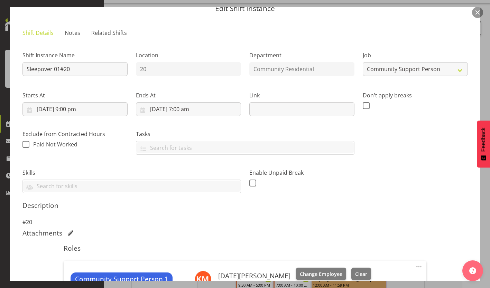
scroll to position [79, 0]
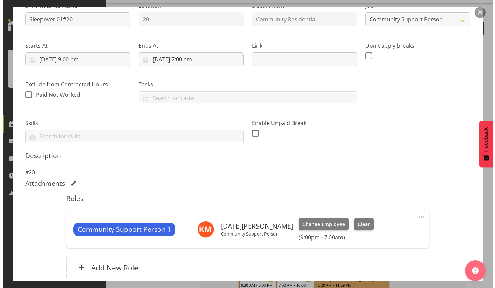
scroll to position [54, 0]
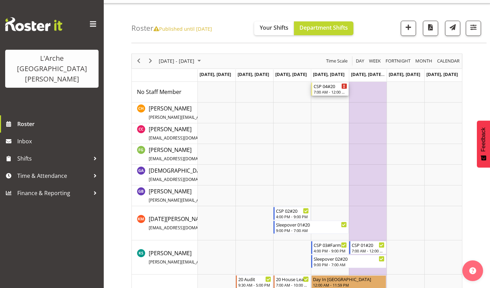
click at [321, 89] on div "7:00 AM - 12:00 PM" at bounding box center [329, 92] width 33 height 6
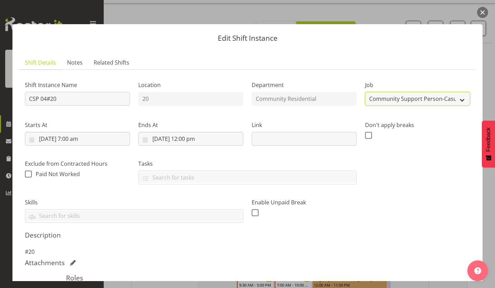
click at [384, 92] on select "Create new job Accounts Admin Art Coordinator Community Leader Community Suppor…" at bounding box center [417, 99] width 105 height 14
select select "2"
click at [365, 92] on select "Create new job Accounts Admin Art Coordinator Community Leader Community Suppor…" at bounding box center [417, 99] width 105 height 14
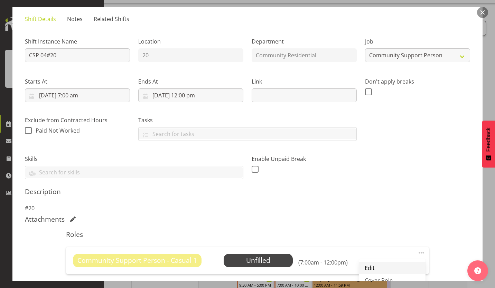
scroll to position [50, 0]
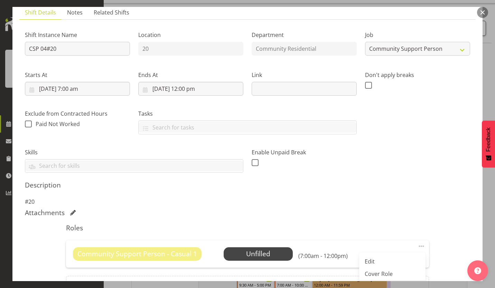
click at [385, 280] on link "Delete" at bounding box center [392, 286] width 66 height 12
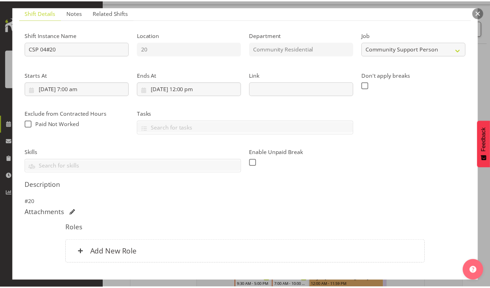
scroll to position [42, 0]
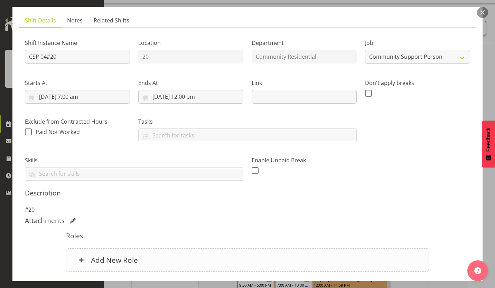
click at [106, 256] on h6 "Add New Role" at bounding box center [114, 260] width 47 height 9
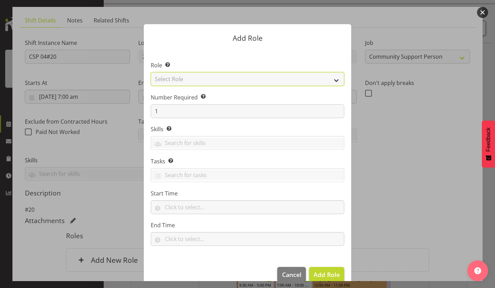
click at [201, 77] on select "Select Role Area Manager Art Coordination Community - SIL Community Leader Comm…" at bounding box center [247, 79] width 193 height 14
select select "13"
click at [151, 73] on select "Select Role Area Manager Art Coordination Community - SIL Community Leader Comm…" at bounding box center [247, 79] width 193 height 14
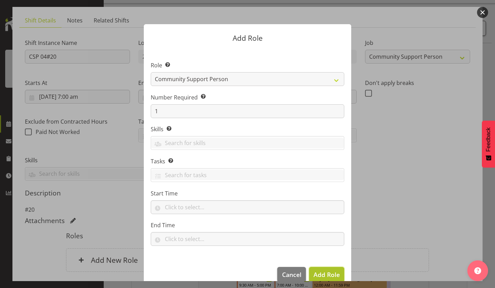
click at [332, 270] on span "Add Role" at bounding box center [326, 274] width 26 height 8
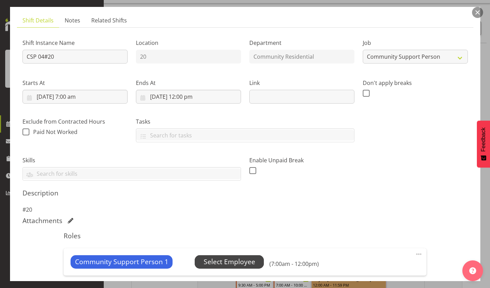
click at [220, 257] on span "Select Employee" at bounding box center [228, 262] width 51 height 10
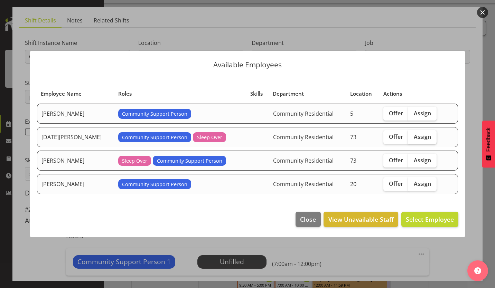
click at [414, 140] on span "Assign" at bounding box center [422, 136] width 17 height 7
click at [408, 139] on input "Assign" at bounding box center [410, 136] width 4 height 4
checkbox input "true"
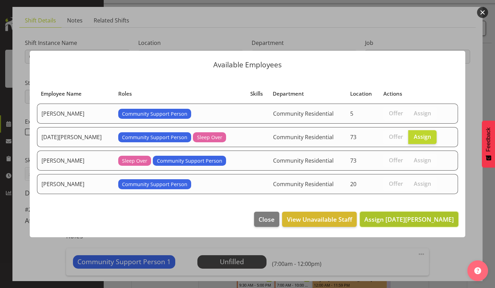
click at [410, 215] on span "Assign [DATE][PERSON_NAME]" at bounding box center [408, 219] width 89 height 8
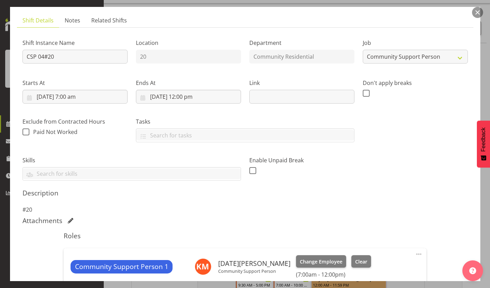
scroll to position [79, 0]
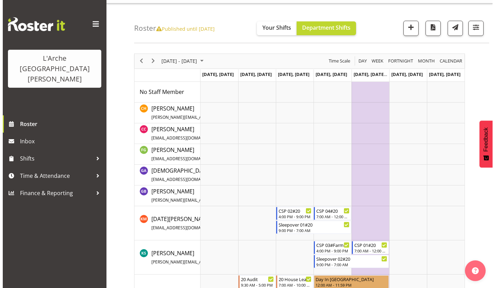
scroll to position [15, 0]
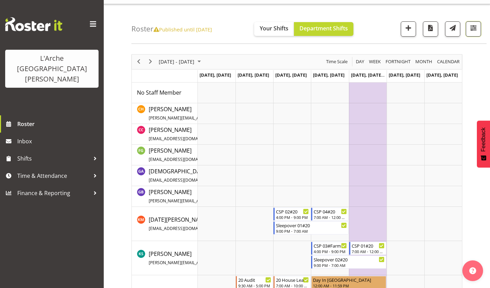
click at [474, 27] on span "button" at bounding box center [472, 27] width 9 height 9
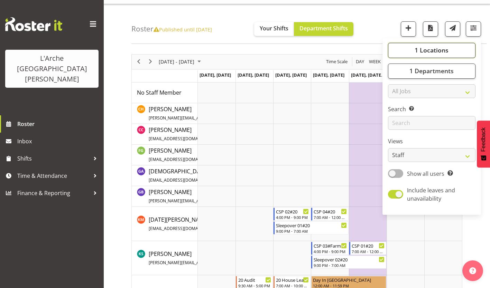
click at [435, 46] on span "1 Locations" at bounding box center [431, 50] width 34 height 8
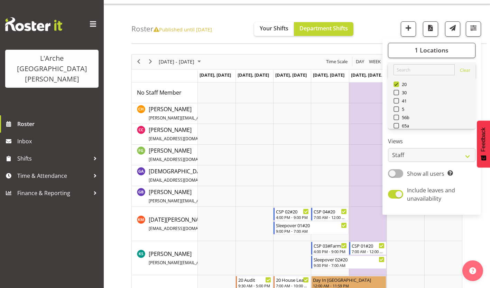
click at [399, 131] on span at bounding box center [396, 134] width 6 height 6
click at [398, 132] on input "73" at bounding box center [395, 134] width 4 height 4
checkbox input "true"
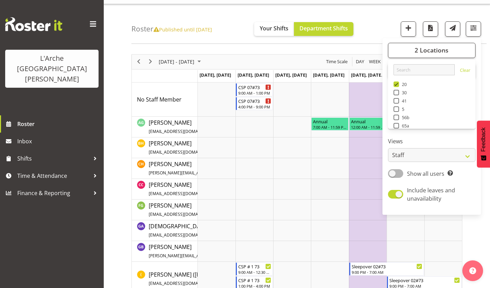
click at [317, 194] on td "Timeline Week of October 24, 2025" at bounding box center [330, 189] width 38 height 21
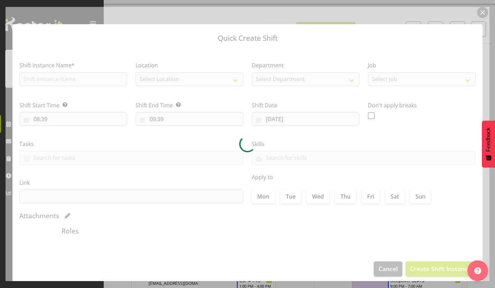
type input "[DATE]"
checkbox input "true"
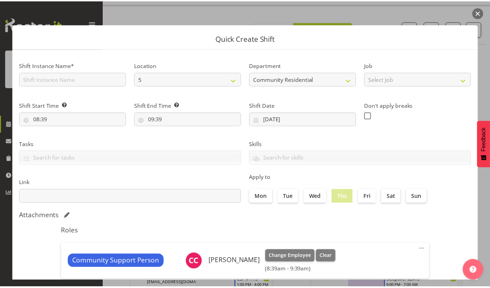
scroll to position [30, 0]
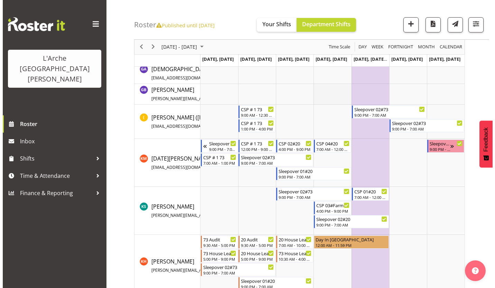
scroll to position [171, 0]
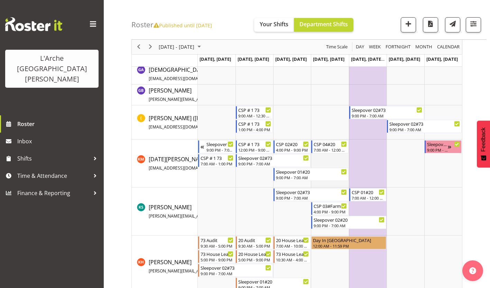
click at [326, 158] on td "Timeline Week of October 24, 2025" at bounding box center [330, 164] width 38 height 48
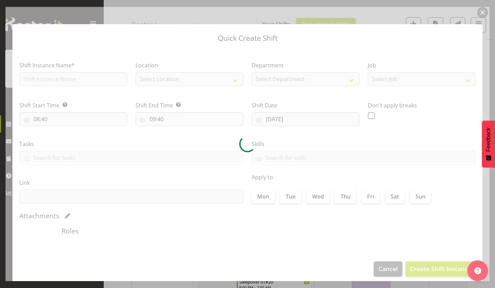
type input "[DATE]"
checkbox input "true"
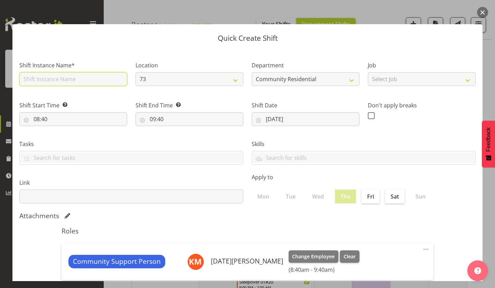
click at [69, 77] on input "text" at bounding box center [73, 79] width 108 height 14
type input "CSP #73"
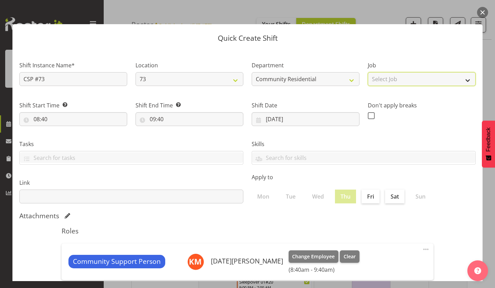
click at [386, 75] on select "Select Job Accounts Admin Art Coordinator Community Leader Community Support Pe…" at bounding box center [422, 79] width 108 height 14
select select "2"
click at [368, 72] on select "Select Job Accounts Admin Art Coordinator Community Leader Community Support Pe…" at bounding box center [422, 79] width 108 height 14
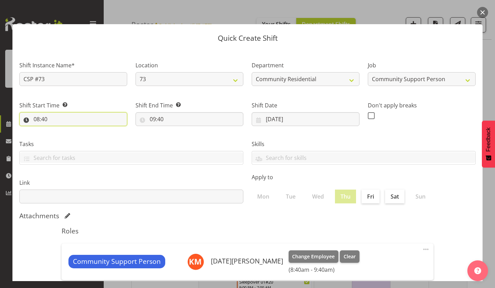
click at [35, 112] on input "08:40" at bounding box center [73, 119] width 108 height 14
click at [69, 130] on select "00 01 02 03 04 05 06 07 08 09 10 11 12 13 14 15 16 17 18 19 20 21 22 23" at bounding box center [67, 137] width 16 height 14
select select "13"
click at [61, 130] on select "00 01 02 03 04 05 06 07 08 09 10 11 12 13 14 15 16 17 18 19 20 21 22 23" at bounding box center [67, 137] width 16 height 14
type input "13:40"
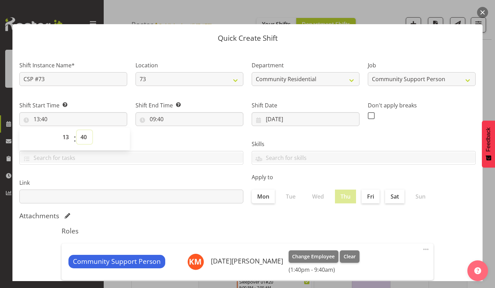
click at [83, 130] on select "00 01 02 03 04 05 06 07 08 09 10 11 12 13 14 15 16 17 18 19 20 21 22 23 24 25 2…" at bounding box center [85, 137] width 16 height 14
select select "0"
click at [77, 130] on select "00 01 02 03 04 05 06 07 08 09 10 11 12 13 14 15 16 17 18 19 20 21 22 23 24 25 2…" at bounding box center [85, 137] width 16 height 14
type input "13:00"
click at [146, 112] on input "09:40" at bounding box center [189, 119] width 108 height 14
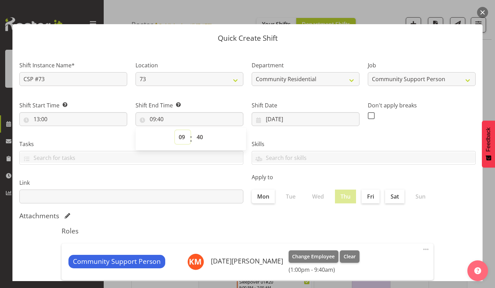
click at [181, 130] on select "00 01 02 03 04 05 06 07 08 09 10 11 12 13 14 15 16 17 18 19 20 21 22 23" at bounding box center [183, 137] width 16 height 14
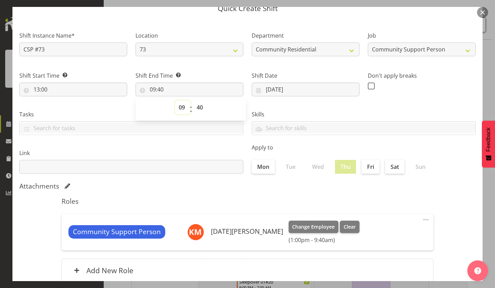
click at [186, 101] on select "00 01 02 03 04 05 06 07 08 09 10 11 12 13 14 15 16 17 18 19 20 21 22 23" at bounding box center [183, 108] width 16 height 14
select select "21"
click at [176, 101] on select "00 01 02 03 04 05 06 07 08 09 10 11 12 13 14 15 16 17 18 19 20 21 22 23" at bounding box center [183, 108] width 16 height 14
type input "21:40"
click at [198, 101] on select "00 01 02 03 04 05 06 07 08 09 10 11 12 13 14 15 16 17 18 19 20 21 22 23 24 25 2…" at bounding box center [201, 108] width 16 height 14
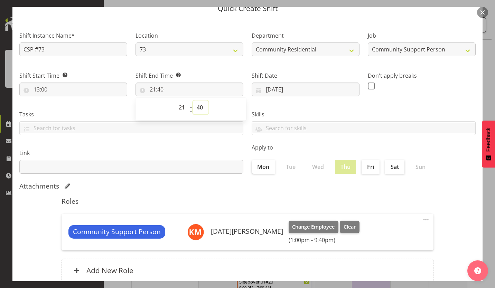
select select "0"
click at [193, 101] on select "00 01 02 03 04 05 06 07 08 09 10 11 12 13 14 15 16 17 18 19 20 21 22 23 24 25 2…" at bounding box center [201, 108] width 16 height 14
type input "21:00"
click at [368, 83] on span at bounding box center [371, 86] width 7 height 7
click at [368, 84] on input "checkbox" at bounding box center [370, 86] width 4 height 4
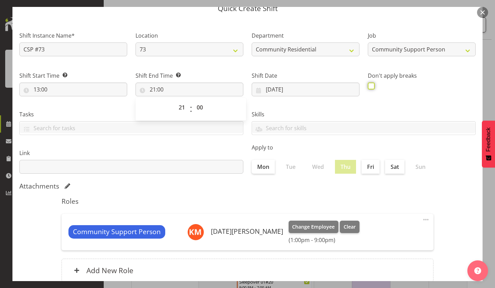
checkbox input "true"
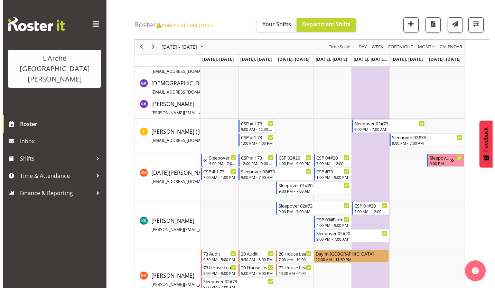
scroll to position [171, 0]
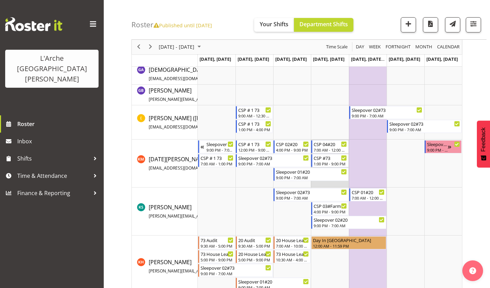
click at [329, 178] on td "Timeline Week of October 24, 2025" at bounding box center [330, 164] width 38 height 48
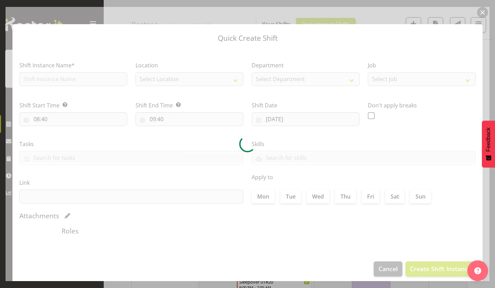
type input "[DATE]"
checkbox input "true"
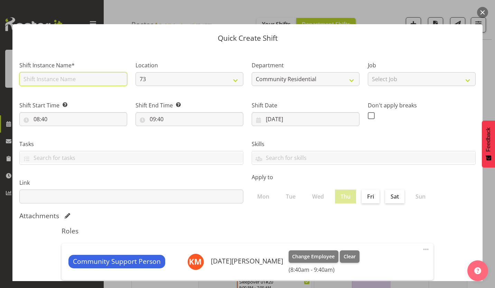
click at [82, 72] on input "text" at bounding box center [73, 79] width 108 height 14
type input "Sleepover 02#73"
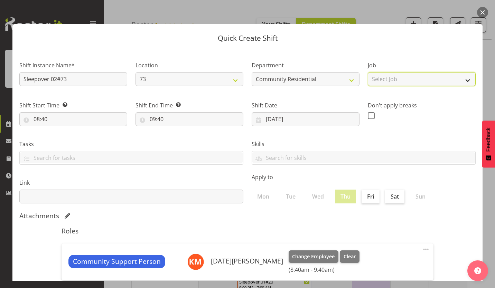
click at [387, 77] on select "Select Job Accounts Admin Art Coordinator Community Leader Community Support Pe…" at bounding box center [422, 79] width 108 height 14
select select "2"
click at [368, 72] on select "Select Job Accounts Admin Art Coordinator Community Leader Community Support Pe…" at bounding box center [422, 79] width 108 height 14
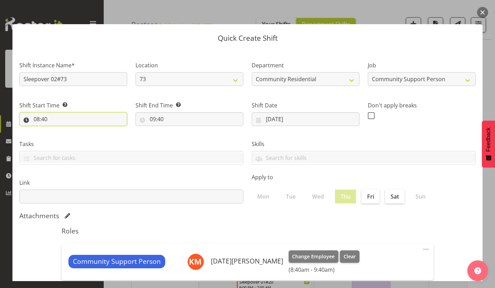
click at [34, 112] on input "08:40" at bounding box center [73, 119] width 108 height 14
click at [68, 130] on select "00 01 02 03 04 05 06 07 08 09 10 11 12 13 14 15 16 17 18 19 20 21 22 23" at bounding box center [67, 137] width 16 height 14
select select "21"
click at [61, 130] on select "00 01 02 03 04 05 06 07 08 09 10 11 12 13 14 15 16 17 18 19 20 21 22 23" at bounding box center [67, 137] width 16 height 14
type input "21:40"
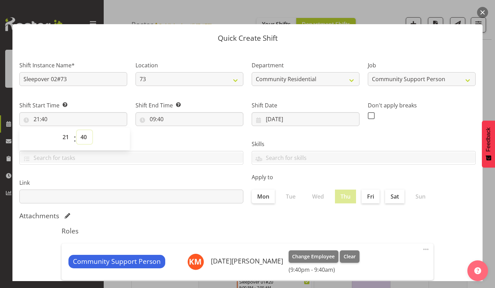
click at [83, 130] on select "00 01 02 03 04 05 06 07 08 09 10 11 12 13 14 15 16 17 18 19 20 21 22 23 24 25 2…" at bounding box center [85, 137] width 16 height 14
select select "0"
click at [77, 130] on select "00 01 02 03 04 05 06 07 08 09 10 11 12 13 14 15 16 17 18 19 20 21 22 23 24 25 2…" at bounding box center [85, 137] width 16 height 14
type input "21:00"
click at [149, 112] on input "09:40" at bounding box center [189, 119] width 108 height 14
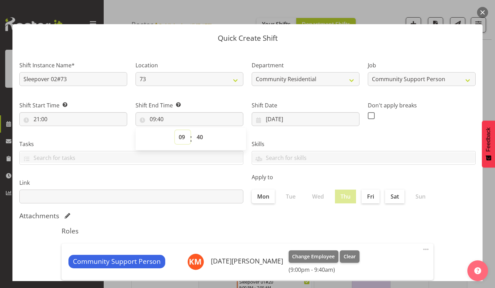
click at [179, 130] on select "00 01 02 03 04 05 06 07 08 09 10 11 12 13 14 15 16 17 18 19 20 21 22 23" at bounding box center [183, 137] width 16 height 14
click at [176, 130] on select "00 01 02 03 04 05 06 07 08 09 10 11 12 13 14 15 16 17 18 19 20 21 22 23" at bounding box center [183, 137] width 16 height 14
click at [196, 130] on select "00 01 02 03 04 05 06 07 08 09 10 11 12 13 14 15 16 17 18 19 20 21 22 23 24 25 2…" at bounding box center [201, 137] width 16 height 14
click at [193, 130] on select "00 01 02 03 04 05 06 07 08 09 10 11 12 13 14 15 16 17 18 19 20 21 22 23 24 25 2…" at bounding box center [201, 137] width 16 height 14
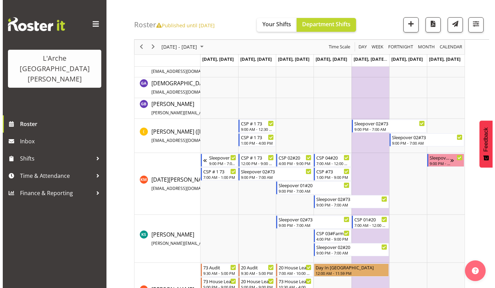
scroll to position [171, 0]
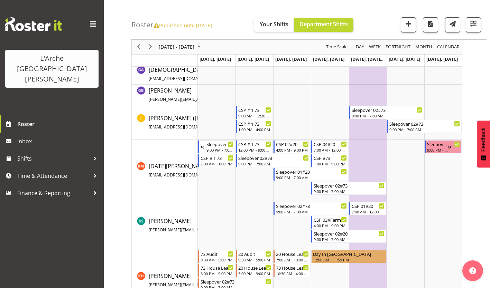
click at [357, 143] on td "Timeline Week of October 24, 2025" at bounding box center [368, 171] width 38 height 62
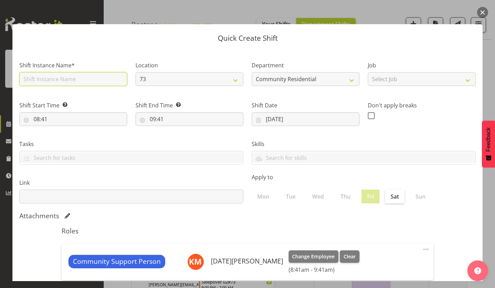
click at [74, 75] on input "text" at bounding box center [73, 79] width 108 height 14
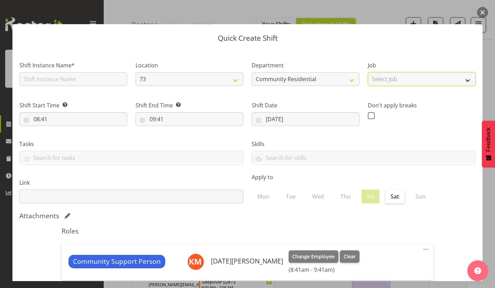
click at [382, 72] on select "Select Job Accounts Admin Art Coordinator Community Leader Community Support Pe…" at bounding box center [422, 79] width 108 height 14
click at [368, 72] on select "Select Job Accounts Admin Art Coordinator Community Leader Community Support Pe…" at bounding box center [422, 79] width 108 height 14
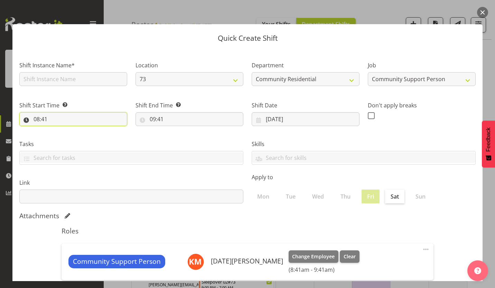
click at [33, 112] on input "08:41" at bounding box center [73, 119] width 108 height 14
click at [68, 130] on select "00 01 02 03 04 05 06 07 08 09 10 11 12 13 14 15 16 17 18 19 20 21 22 23" at bounding box center [67, 137] width 16 height 14
click at [61, 130] on select "00 01 02 03 04 05 06 07 08 09 10 11 12 13 14 15 16 17 18 19 20 21 22 23" at bounding box center [67, 137] width 16 height 14
click at [84, 130] on select "00 01 02 03 04 05 06 07 08 09 10 11 12 13 14 15 16 17 18 19 20 21 22 23 24 25 2…" at bounding box center [85, 137] width 16 height 14
click at [77, 130] on select "00 01 02 03 04 05 06 07 08 09 10 11 12 13 14 15 16 17 18 19 20 21 22 23 24 25 2…" at bounding box center [85, 137] width 16 height 14
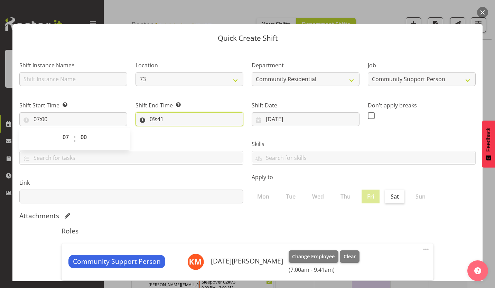
click at [148, 112] on input "09:41" at bounding box center [189, 119] width 108 height 14
click at [181, 130] on select "00 01 02 03 04 05 06 07 08 09 10 11 12 13 14 15 16 17 18 19 20 21 22 23" at bounding box center [183, 137] width 16 height 14
click at [176, 130] on select "00 01 02 03 04 05 06 07 08 09 10 11 12 13 14 15 16 17 18 19 20 21 22 23" at bounding box center [183, 137] width 16 height 14
click at [198, 130] on select "00 01 02 03 04 05 06 07 08 09 10 11 12 13 14 15 16 17 18 19 20 21 22 23 24 25 2…" at bounding box center [201, 137] width 16 height 14
click at [193, 130] on select "00 01 02 03 04 05 06 07 08 09 10 11 12 13 14 15 16 17 18 19 20 21 22 23 24 25 2…" at bounding box center [201, 137] width 16 height 14
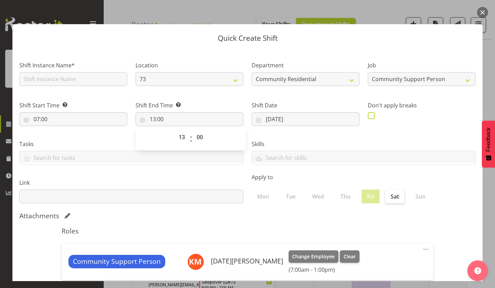
click at [368, 112] on span at bounding box center [371, 115] width 7 height 7
click at [368, 113] on input "checkbox" at bounding box center [370, 115] width 4 height 4
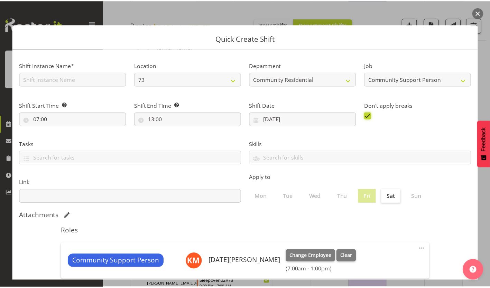
scroll to position [30, 0]
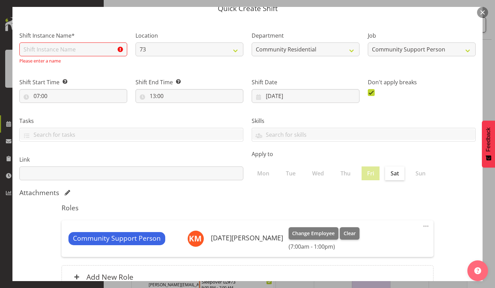
click at [84, 42] on input "text" at bounding box center [73, 49] width 108 height 14
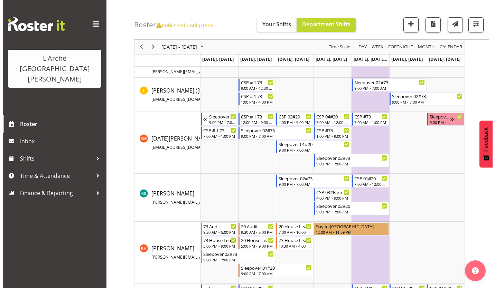
scroll to position [201, 0]
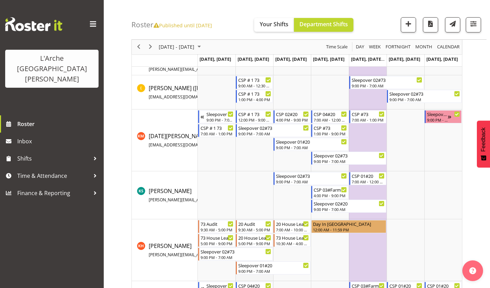
click at [245, 272] on td "Timeline Week of October 24, 2025" at bounding box center [254, 250] width 38 height 62
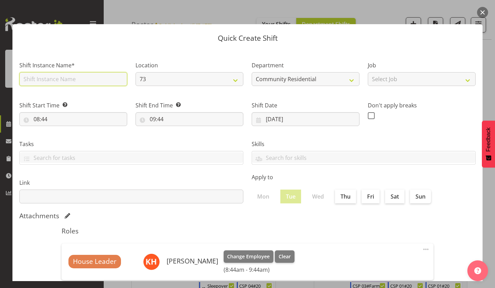
click at [85, 72] on input "text" at bounding box center [73, 79] width 108 height 14
drag, startPoint x: 67, startPoint y: 74, endPoint x: -1, endPoint y: 84, distance: 69.1
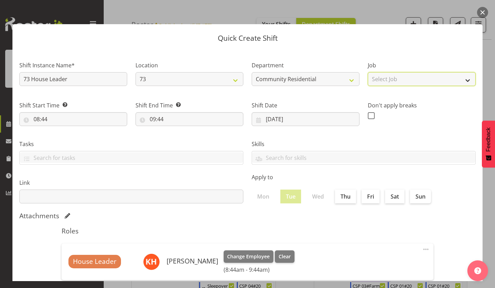
click at [375, 75] on select "Select Job Accounts Admin Art Coordinator Community Leader Community Support Pe…" at bounding box center [422, 79] width 108 height 14
click at [368, 72] on select "Select Job Accounts Admin Art Coordinator Community Leader Community Support Pe…" at bounding box center [422, 79] width 108 height 14
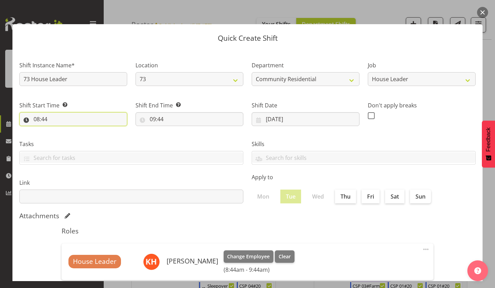
click at [35, 112] on input "08:44" at bounding box center [73, 119] width 108 height 14
click at [67, 130] on select "00 01 02 03 04 05 06 07 08 09 10 11 12 13 14 15 16 17 18 19 20 21 22 23" at bounding box center [67, 137] width 16 height 14
click at [61, 130] on select "00 01 02 03 04 05 06 07 08 09 10 11 12 13 14 15 16 17 18 19 20 21 22 23" at bounding box center [67, 137] width 16 height 14
click at [83, 130] on select "00 01 02 03 04 05 06 07 08 09 10 11 12 13 14 15 16 17 18 19 20 21 22 23 24 25 2…" at bounding box center [85, 137] width 16 height 14
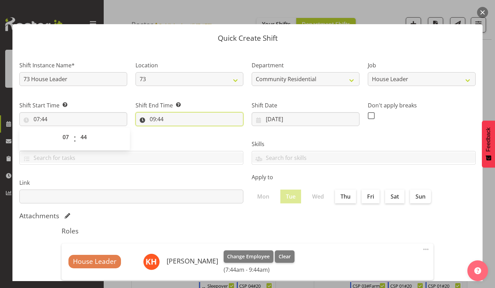
click at [152, 112] on input "09:44" at bounding box center [189, 119] width 108 height 14
click at [198, 130] on select "00 01 02 03 04 05 06 07 08 09 10 11 12 13 14 15 16 17 18 19 20 21 22 23 24 25 2…" at bounding box center [201, 137] width 16 height 14
click at [193, 130] on select "00 01 02 03 04 05 06 07 08 09 10 11 12 13 14 15 16 17 18 19 20 21 22 23 24 25 2…" at bounding box center [201, 137] width 16 height 14
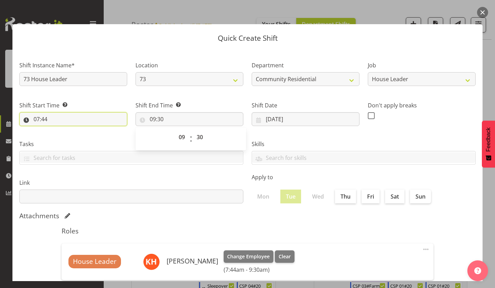
click at [39, 112] on input "07:44" at bounding box center [73, 119] width 108 height 14
click at [82, 130] on select "00 01 02 03 04 05 06 07 08 09 10 11 12 13 14 15 16 17 18 19 20 21 22 23 24 25 2…" at bounding box center [85, 137] width 16 height 14
click at [77, 130] on select "00 01 02 03 04 05 06 07 08 09 10 11 12 13 14 15 16 17 18 19 20 21 22 23 24 25 2…" at bounding box center [85, 137] width 16 height 14
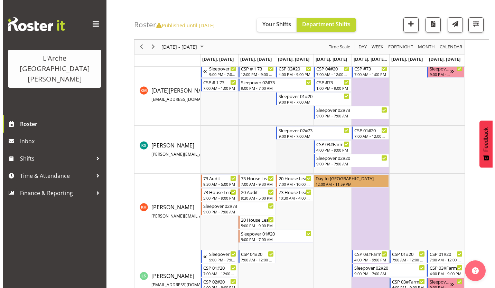
scroll to position [246, 0]
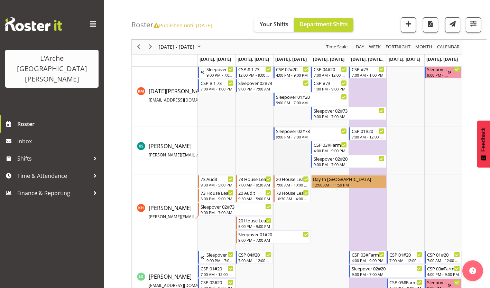
click at [285, 151] on td "Timeline Week of October 24, 2025" at bounding box center [292, 150] width 38 height 48
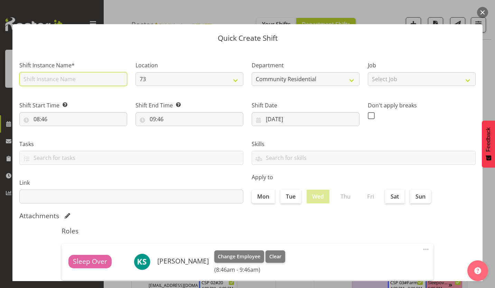
click at [84, 74] on input "text" at bounding box center [73, 79] width 108 height 14
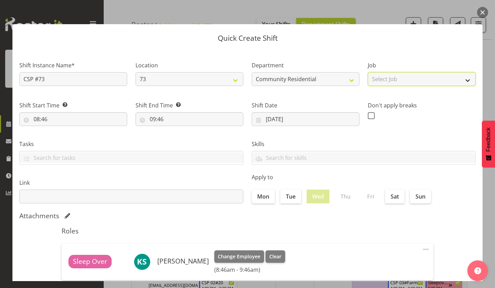
click at [381, 73] on select "Select Job Accounts Admin Art Coordinator Community Leader Community Support Pe…" at bounding box center [422, 79] width 108 height 14
click at [368, 72] on select "Select Job Accounts Admin Art Coordinator Community Leader Community Support Pe…" at bounding box center [422, 79] width 108 height 14
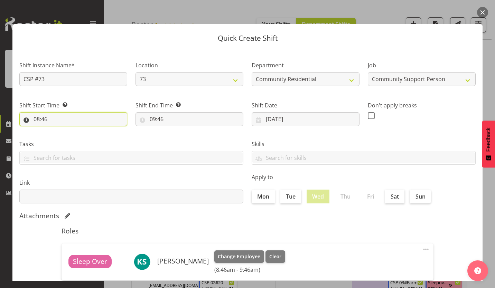
click at [34, 112] on input "08:46" at bounding box center [73, 119] width 108 height 14
click at [67, 130] on select "00 01 02 03 04 05 06 07 08 09 10 11 12 13 14 15 16 17 18 19 20 21 22 23" at bounding box center [67, 137] width 16 height 14
click at [61, 130] on select "00 01 02 03 04 05 06 07 08 09 10 11 12 13 14 15 16 17 18 19 20 21 22 23" at bounding box center [67, 137] width 16 height 14
click at [80, 130] on select "00 01 02 03 04 05 06 07 08 09 10 11 12 13 14 15 16 17 18 19 20 21 22 23 24 25 2…" at bounding box center [85, 137] width 16 height 14
click at [77, 130] on select "00 01 02 03 04 05 06 07 08 09 10 11 12 13 14 15 16 17 18 19 20 21 22 23 24 25 2…" at bounding box center [85, 137] width 16 height 14
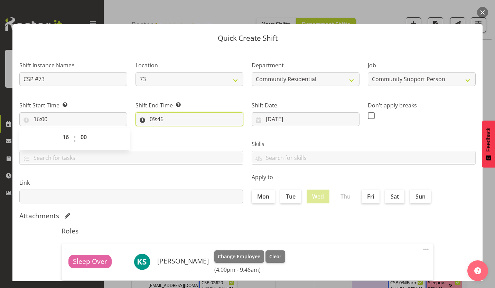
click at [149, 112] on input "09:46" at bounding box center [189, 119] width 108 height 14
click at [182, 130] on select "00 01 02 03 04 05 06 07 08 09 10 11 12 13 14 15 16 17 18 19 20 21 22 23" at bounding box center [183, 137] width 16 height 14
click at [176, 130] on select "00 01 02 03 04 05 06 07 08 09 10 11 12 13 14 15 16 17 18 19 20 21 22 23" at bounding box center [183, 137] width 16 height 14
click at [197, 130] on select "00 01 02 03 04 05 06 07 08 09 10 11 12 13 14 15 16 17 18 19 20 21 22 23 24 25 2…" at bounding box center [201, 137] width 16 height 14
click at [193, 130] on select "00 01 02 03 04 05 06 07 08 09 10 11 12 13 14 15 16 17 18 19 20 21 22 23 24 25 2…" at bounding box center [201, 137] width 16 height 14
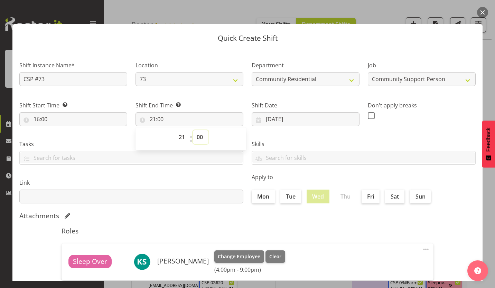
scroll to position [30, 0]
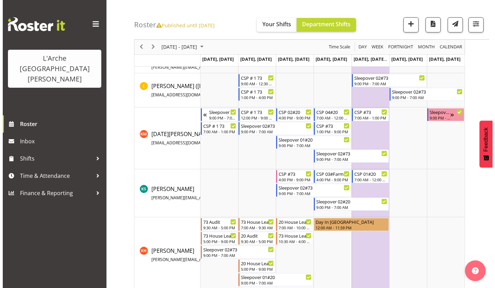
scroll to position [217, 0]
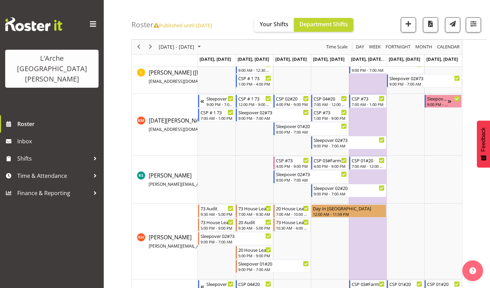
click at [326, 193] on td "Timeline Week of October 24, 2025" at bounding box center [330, 180] width 38 height 48
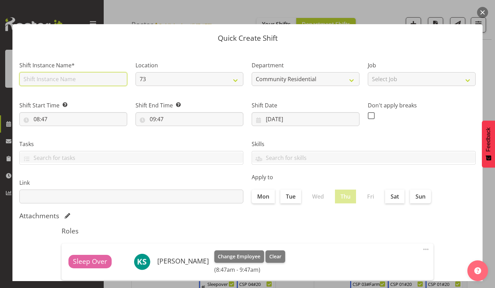
click at [77, 74] on input "text" at bounding box center [73, 79] width 108 height 14
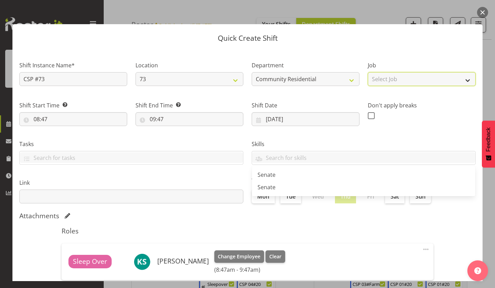
click at [380, 72] on select "Select Job Accounts Admin Art Coordinator Community Leader Community Support Pe…" at bounding box center [422, 79] width 108 height 14
click at [368, 72] on select "Select Job Accounts Admin Art Coordinator Community Leader Community Support Pe…" at bounding box center [422, 79] width 108 height 14
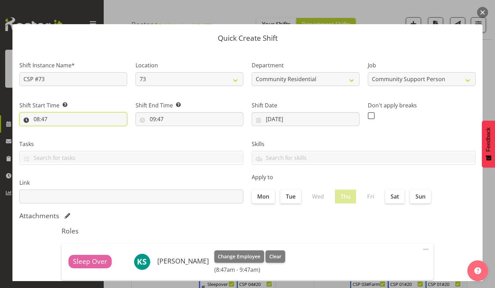
click at [34, 112] on input "08:47" at bounding box center [73, 119] width 108 height 14
click at [68, 130] on select "00 01 02 03 04 05 06 07 08 09 10 11 12 13 14 15 16 17 18 19 20 21 22 23" at bounding box center [67, 137] width 16 height 14
click at [61, 130] on select "00 01 02 03 04 05 06 07 08 09 10 11 12 13 14 15 16 17 18 19 20 21 22 23" at bounding box center [67, 137] width 16 height 14
click at [84, 130] on select "00 01 02 03 04 05 06 07 08 09 10 11 12 13 14 15 16 17 18 19 20 21 22 23 24 25 2…" at bounding box center [85, 137] width 16 height 14
click at [77, 130] on select "00 01 02 03 04 05 06 07 08 09 10 11 12 13 14 15 16 17 18 19 20 21 22 23 24 25 2…" at bounding box center [85, 137] width 16 height 14
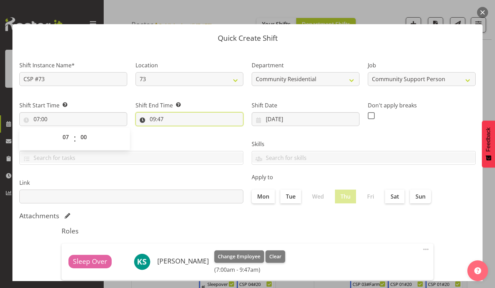
click at [151, 112] on input "09:47" at bounding box center [189, 119] width 108 height 14
click at [183, 130] on select "00 01 02 03 04 05 06 07 08 09 10 11 12 13 14 15 16 17 18 19 20 21 22 23" at bounding box center [183, 137] width 16 height 14
click at [176, 130] on select "00 01 02 03 04 05 06 07 08 09 10 11 12 13 14 15 16 17 18 19 20 21 22 23" at bounding box center [183, 137] width 16 height 14
click at [197, 130] on select "00 01 02 03 04 05 06 07 08 09 10 11 12 13 14 15 16 17 18 19 20 21 22 23 24 25 2…" at bounding box center [201, 137] width 16 height 14
click at [193, 130] on select "00 01 02 03 04 05 06 07 08 09 10 11 12 13 14 15 16 17 18 19 20 21 22 23 24 25 2…" at bounding box center [201, 137] width 16 height 14
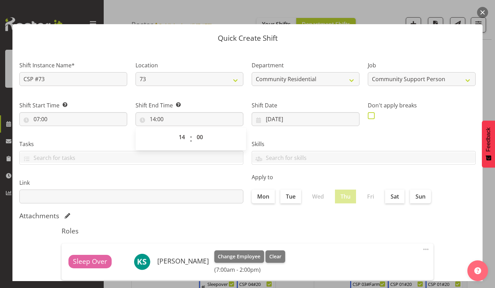
click at [368, 112] on span at bounding box center [371, 115] width 7 height 7
click at [368, 113] on input "checkbox" at bounding box center [370, 115] width 4 height 4
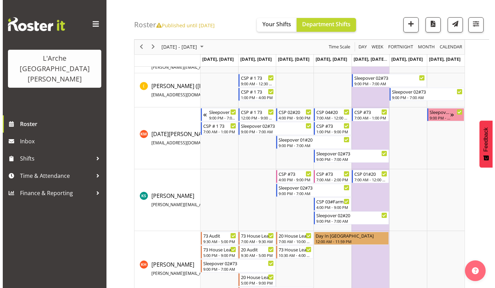
scroll to position [217, 0]
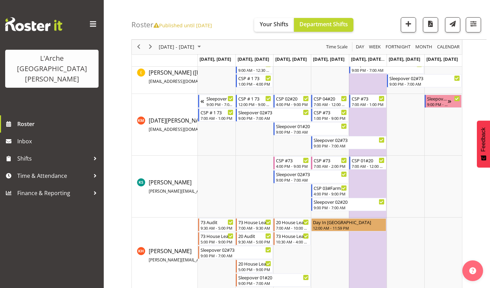
click at [363, 175] on td "Timeline Week of October 24, 2025" at bounding box center [368, 187] width 38 height 62
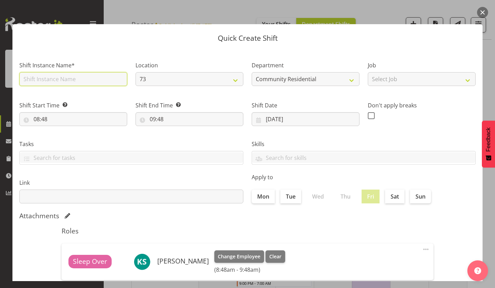
click at [73, 74] on input "text" at bounding box center [73, 79] width 108 height 14
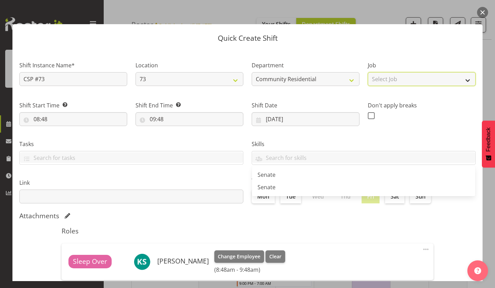
click at [378, 77] on select "Select Job Accounts Admin Art Coordinator Community Leader Community Support Pe…" at bounding box center [422, 79] width 108 height 14
click at [368, 72] on select "Select Job Accounts Admin Art Coordinator Community Leader Community Support Pe…" at bounding box center [422, 79] width 108 height 14
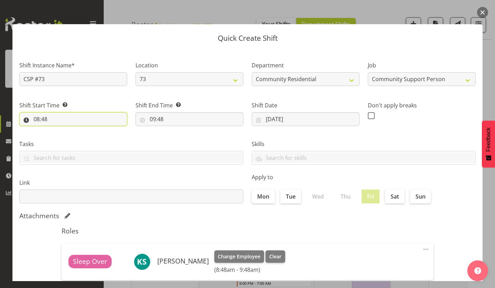
click at [32, 112] on input "08:48" at bounding box center [73, 119] width 108 height 14
click at [64, 130] on select "00 01 02 03 04 05 06 07 08 09 10 11 12 13 14 15 16 17 18 19 20 21 22 23" at bounding box center [67, 137] width 16 height 14
click at [61, 130] on select "00 01 02 03 04 05 06 07 08 09 10 11 12 13 14 15 16 17 18 19 20 21 22 23" at bounding box center [67, 137] width 16 height 14
click at [83, 130] on select "00 01 02 03 04 05 06 07 08 09 10 11 12 13 14 15 16 17 18 19 20 21 22 23 24 25 2…" at bounding box center [85, 137] width 16 height 14
click at [77, 130] on select "00 01 02 03 04 05 06 07 08 09 10 11 12 13 14 15 16 17 18 19 20 21 22 23 24 25 2…" at bounding box center [85, 137] width 16 height 14
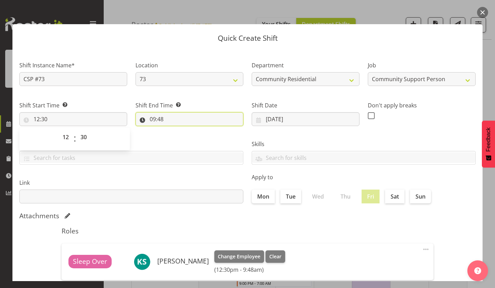
click at [146, 112] on input "09:48" at bounding box center [189, 119] width 108 height 14
click at [180, 130] on select "00 01 02 03 04 05 06 07 08 09 10 11 12 13 14 15 16 17 18 19 20 21 22 23" at bounding box center [183, 137] width 16 height 14
click at [176, 130] on select "00 01 02 03 04 05 06 07 08 09 10 11 12 13 14 15 16 17 18 19 20 21 22 23" at bounding box center [183, 137] width 16 height 14
click at [196, 130] on select "00 01 02 03 04 05 06 07 08 09 10 11 12 13 14 15 16 17 18 19 20 21 22 23 24 25 2…" at bounding box center [201, 137] width 16 height 14
click at [193, 130] on select "00 01 02 03 04 05 06 07 08 09 10 11 12 13 14 15 16 17 18 19 20 21 22 23 24 25 2…" at bounding box center [201, 137] width 16 height 14
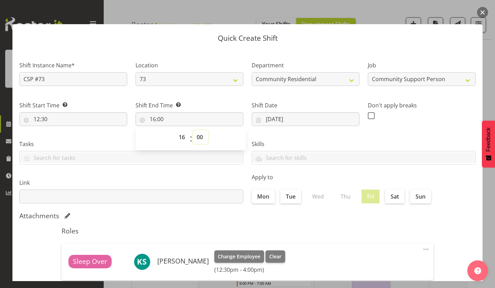
scroll to position [30, 0]
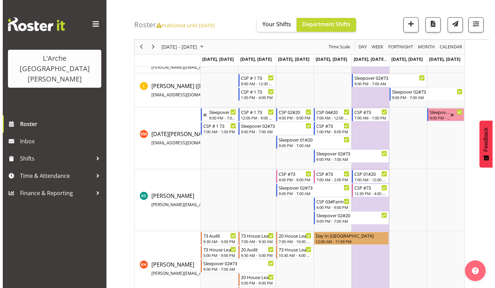
scroll to position [217, 0]
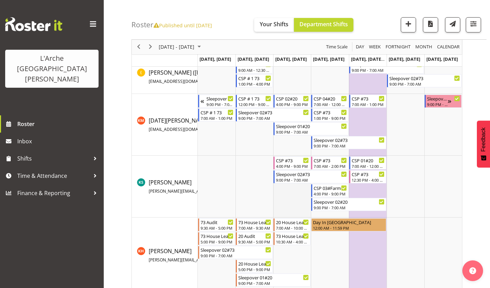
click at [290, 182] on td "Timeline Week of October 24, 2025" at bounding box center [292, 187] width 38 height 62
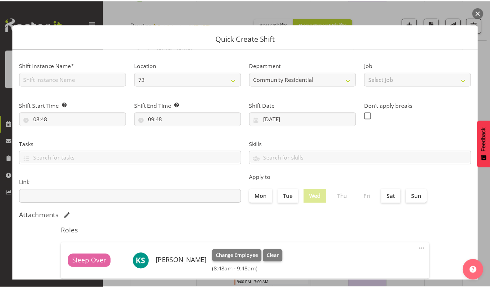
scroll to position [30, 0]
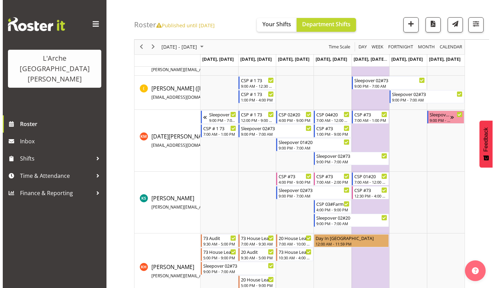
scroll to position [201, 0]
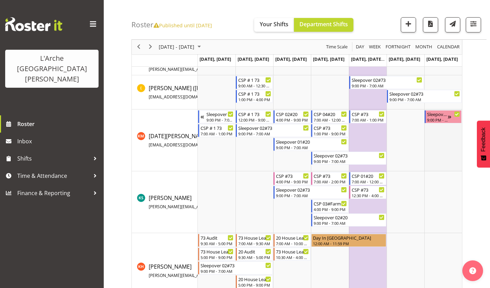
click at [439, 133] on td "Timeline Week of October 24, 2025" at bounding box center [443, 141] width 38 height 62
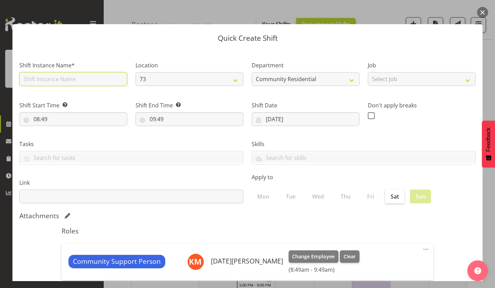
click at [92, 72] on input "text" at bounding box center [73, 79] width 108 height 14
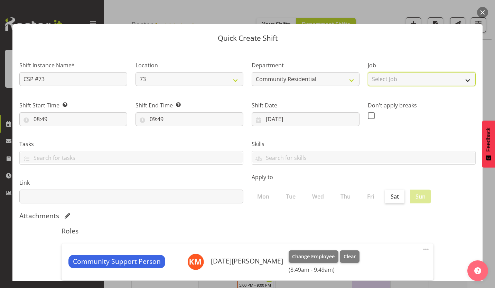
click at [386, 72] on select "Select Job Accounts Admin Art Coordinator Community Leader Community Support Pe…" at bounding box center [422, 79] width 108 height 14
click at [368, 72] on select "Select Job Accounts Admin Art Coordinator Community Leader Community Support Pe…" at bounding box center [422, 79] width 108 height 14
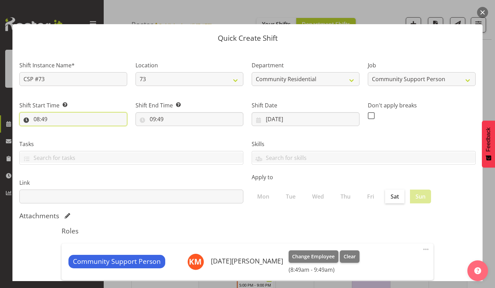
click at [33, 112] on input "08:49" at bounding box center [73, 119] width 108 height 14
click at [65, 130] on select "00 01 02 03 04 05 06 07 08 09 10 11 12 13 14 15 16 17 18 19 20 21 22 23" at bounding box center [67, 137] width 16 height 14
click at [61, 130] on select "00 01 02 03 04 05 06 07 08 09 10 11 12 13 14 15 16 17 18 19 20 21 22 23" at bounding box center [67, 137] width 16 height 14
click at [83, 130] on select "00 01 02 03 04 05 06 07 08 09 10 11 12 13 14 15 16 17 18 19 20 21 22 23 24 25 2…" at bounding box center [85, 137] width 16 height 14
click at [77, 130] on select "00 01 02 03 04 05 06 07 08 09 10 11 12 13 14 15 16 17 18 19 20 21 22 23 24 25 2…" at bounding box center [85, 137] width 16 height 14
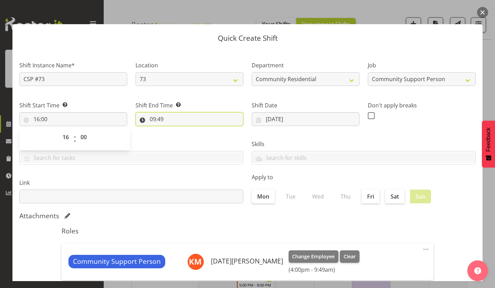
click at [148, 112] on input "09:49" at bounding box center [189, 119] width 108 height 14
click at [181, 130] on select "00 01 02 03 04 05 06 07 08 09 10 11 12 13 14 15 16 17 18 19 20 21 22 23" at bounding box center [183, 137] width 16 height 14
click at [176, 130] on select "00 01 02 03 04 05 06 07 08 09 10 11 12 13 14 15 16 17 18 19 20 21 22 23" at bounding box center [183, 137] width 16 height 14
click at [196, 130] on select "00 01 02 03 04 05 06 07 08 09 10 11 12 13 14 15 16 17 18 19 20 21 22 23 24 25 2…" at bounding box center [201, 137] width 16 height 14
click at [193, 130] on select "00 01 02 03 04 05 06 07 08 09 10 11 12 13 14 15 16 17 18 19 20 21 22 23 24 25 2…" at bounding box center [201, 137] width 16 height 14
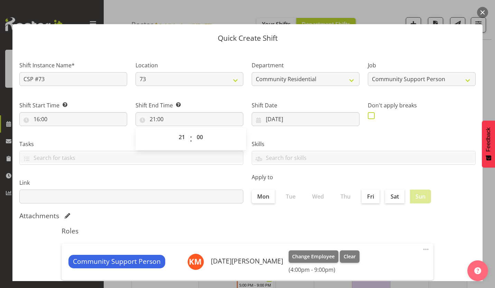
click at [368, 112] on span at bounding box center [371, 115] width 7 height 7
click at [368, 113] on input "checkbox" at bounding box center [370, 115] width 4 height 4
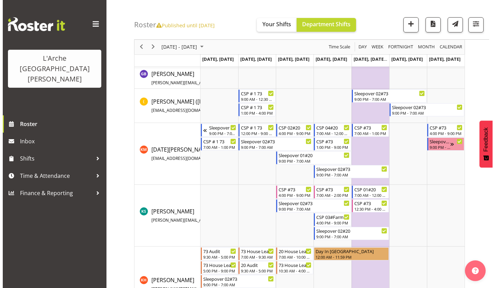
scroll to position [201, 0]
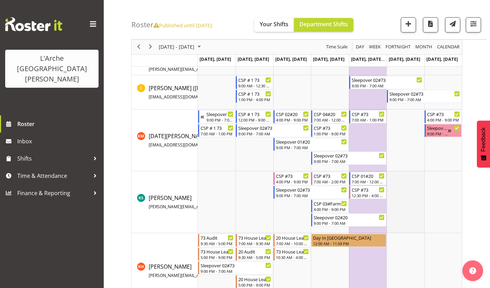
click at [401, 195] on td "Timeline Week of October 24, 2025" at bounding box center [405, 202] width 38 height 62
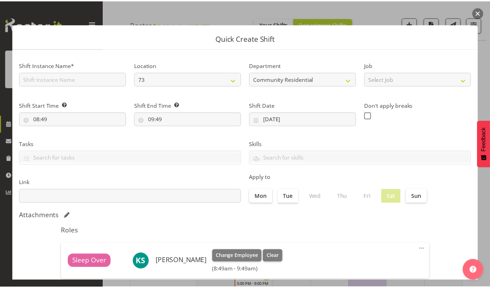
scroll to position [30, 0]
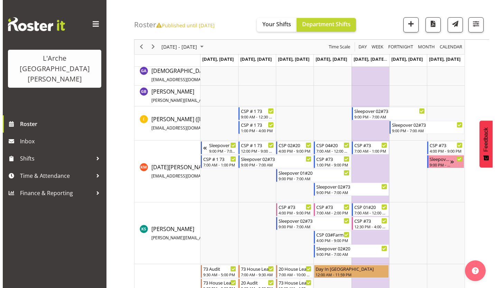
scroll to position [169, 0]
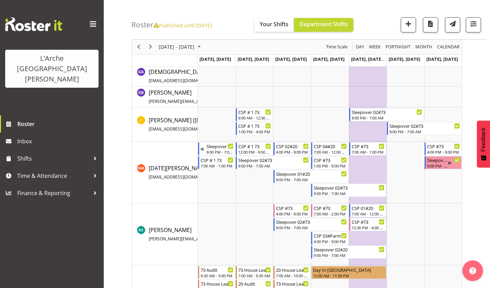
click at [360, 127] on td "Timeline Week of October 24, 2025" at bounding box center [368, 124] width 38 height 34
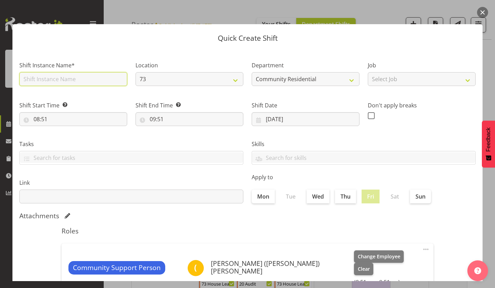
click at [71, 73] on input "text" at bounding box center [73, 79] width 108 height 14
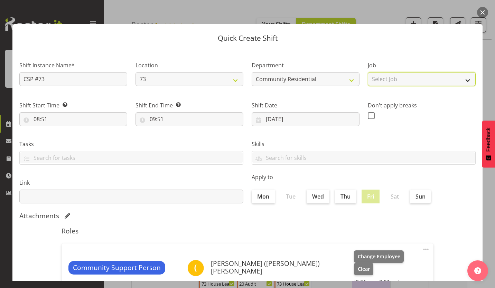
click at [404, 72] on select "Select Job Accounts Admin Art Coordinator Community Leader Community Support Pe…" at bounding box center [422, 79] width 108 height 14
click at [368, 72] on select "Select Job Accounts Admin Art Coordinator Community Leader Community Support Pe…" at bounding box center [422, 79] width 108 height 14
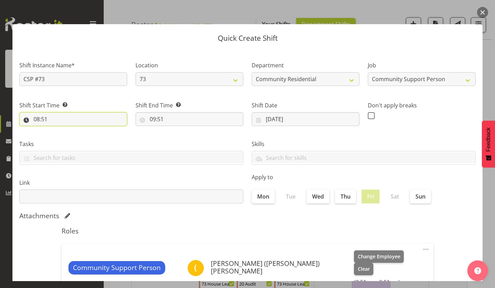
click at [35, 112] on input "08:51" at bounding box center [73, 119] width 108 height 14
click at [66, 130] on select "00 01 02 03 04 05 06 07 08 09 10 11 12 13 14 15 16 17 18 19 20 21 22 23" at bounding box center [67, 137] width 16 height 14
click at [61, 130] on select "00 01 02 03 04 05 06 07 08 09 10 11 12 13 14 15 16 17 18 19 20 21 22 23" at bounding box center [67, 137] width 16 height 14
click at [82, 130] on select "00 01 02 03 04 05 06 07 08 09 10 11 12 13 14 15 16 17 18 19 20 21 22 23 24 25 2…" at bounding box center [85, 137] width 16 height 14
click at [77, 130] on select "00 01 02 03 04 05 06 07 08 09 10 11 12 13 14 15 16 17 18 19 20 21 22 23 24 25 2…" at bounding box center [85, 137] width 16 height 14
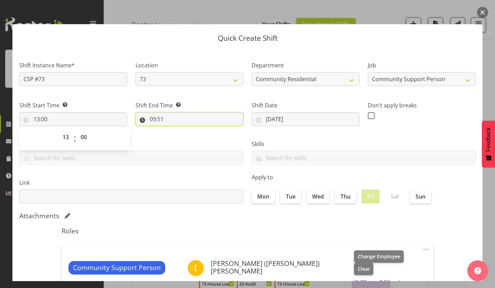
click at [148, 112] on input "09:51" at bounding box center [189, 119] width 108 height 14
click at [181, 130] on select "00 01 02 03 04 05 06 07 08 09 10 11 12 13 14 15 16 17 18 19 20 21 22 23" at bounding box center [183, 137] width 16 height 14
click at [176, 130] on select "00 01 02 03 04 05 06 07 08 09 10 11 12 13 14 15 16 17 18 19 20 21 22 23" at bounding box center [183, 137] width 16 height 14
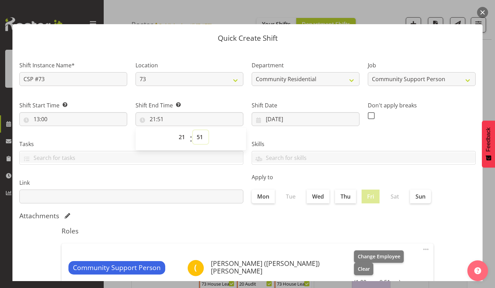
click at [196, 130] on select "00 01 02 03 04 05 06 07 08 09 10 11 12 13 14 15 16 17 18 19 20 21 22 23 24 25 2…" at bounding box center [201, 137] width 16 height 14
click at [193, 130] on select "00 01 02 03 04 05 06 07 08 09 10 11 12 13 14 15 16 17 18 19 20 21 22 23 24 25 2…" at bounding box center [201, 137] width 16 height 14
click at [368, 112] on span at bounding box center [371, 115] width 7 height 7
click at [368, 113] on input "checkbox" at bounding box center [370, 115] width 4 height 4
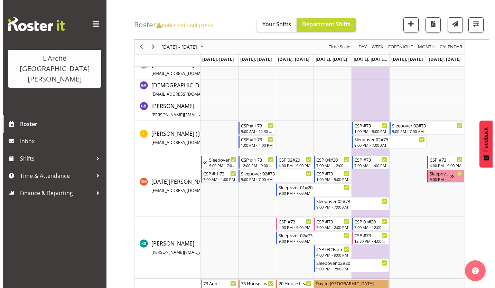
scroll to position [169, 0]
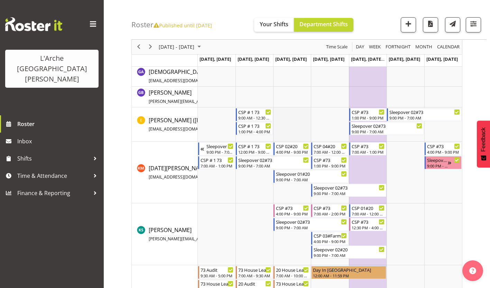
click at [289, 111] on td "Timeline Week of October 24, 2025" at bounding box center [292, 124] width 38 height 34
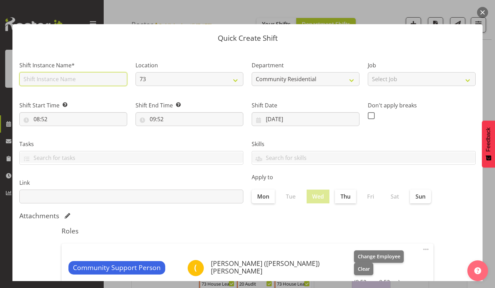
click at [86, 74] on input "text" at bounding box center [73, 79] width 108 height 14
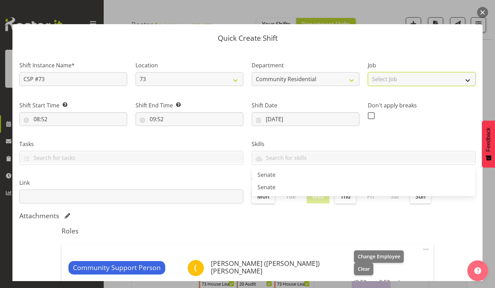
click at [374, 75] on select "Select Job Accounts Admin Art Coordinator Community Leader Community Support Pe…" at bounding box center [422, 79] width 108 height 14
click at [368, 72] on select "Select Job Accounts Admin Art Coordinator Community Leader Community Support Pe…" at bounding box center [422, 79] width 108 height 14
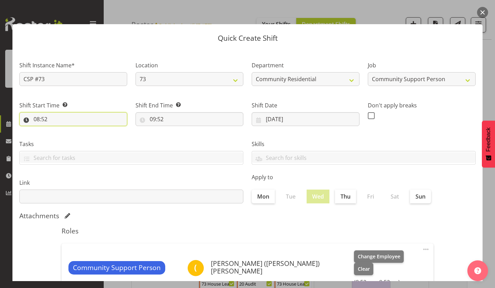
click at [35, 112] on input "08:52" at bounding box center [73, 119] width 108 height 14
click at [66, 130] on select "00 01 02 03 04 05 06 07 08 09 10 11 12 13 14 15 16 17 18 19 20 21 22 23" at bounding box center [67, 137] width 16 height 14
click at [61, 130] on select "00 01 02 03 04 05 06 07 08 09 10 11 12 13 14 15 16 17 18 19 20 21 22 23" at bounding box center [67, 137] width 16 height 14
click at [81, 130] on select "00 01 02 03 04 05 06 07 08 09 10 11 12 13 14 15 16 17 18 19 20 21 22 23 24 25 2…" at bounding box center [85, 137] width 16 height 14
click at [77, 130] on select "00 01 02 03 04 05 06 07 08 09 10 11 12 13 14 15 16 17 18 19 20 21 22 23 24 25 2…" at bounding box center [85, 137] width 16 height 14
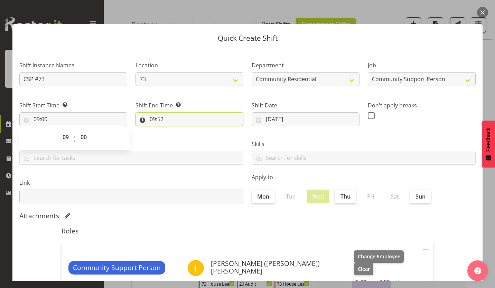
click at [148, 112] on input "09:52" at bounding box center [189, 119] width 108 height 14
click at [180, 130] on select "00 01 02 03 04 05 06 07 08 09 10 11 12 13 14 15 16 17 18 19 20 21 22 23" at bounding box center [183, 137] width 16 height 14
click at [176, 130] on select "00 01 02 03 04 05 06 07 08 09 10 11 12 13 14 15 16 17 18 19 20 21 22 23" at bounding box center [183, 137] width 16 height 14
click at [197, 130] on select "00 01 02 03 04 05 06 07 08 09 10 11 12 13 14 15 16 17 18 19 20 21 22 23 24 25 2…" at bounding box center [201, 137] width 16 height 14
click at [193, 130] on select "00 01 02 03 04 05 06 07 08 09 10 11 12 13 14 15 16 17 18 19 20 21 22 23 24 25 2…" at bounding box center [201, 137] width 16 height 14
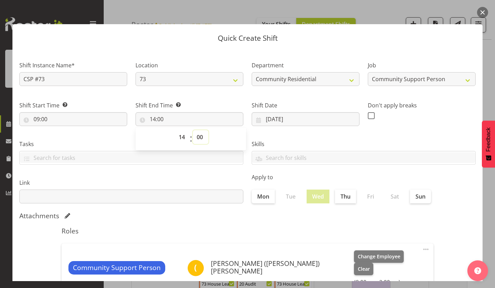
scroll to position [30, 0]
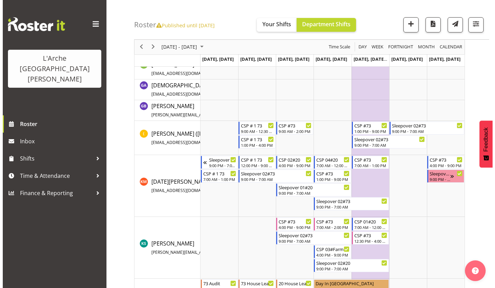
scroll to position [169, 0]
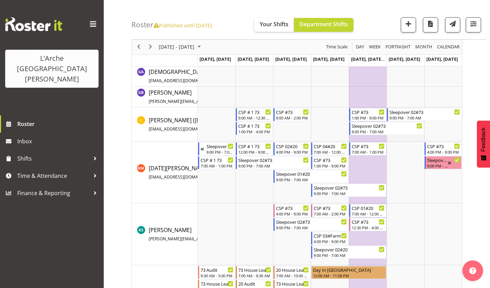
click at [396, 133] on td "Timeline Week of October 24, 2025" at bounding box center [405, 124] width 38 height 34
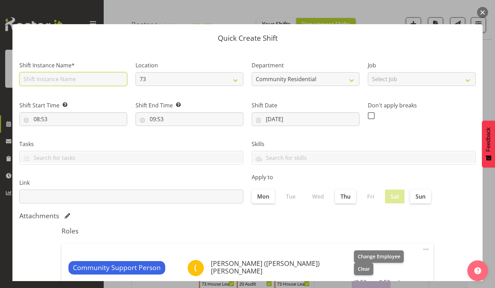
click at [88, 74] on input "text" at bounding box center [73, 79] width 108 height 14
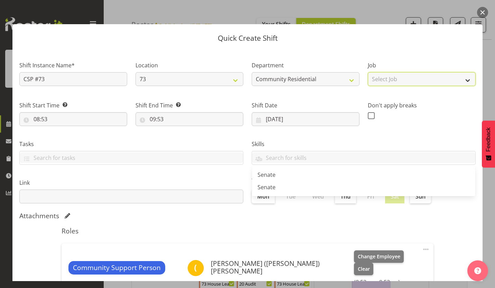
click at [378, 74] on select "Select Job Accounts Admin Art Coordinator Community Leader Community Support Pe…" at bounding box center [422, 79] width 108 height 14
click at [368, 72] on select "Select Job Accounts Admin Art Coordinator Community Leader Community Support Pe…" at bounding box center [422, 79] width 108 height 14
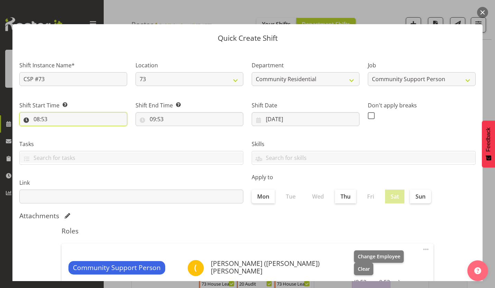
click at [32, 112] on input "08:53" at bounding box center [73, 119] width 108 height 14
click at [67, 130] on select "00 01 02 03 04 05 06 07 08 09 10 11 12 13 14 15 16 17 18 19 20 21 22 23" at bounding box center [67, 137] width 16 height 14
click at [61, 130] on select "00 01 02 03 04 05 06 07 08 09 10 11 12 13 14 15 16 17 18 19 20 21 22 23" at bounding box center [67, 137] width 16 height 14
click at [81, 130] on select "00 01 02 03 04 05 06 07 08 09 10 11 12 13 14 15 16 17 18 19 20 21 22 23 24 25 2…" at bounding box center [85, 137] width 16 height 14
click at [77, 130] on select "00 01 02 03 04 05 06 07 08 09 10 11 12 13 14 15 16 17 18 19 20 21 22 23 24 25 2…" at bounding box center [85, 137] width 16 height 14
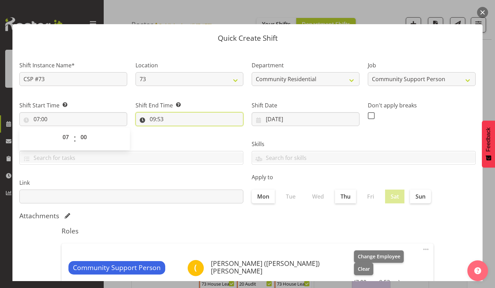
click at [147, 112] on input "09:53" at bounding box center [189, 119] width 108 height 14
click at [182, 130] on select "00 01 02 03 04 05 06 07 08 09 10 11 12 13 14 15 16 17 18 19 20 21 22 23" at bounding box center [183, 137] width 16 height 14
click at [176, 130] on select "00 01 02 03 04 05 06 07 08 09 10 11 12 13 14 15 16 17 18 19 20 21 22 23" at bounding box center [183, 137] width 16 height 14
click at [196, 130] on select "00 01 02 03 04 05 06 07 08 09 10 11 12 13 14 15 16 17 18 19 20 21 22 23 24 25 2…" at bounding box center [201, 137] width 16 height 14
click at [193, 130] on select "00 01 02 03 04 05 06 07 08 09 10 11 12 13 14 15 16 17 18 19 20 21 22 23 24 25 2…" at bounding box center [201, 137] width 16 height 14
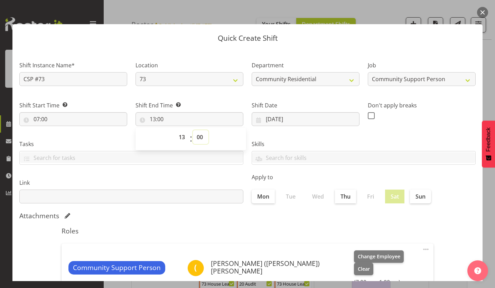
scroll to position [30, 0]
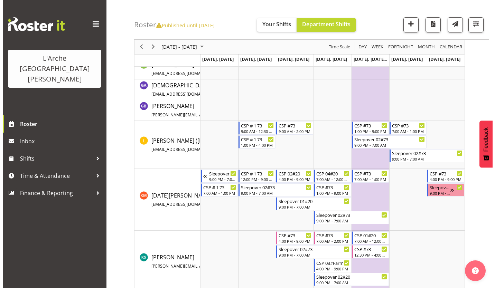
scroll to position [169, 0]
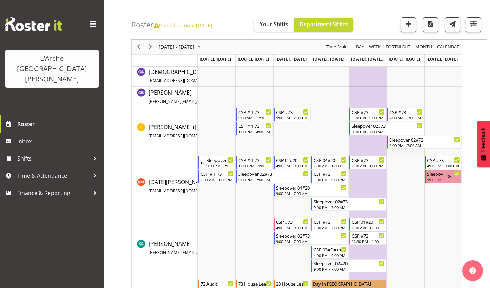
click at [398, 147] on td "Timeline Week of October 24, 2025" at bounding box center [405, 131] width 38 height 48
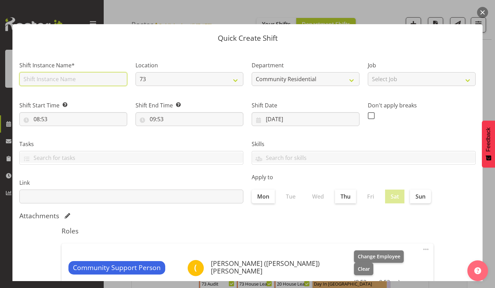
click at [102, 73] on input "text" at bounding box center [73, 79] width 108 height 14
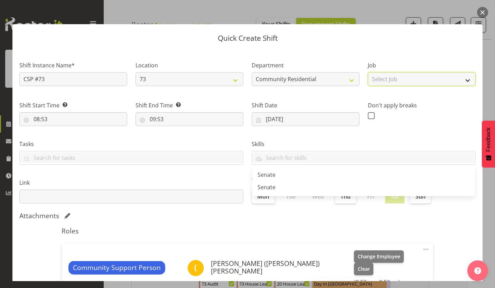
click at [375, 74] on select "Select Job Accounts Admin Art Coordinator Community Leader Community Support Pe…" at bounding box center [422, 79] width 108 height 14
click at [368, 72] on select "Select Job Accounts Admin Art Coordinator Community Leader Community Support Pe…" at bounding box center [422, 79] width 108 height 14
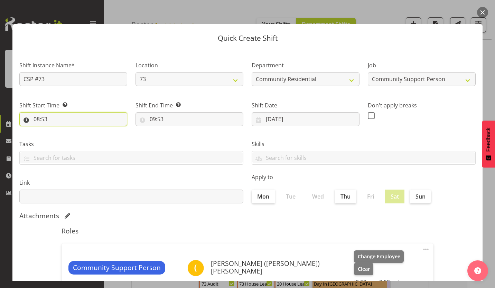
click at [34, 112] on input "08:53" at bounding box center [73, 119] width 108 height 14
click at [65, 130] on select "00 01 02 03 04 05 06 07 08 09 10 11 12 13 14 15 16 17 18 19 20 21 22 23" at bounding box center [67, 137] width 16 height 14
click at [61, 130] on select "00 01 02 03 04 05 06 07 08 09 10 11 12 13 14 15 16 17 18 19 20 21 22 23" at bounding box center [67, 137] width 16 height 14
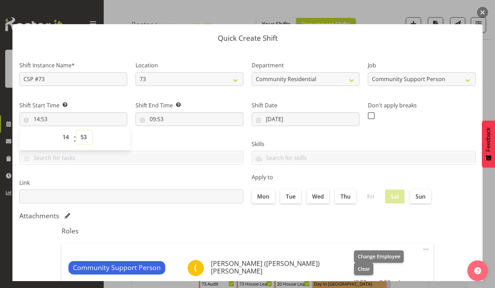
click at [84, 130] on select "00 01 02 03 04 05 06 07 08 09 10 11 12 13 14 15 16 17 18 19 20 21 22 23 24 25 2…" at bounding box center [85, 137] width 16 height 14
click at [77, 130] on select "00 01 02 03 04 05 06 07 08 09 10 11 12 13 14 15 16 17 18 19 20 21 22 23 24 25 2…" at bounding box center [85, 137] width 16 height 14
click at [148, 112] on input "09:53" at bounding box center [189, 119] width 108 height 14
click at [183, 130] on select "00 01 02 03 04 05 06 07 08 09 10 11 12 13 14 15 16 17 18 19 20 21 22 23" at bounding box center [183, 137] width 16 height 14
click at [176, 130] on select "00 01 02 03 04 05 06 07 08 09 10 11 12 13 14 15 16 17 18 19 20 21 22 23" at bounding box center [183, 137] width 16 height 14
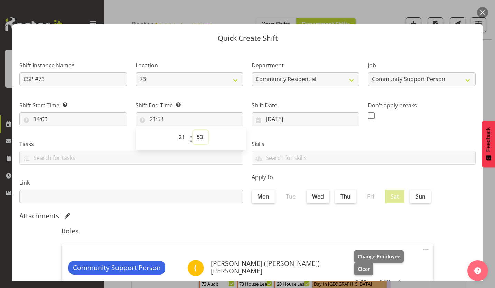
click at [195, 130] on select "00 01 02 03 04 05 06 07 08 09 10 11 12 13 14 15 16 17 18 19 20 21 22 23 24 25 2…" at bounding box center [201, 137] width 16 height 14
click at [193, 130] on select "00 01 02 03 04 05 06 07 08 09 10 11 12 13 14 15 16 17 18 19 20 21 22 23 24 25 2…" at bounding box center [201, 137] width 16 height 14
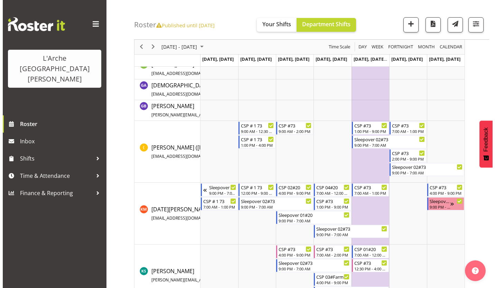
scroll to position [169, 0]
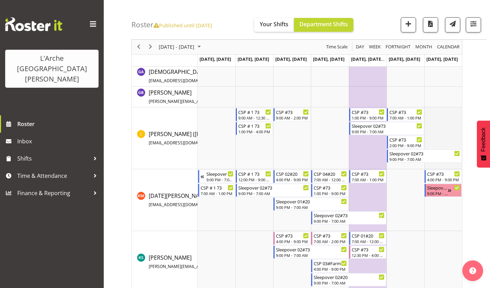
click at [439, 113] on td "Timeline Week of October 24, 2025" at bounding box center [443, 138] width 38 height 62
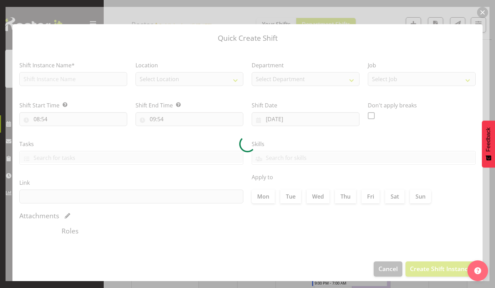
click at [230, 136] on div at bounding box center [248, 144] width 484 height 274
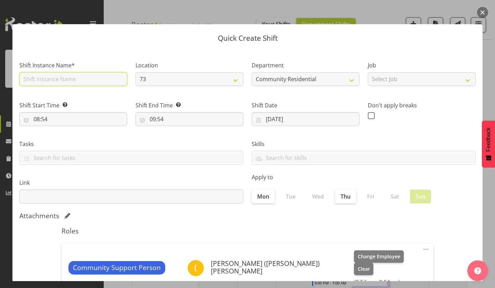
click at [83, 75] on input "text" at bounding box center [73, 79] width 108 height 14
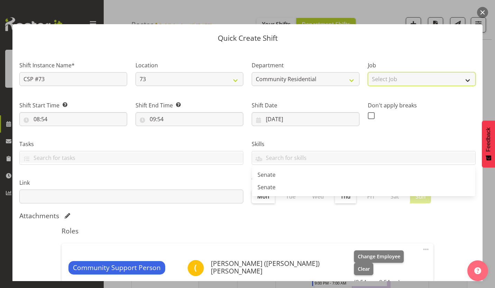
click at [370, 76] on select "Select Job Accounts Admin Art Coordinator Community Leader Community Support Pe…" at bounding box center [422, 79] width 108 height 14
click at [368, 72] on select "Select Job Accounts Admin Art Coordinator Community Leader Community Support Pe…" at bounding box center [422, 79] width 108 height 14
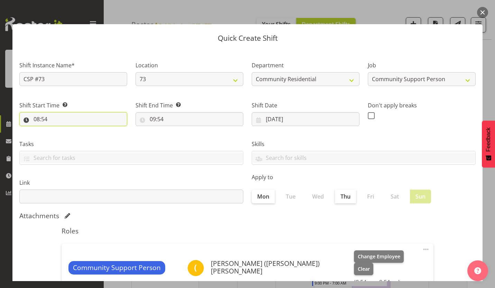
click at [32, 112] on input "08:54" at bounding box center [73, 119] width 108 height 14
click at [65, 130] on select "00 01 02 03 04 05 06 07 08 09 10 11 12 13 14 15 16 17 18 19 20 21 22 23" at bounding box center [67, 137] width 16 height 14
click at [61, 130] on select "00 01 02 03 04 05 06 07 08 09 10 11 12 13 14 15 16 17 18 19 20 21 22 23" at bounding box center [67, 137] width 16 height 14
click at [83, 130] on select "00 01 02 03 04 05 06 07 08 09 10 11 12 13 14 15 16 17 18 19 20 21 22 23 24 25 2…" at bounding box center [85, 137] width 16 height 14
click at [77, 130] on select "00 01 02 03 04 05 06 07 08 09 10 11 12 13 14 15 16 17 18 19 20 21 22 23 24 25 2…" at bounding box center [85, 137] width 16 height 14
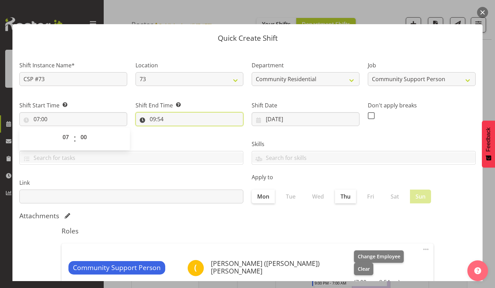
click at [148, 112] on input "09:54" at bounding box center [189, 119] width 108 height 14
drag, startPoint x: 183, startPoint y: 120, endPoint x: 180, endPoint y: 122, distance: 3.9
click at [180, 130] on select "00 01 02 03 04 05 06 07 08 09 10 11 12 13 14 15 16 17 18 19 20 21 22 23" at bounding box center [183, 137] width 16 height 14
click at [176, 130] on select "00 01 02 03 04 05 06 07 08 09 10 11 12 13 14 15 16 17 18 19 20 21 22 23" at bounding box center [183, 137] width 16 height 14
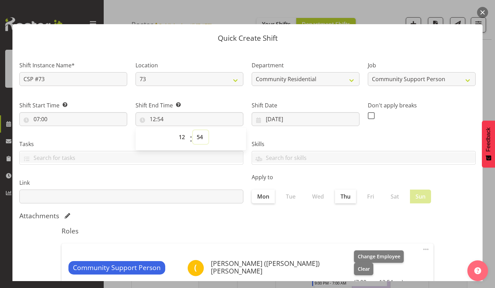
click at [193, 130] on select "00 01 02 03 04 05 06 07 08 09 10 11 12 13 14 15 16 17 18 19 20 21 22 23 24 25 2…" at bounding box center [201, 137] width 16 height 14
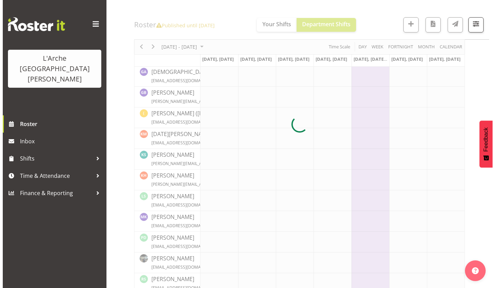
scroll to position [169, 0]
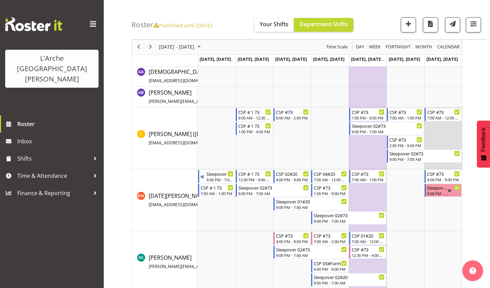
click at [444, 127] on td "Timeline Week of October 24, 2025" at bounding box center [443, 138] width 38 height 62
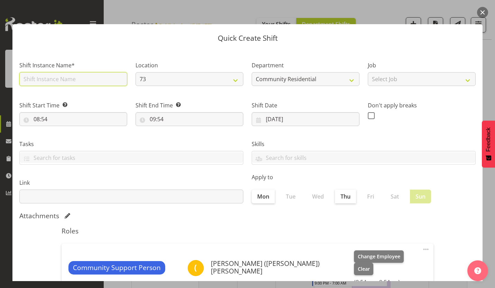
click at [87, 72] on input "text" at bounding box center [73, 79] width 108 height 14
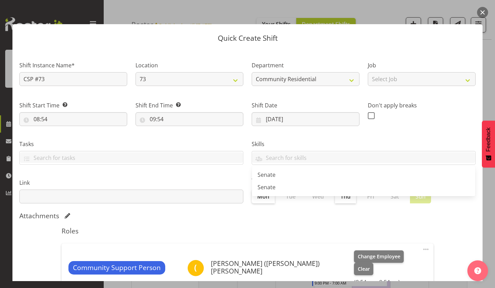
drag, startPoint x: 377, startPoint y: 70, endPoint x: 347, endPoint y: 86, distance: 34.6
click at [347, 92] on div "Shift Date [DATE] January February March April May June July August September O…" at bounding box center [305, 111] width 116 height 39
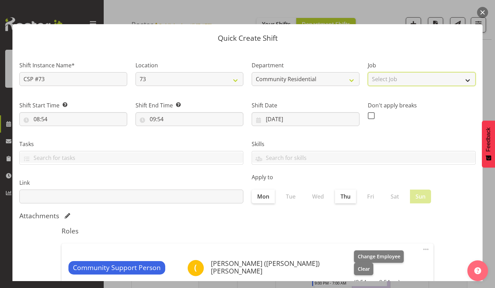
click at [464, 73] on select "Select Job Accounts Admin Art Coordinator Community Leader Community Support Pe…" at bounding box center [422, 79] width 108 height 14
click at [368, 72] on select "Select Job Accounts Admin Art Coordinator Community Leader Community Support Pe…" at bounding box center [422, 79] width 108 height 14
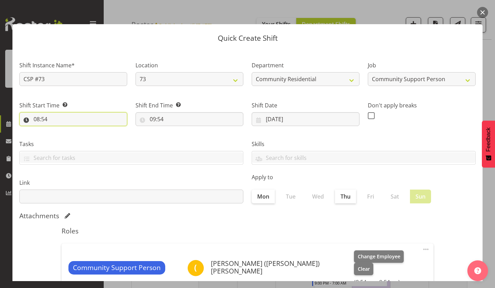
click at [35, 112] on input "08:54" at bounding box center [73, 119] width 108 height 14
click at [70, 130] on select "00 01 02 03 04 05 06 07 08 09 10 11 12 13 14 15 16 17 18 19 20 21 22 23" at bounding box center [67, 137] width 16 height 14
click at [61, 130] on select "00 01 02 03 04 05 06 07 08 09 10 11 12 13 14 15 16 17 18 19 20 21 22 23" at bounding box center [67, 137] width 16 height 14
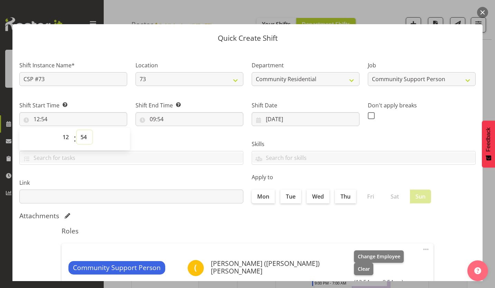
click at [82, 130] on select "00 01 02 03 04 05 06 07 08 09 10 11 12 13 14 15 16 17 18 19 20 21 22 23 24 25 2…" at bounding box center [85, 137] width 16 height 14
click at [77, 130] on select "00 01 02 03 04 05 06 07 08 09 10 11 12 13 14 15 16 17 18 19 20 21 22 23 24 25 2…" at bounding box center [85, 137] width 16 height 14
click at [149, 112] on input "09:54" at bounding box center [189, 119] width 108 height 14
drag, startPoint x: 149, startPoint y: 105, endPoint x: 183, endPoint y: 121, distance: 38.2
click at [183, 121] on div "09:54 00 01 02 03 04 05 06 07 08 09 10 11 12 13 14 15 16 17 18 19 20 21 22 23 :…" at bounding box center [189, 119] width 108 height 14
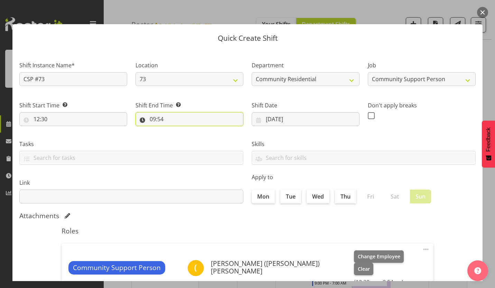
drag, startPoint x: 183, startPoint y: 121, endPoint x: 148, endPoint y: 104, distance: 39.2
click at [148, 112] on input "09:54" at bounding box center [189, 119] width 108 height 14
click at [181, 130] on select "00 01 02 03 04 05 06 07 08 09 10 11 12 13 14 15 16 17 18 19 20 21 22 23" at bounding box center [183, 137] width 16 height 14
click at [176, 130] on select "00 01 02 03 04 05 06 07 08 09 10 11 12 13 14 15 16 17 18 19 20 21 22 23" at bounding box center [183, 137] width 16 height 14
click at [194, 130] on select "00 01 02 03 04 05 06 07 08 09 10 11 12 13 14 15 16 17 18 19 20 21 22 23 24 25 2…" at bounding box center [201, 137] width 16 height 14
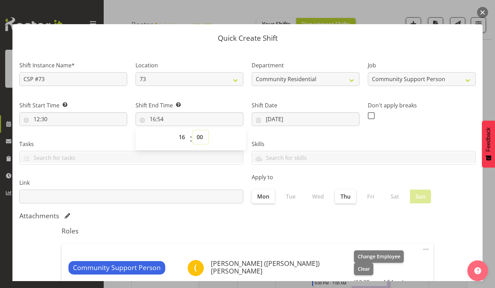
click at [193, 130] on select "00 01 02 03 04 05 06 07 08 09 10 11 12 13 14 15 16 17 18 19 20 21 22 23 24 25 2…" at bounding box center [201, 137] width 16 height 14
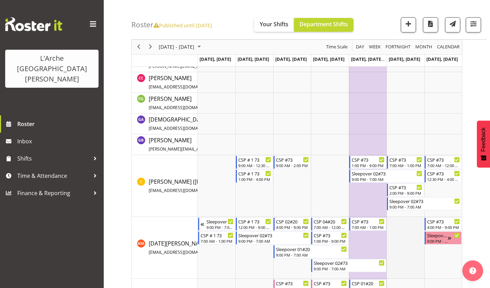
scroll to position [0, 0]
